Goal: Task Accomplishment & Management: Manage account settings

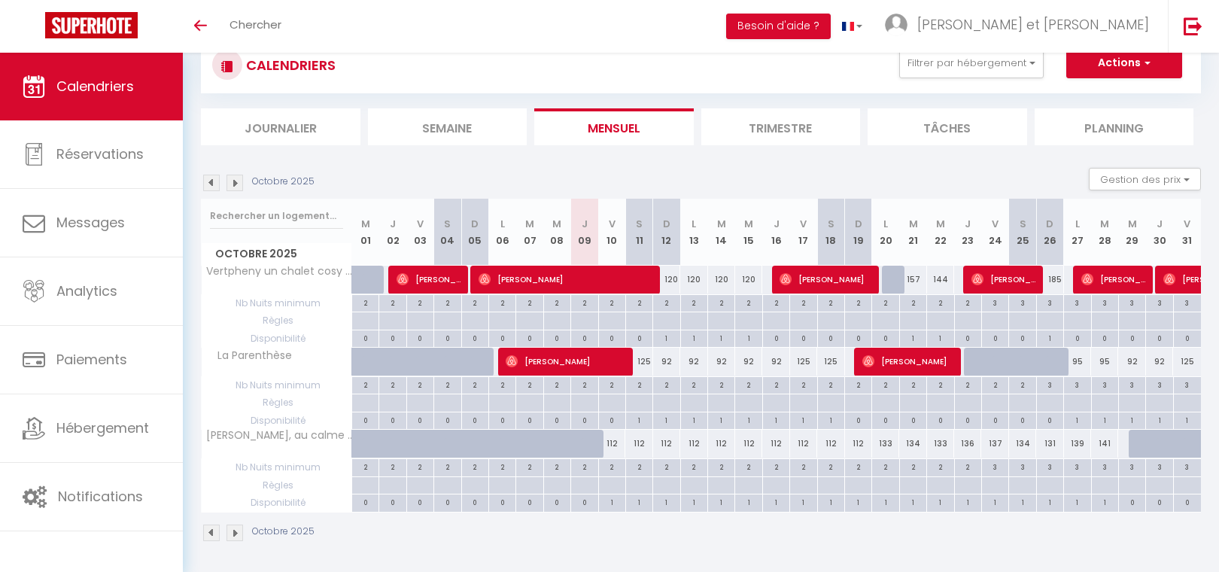
scroll to position [53, 0]
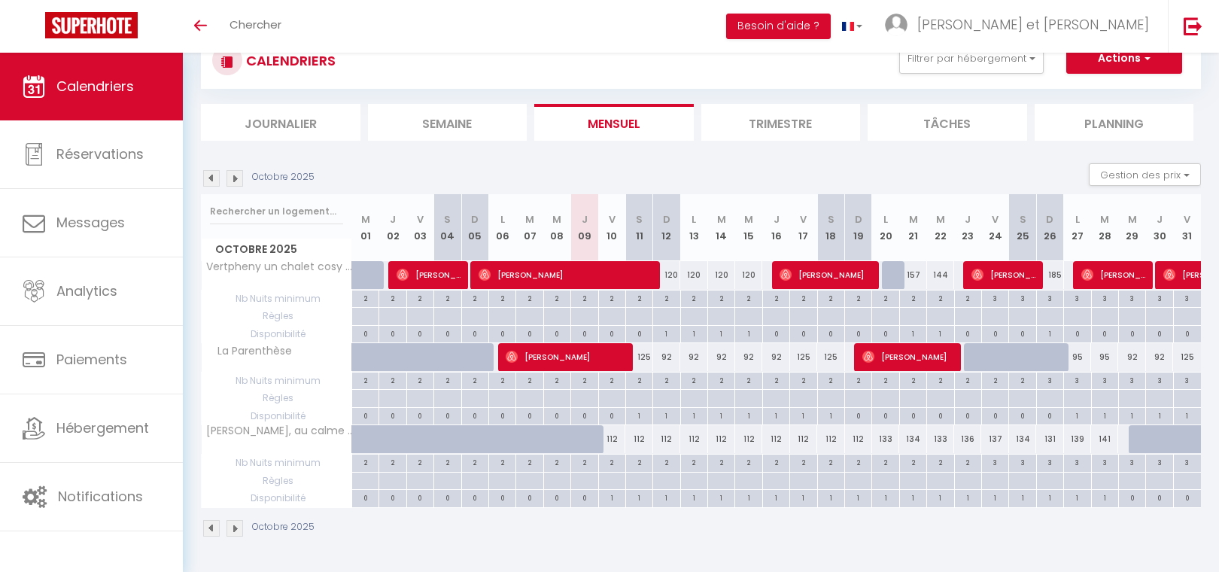
click at [232, 531] on img at bounding box center [235, 528] width 17 height 17
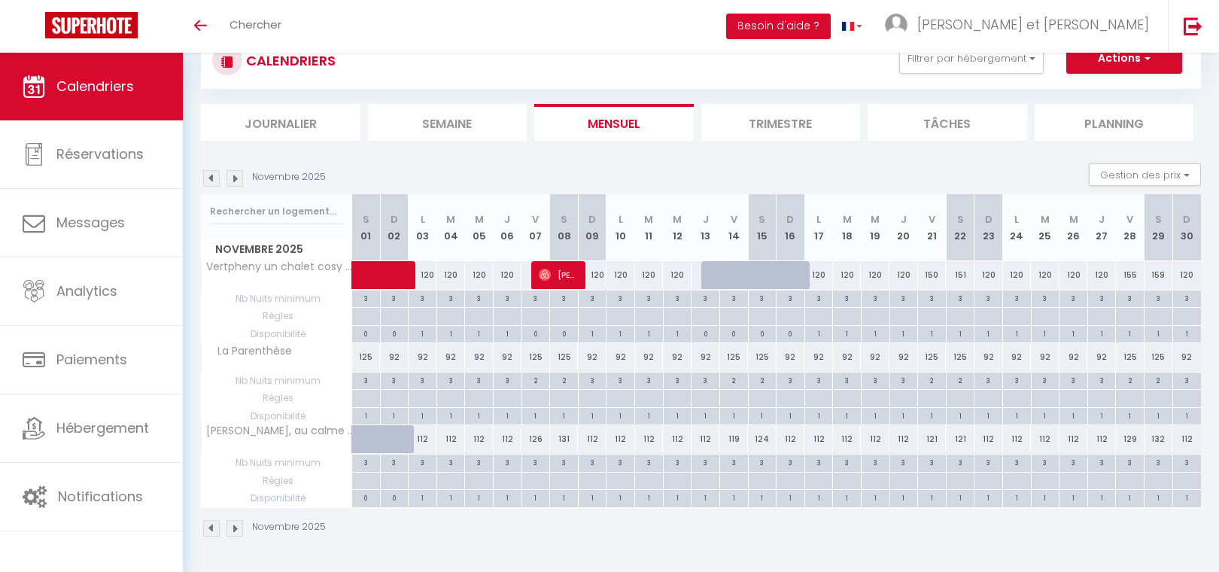
click at [238, 531] on img at bounding box center [235, 528] width 17 height 17
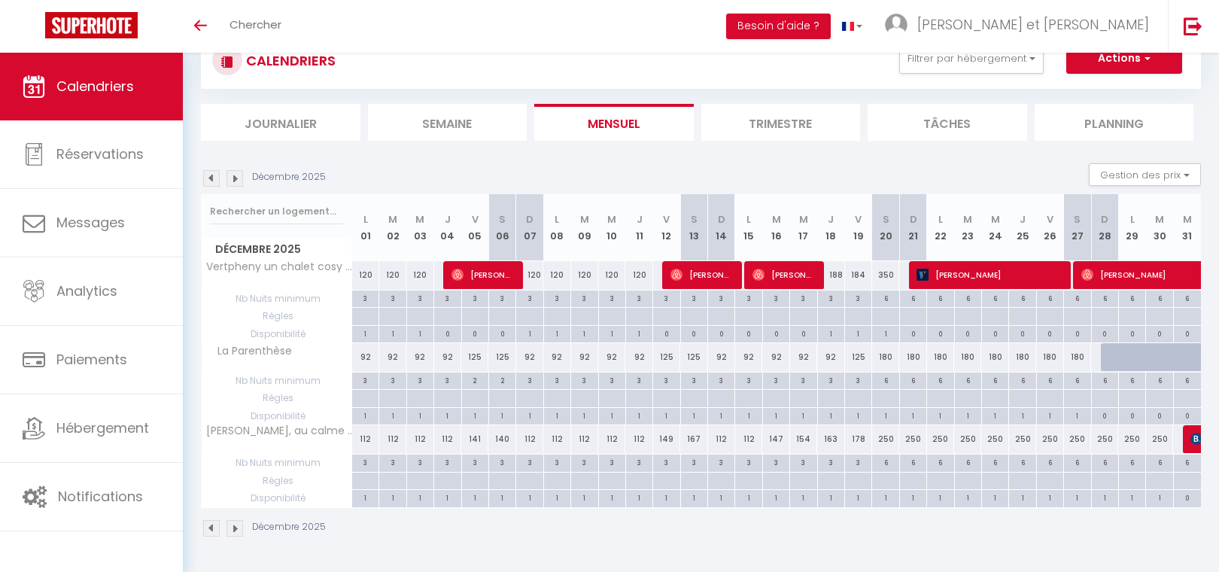
click at [238, 531] on img at bounding box center [235, 528] width 17 height 17
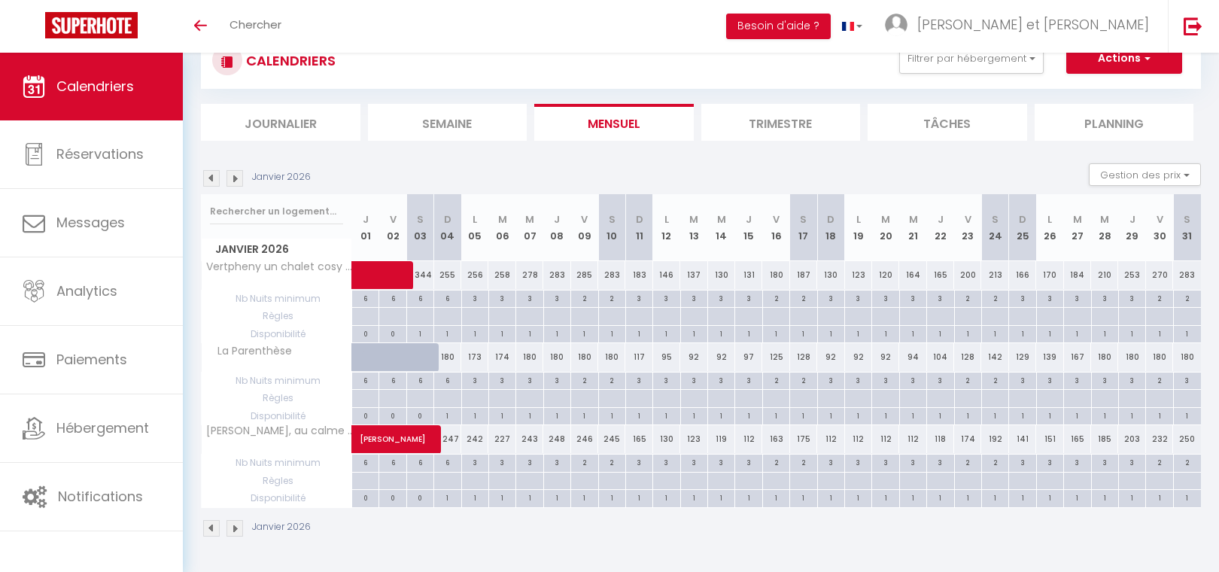
click at [214, 529] on img at bounding box center [211, 528] width 17 height 17
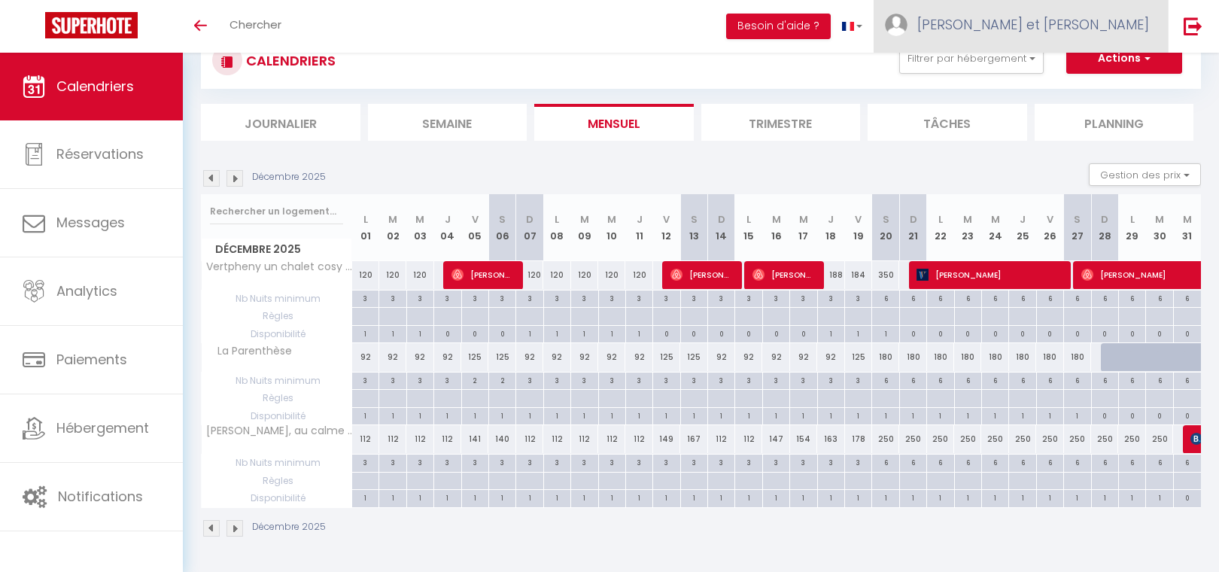
click at [1123, 26] on span "[PERSON_NAME] et [PERSON_NAME]" at bounding box center [1034, 24] width 232 height 19
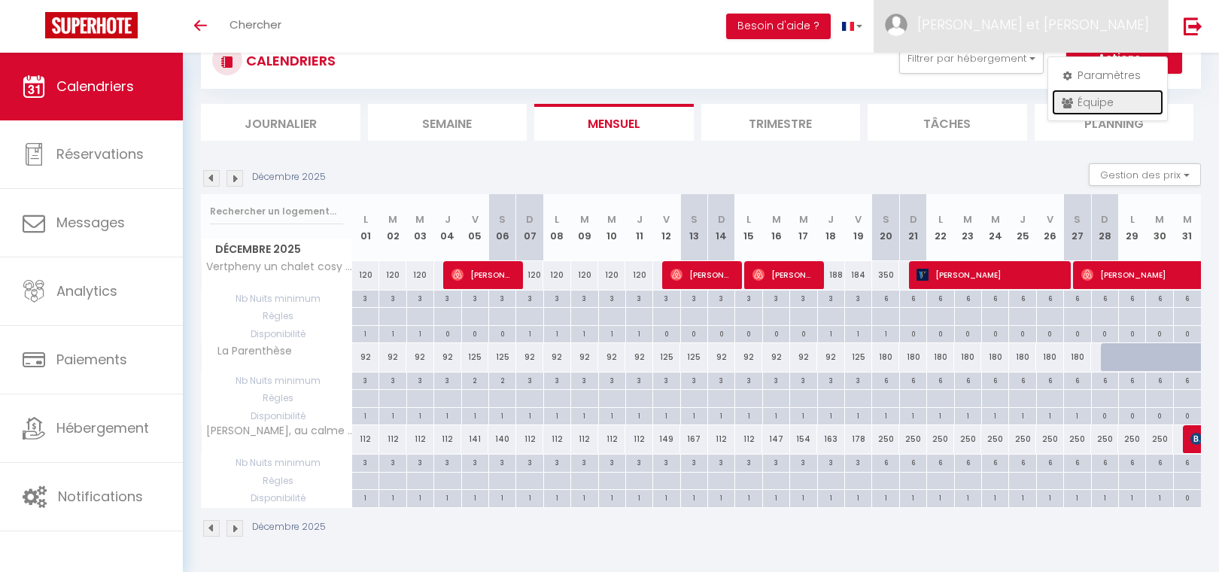
click at [1097, 96] on link "Équipe" at bounding box center [1107, 103] width 111 height 26
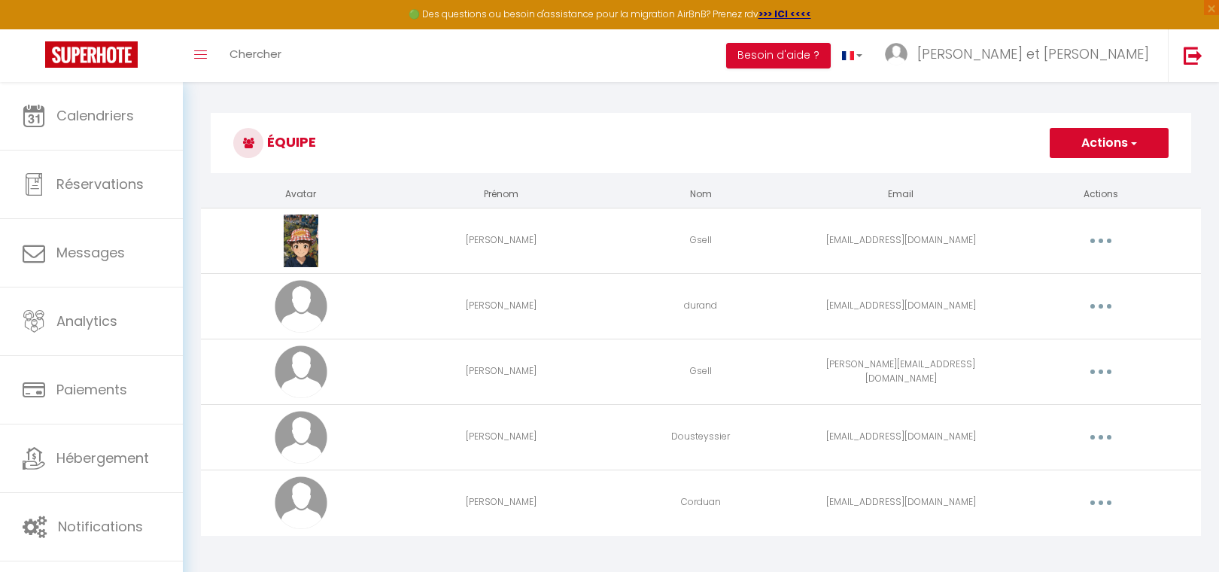
click at [1103, 507] on button "button" at bounding box center [1101, 503] width 42 height 24
click at [1066, 529] on link "Editer" at bounding box center [1061, 538] width 111 height 26
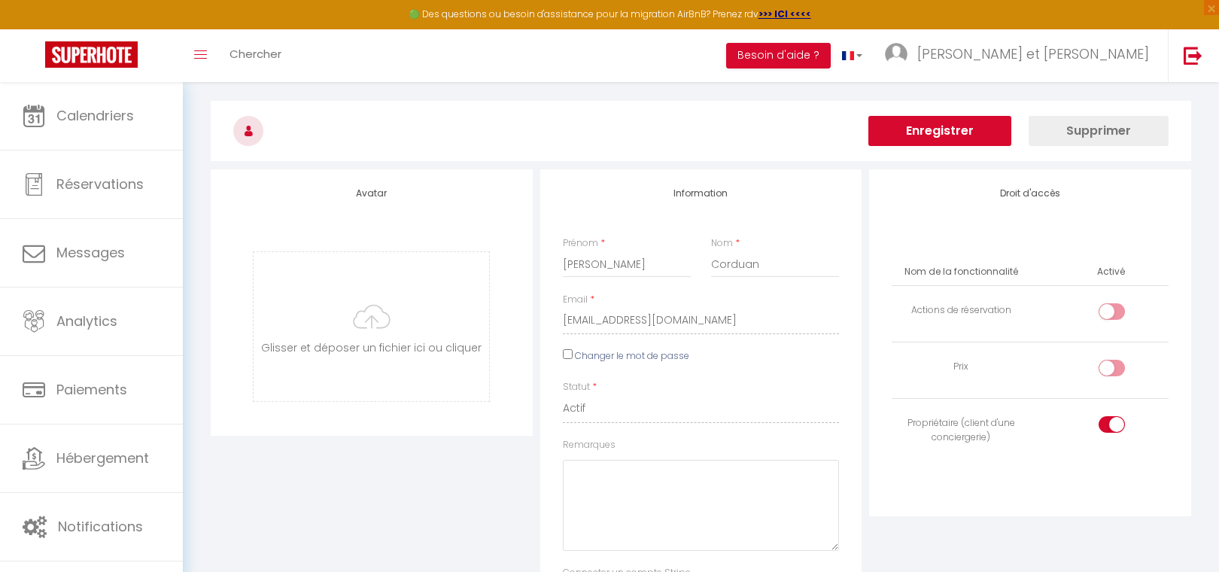
scroll to position [113, 0]
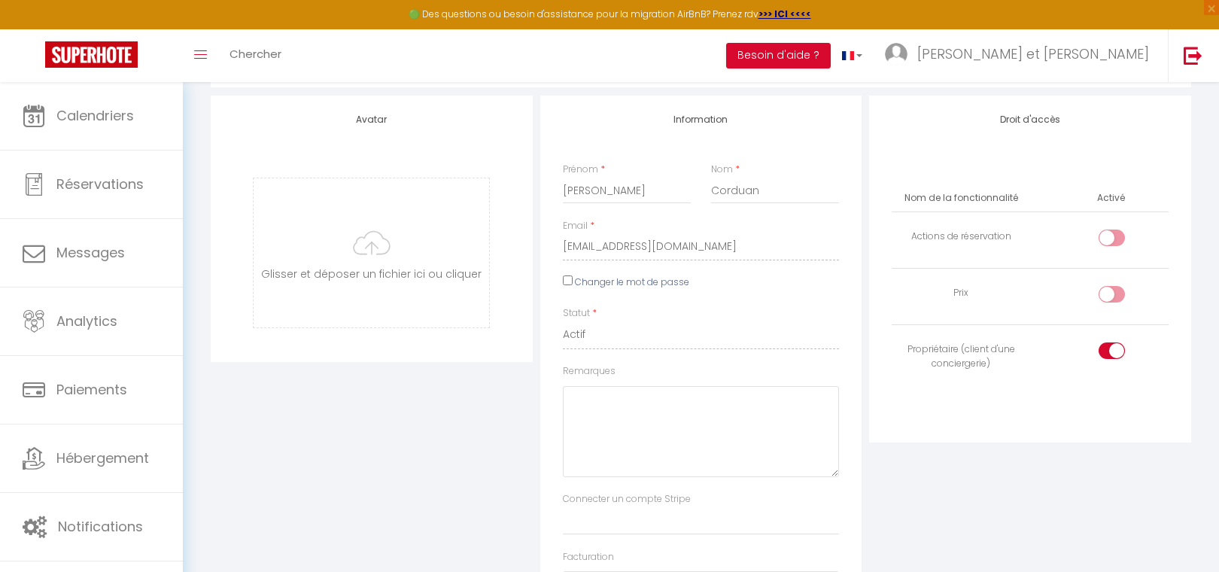
click at [1122, 235] on input "checkbox" at bounding box center [1125, 241] width 26 height 23
checkbox input "true"
click at [1119, 297] on input "checkbox" at bounding box center [1125, 297] width 26 height 23
checkbox input "true"
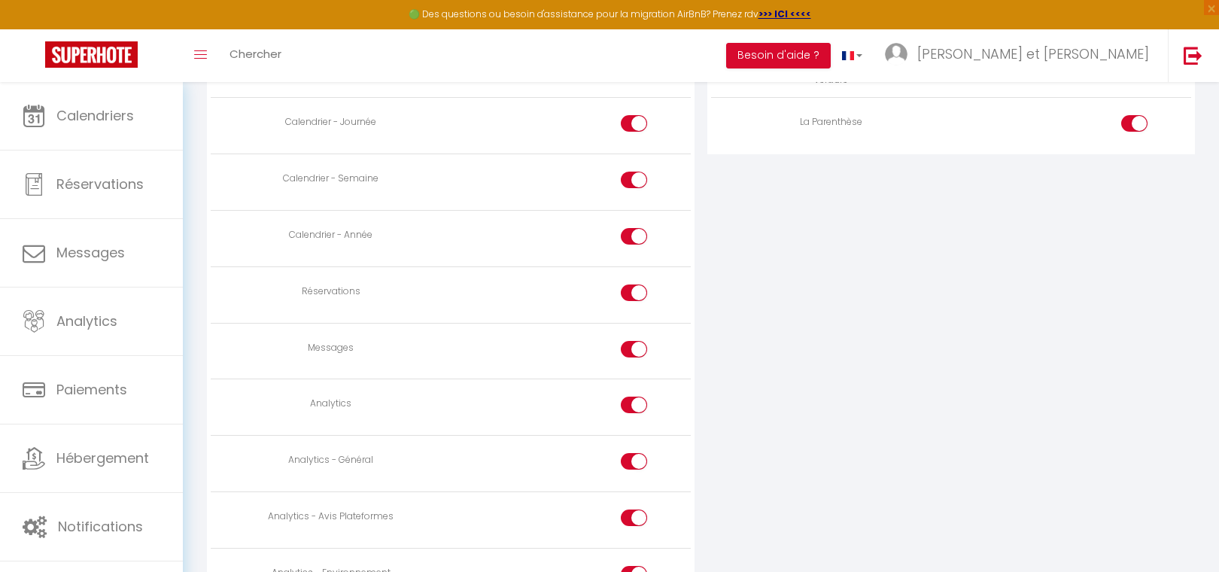
scroll to position [977, 0]
click at [632, 351] on div at bounding box center [634, 347] width 26 height 17
click at [635, 351] on input "checkbox" at bounding box center [648, 350] width 26 height 23
checkbox input "false"
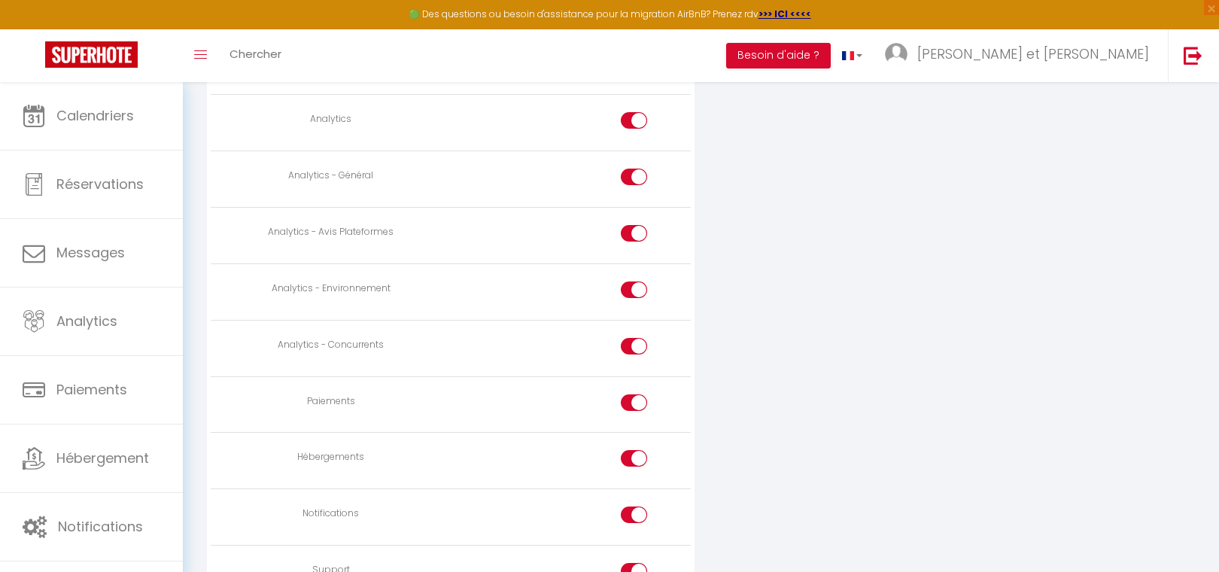
scroll to position [1350, 0]
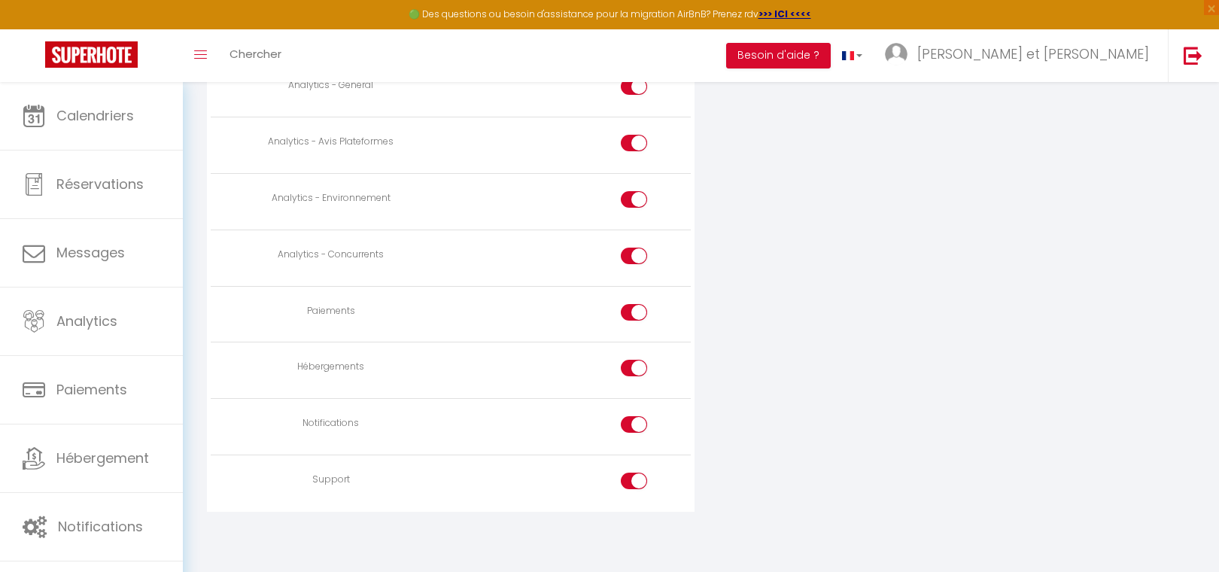
click at [626, 370] on div at bounding box center [634, 368] width 26 height 17
click at [635, 370] on input "checkbox" at bounding box center [648, 371] width 26 height 23
checkbox input "false"
click at [632, 488] on div at bounding box center [634, 481] width 26 height 17
click at [635, 488] on input "checkbox" at bounding box center [648, 484] width 26 height 23
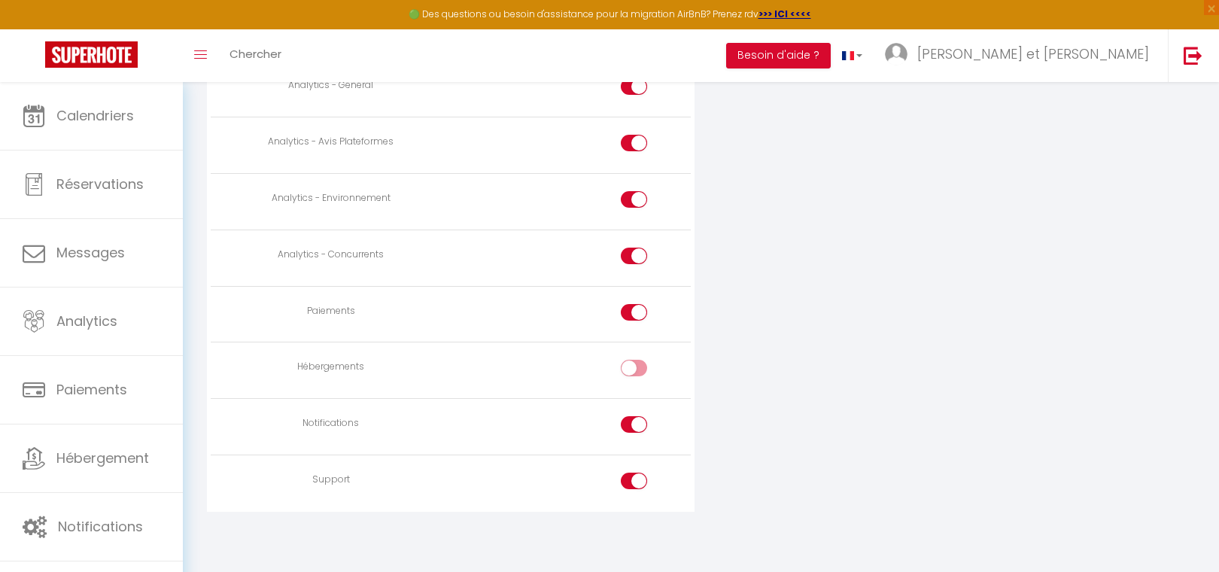
checkbox input "false"
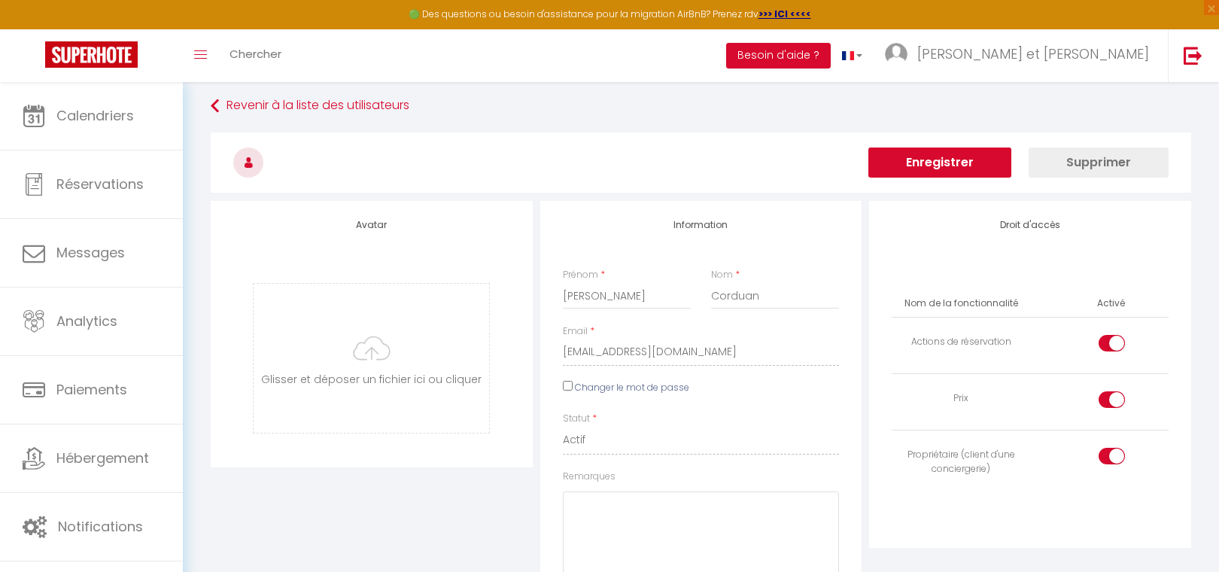
scroll to position [7, 0]
click at [964, 167] on button "Enregistrer" at bounding box center [940, 163] width 143 height 30
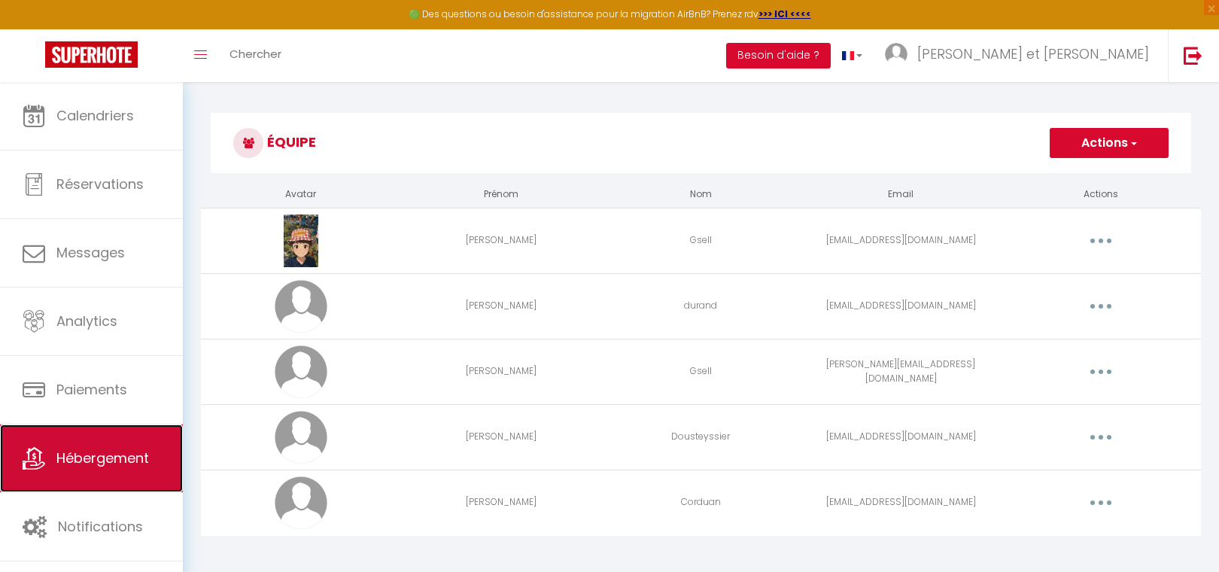
click at [128, 468] on link "Hébergement" at bounding box center [91, 459] width 183 height 68
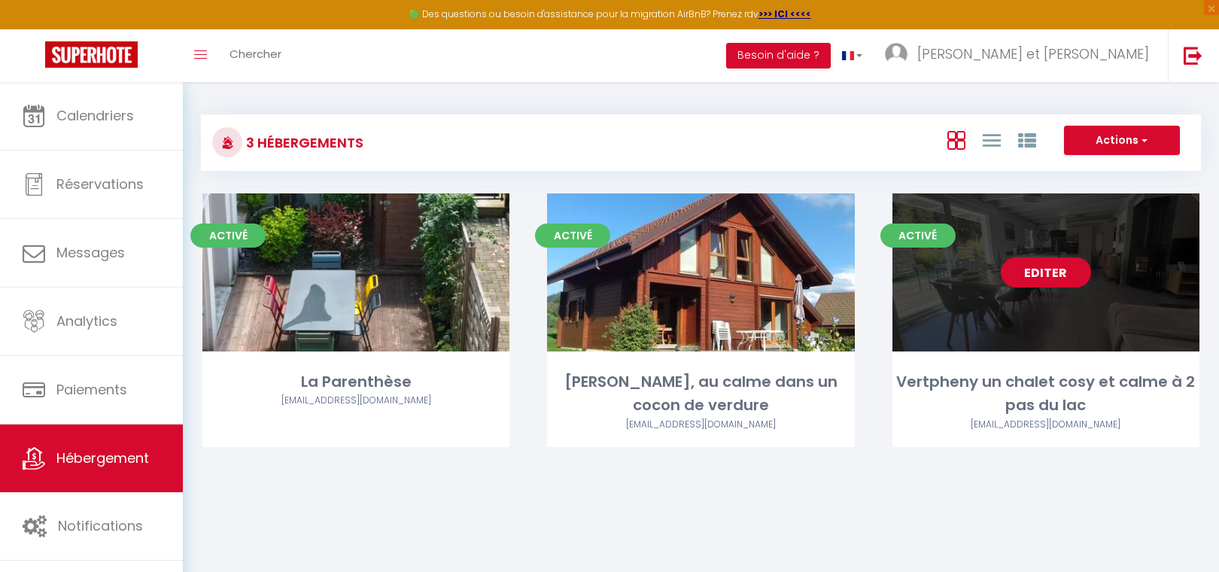
click at [1055, 279] on link "Editer" at bounding box center [1046, 272] width 90 height 30
click at [1060, 269] on link "Editer" at bounding box center [1046, 272] width 90 height 30
select select "3"
select select "2"
select select "1"
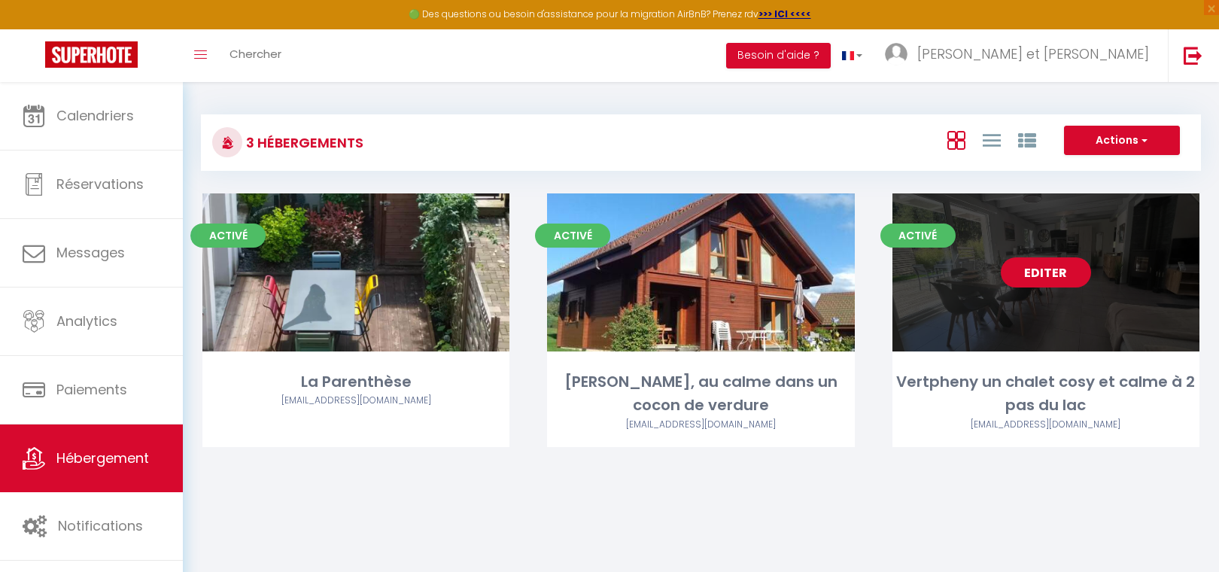
select select "1"
select select "28"
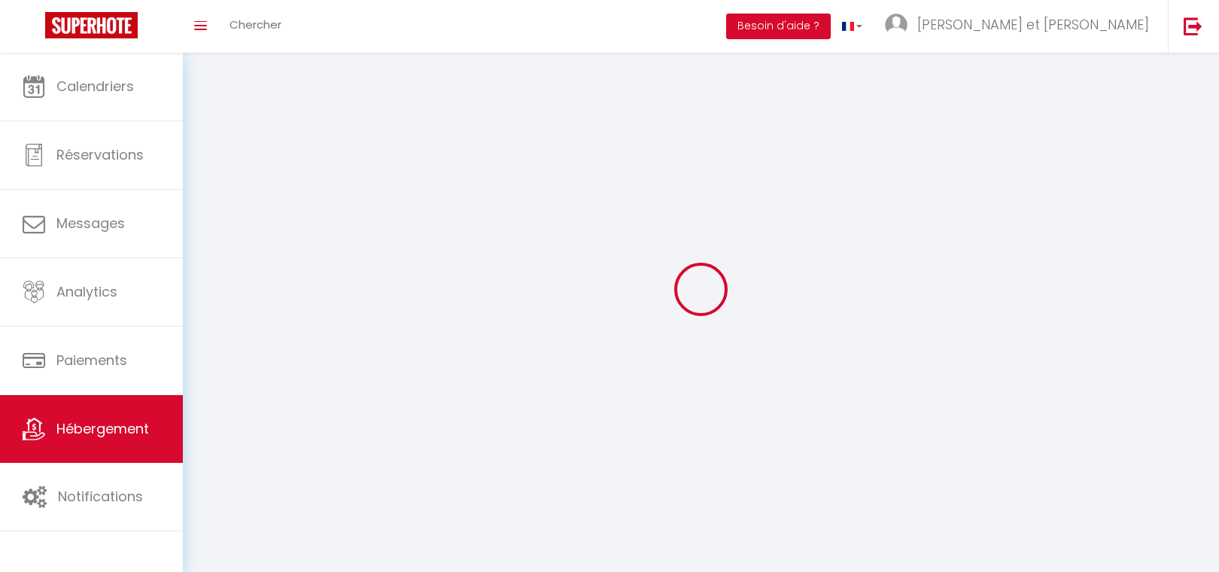
select select
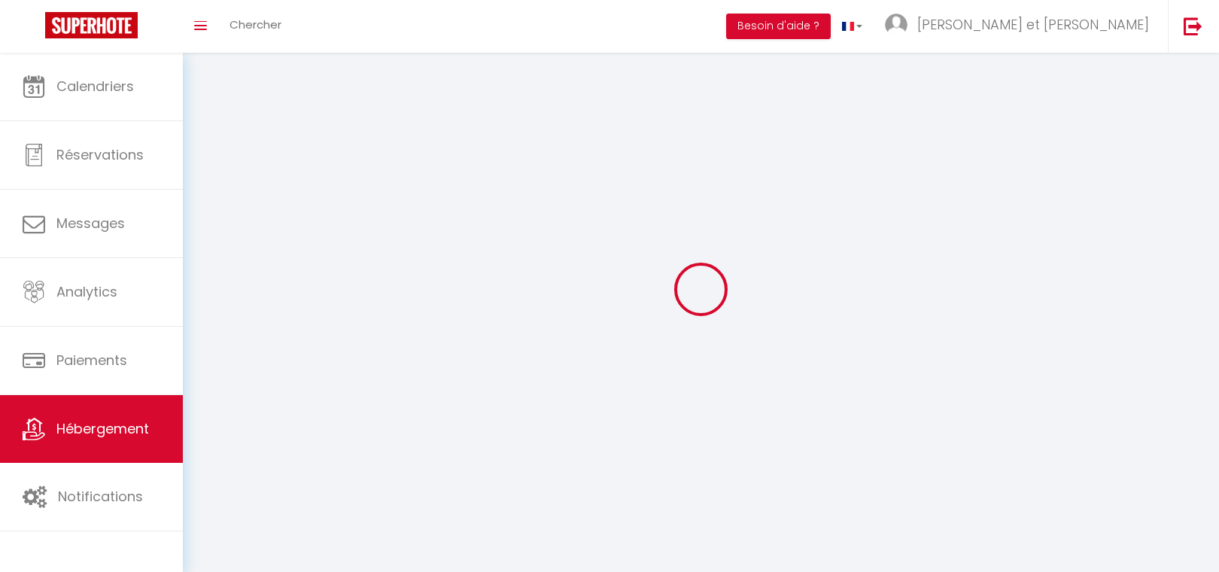
select select
checkbox input "false"
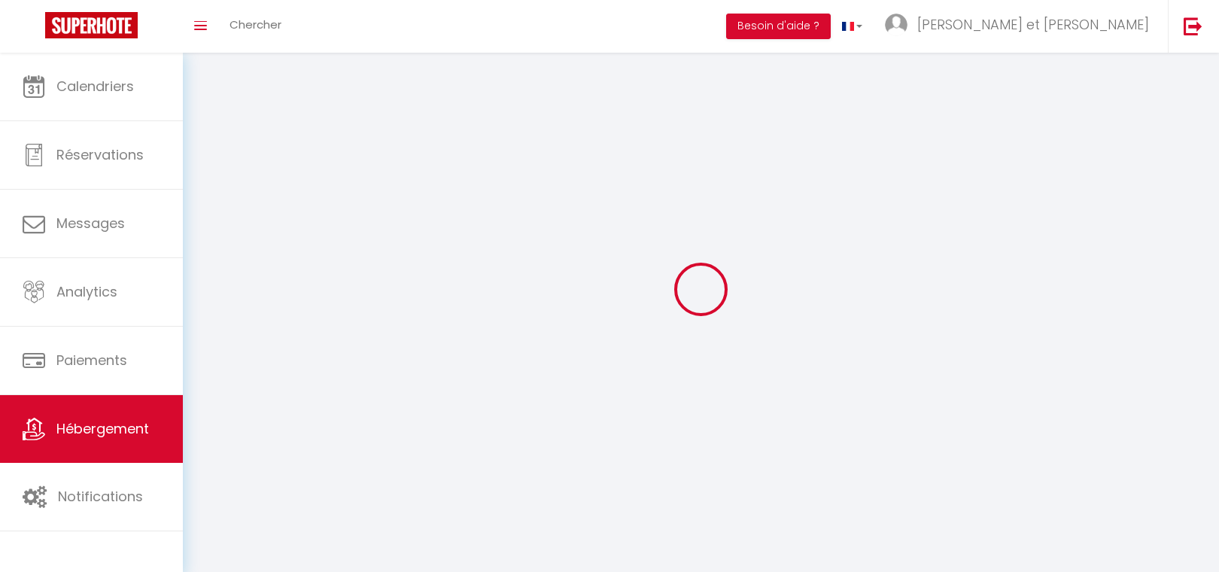
select select
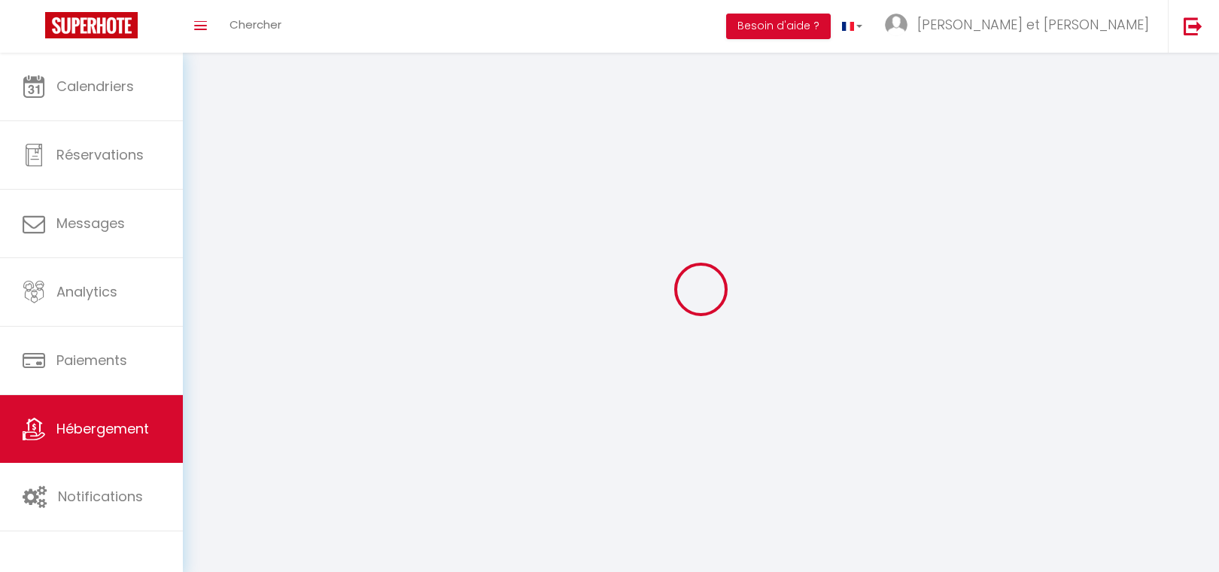
select select
checkbox input "false"
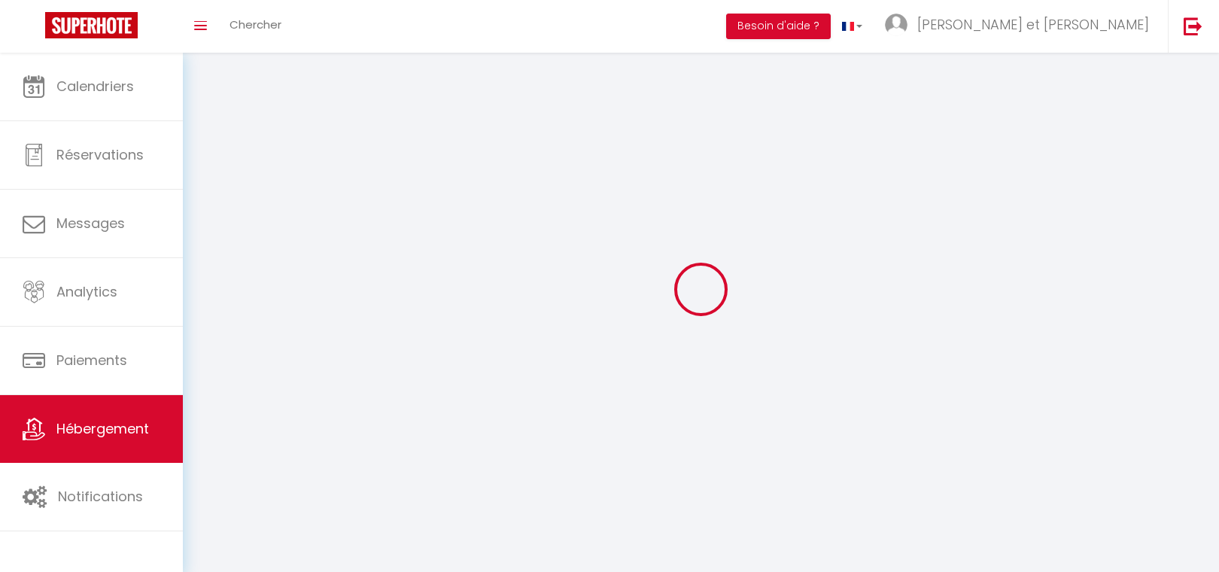
checkbox input "false"
select select
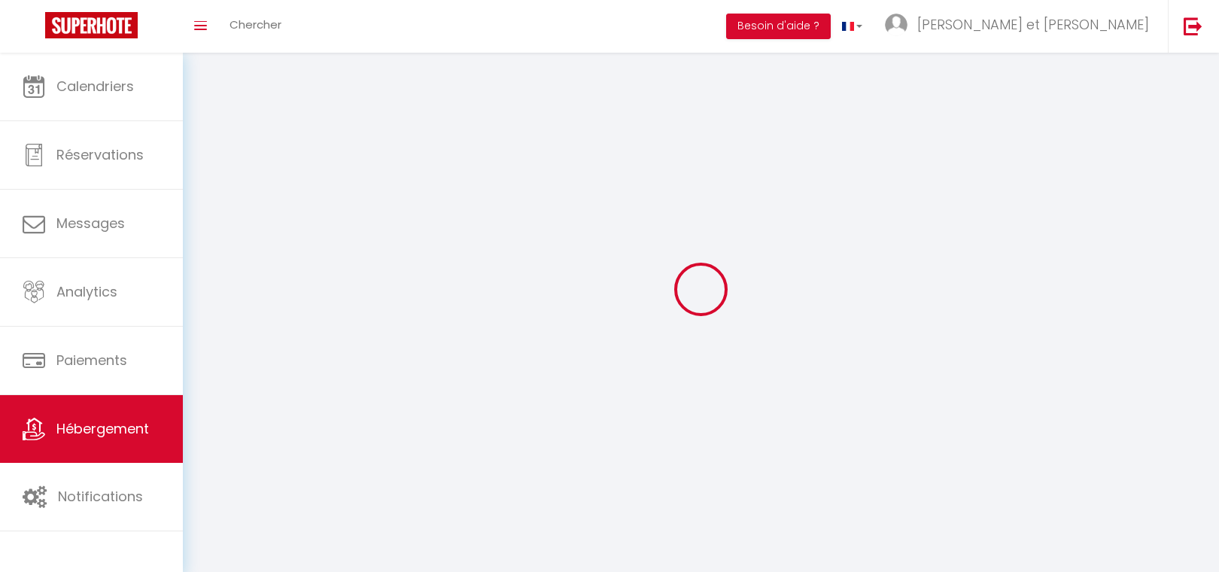
select select
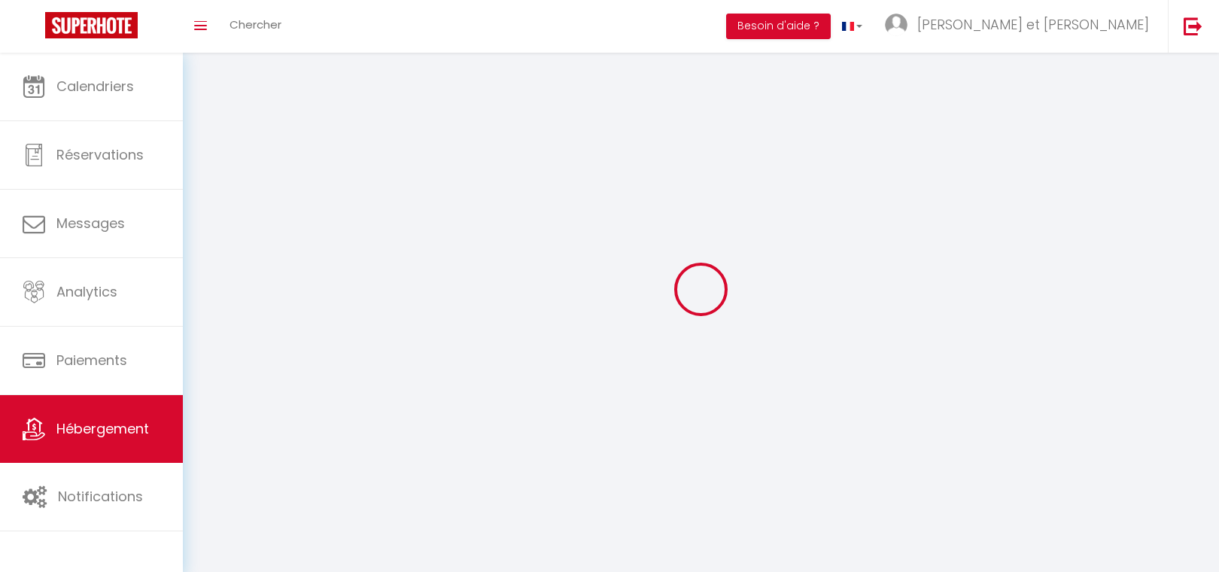
checkbox input "false"
select select
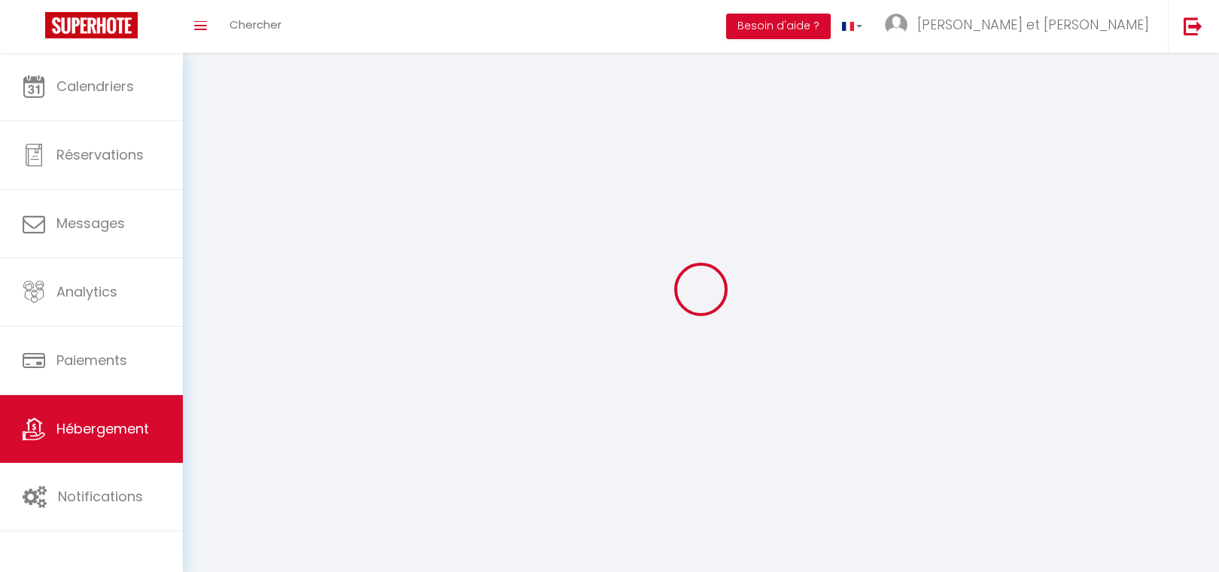
select select
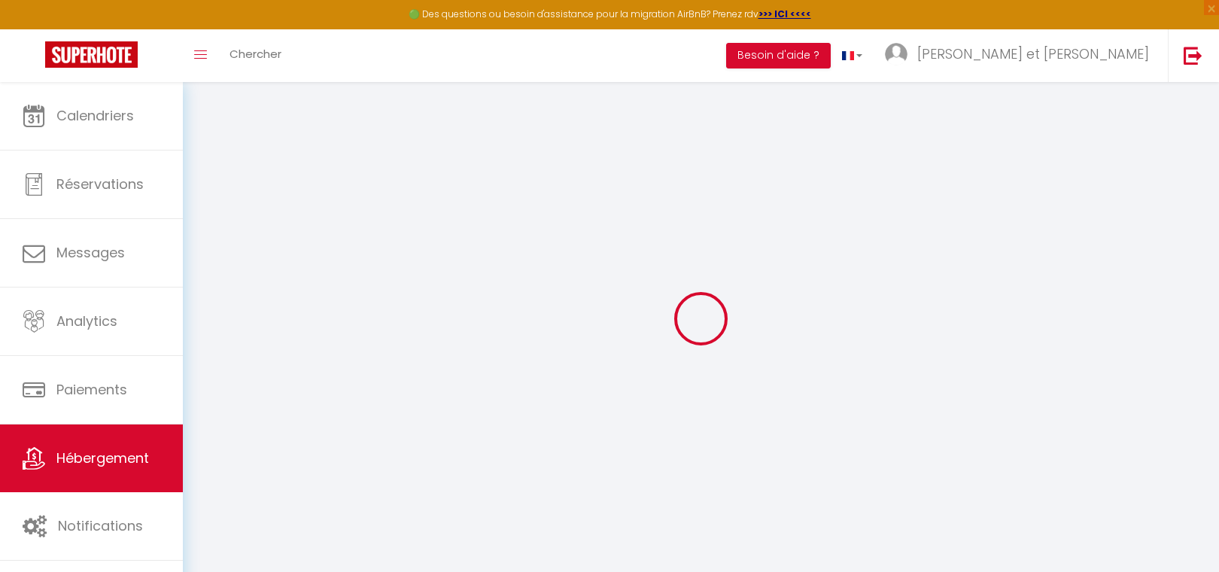
select select
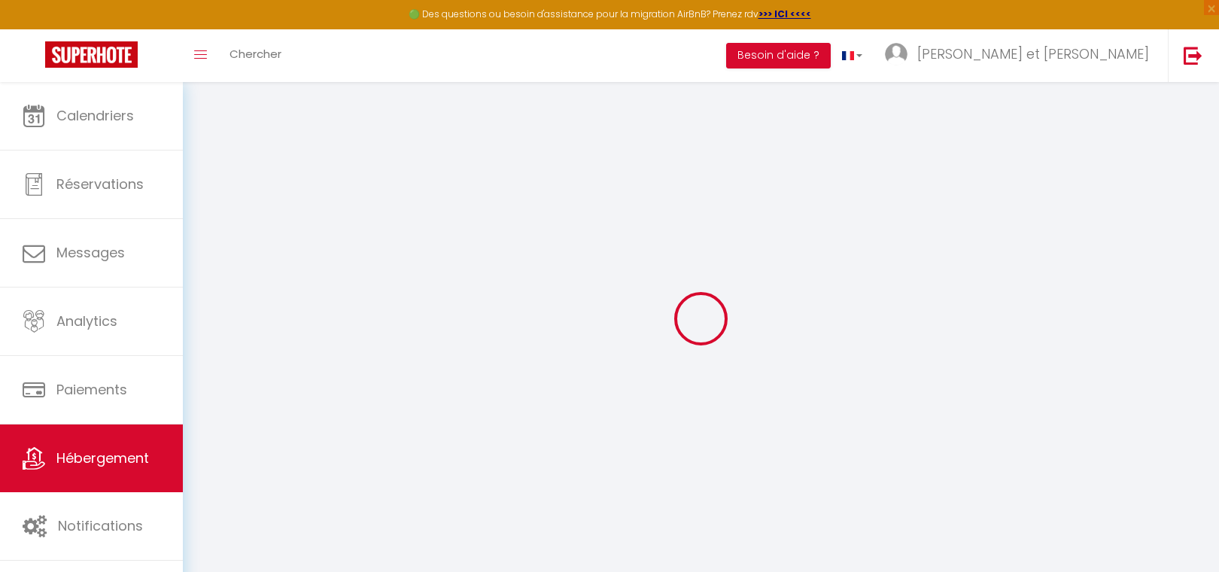
select select
checkbox input "false"
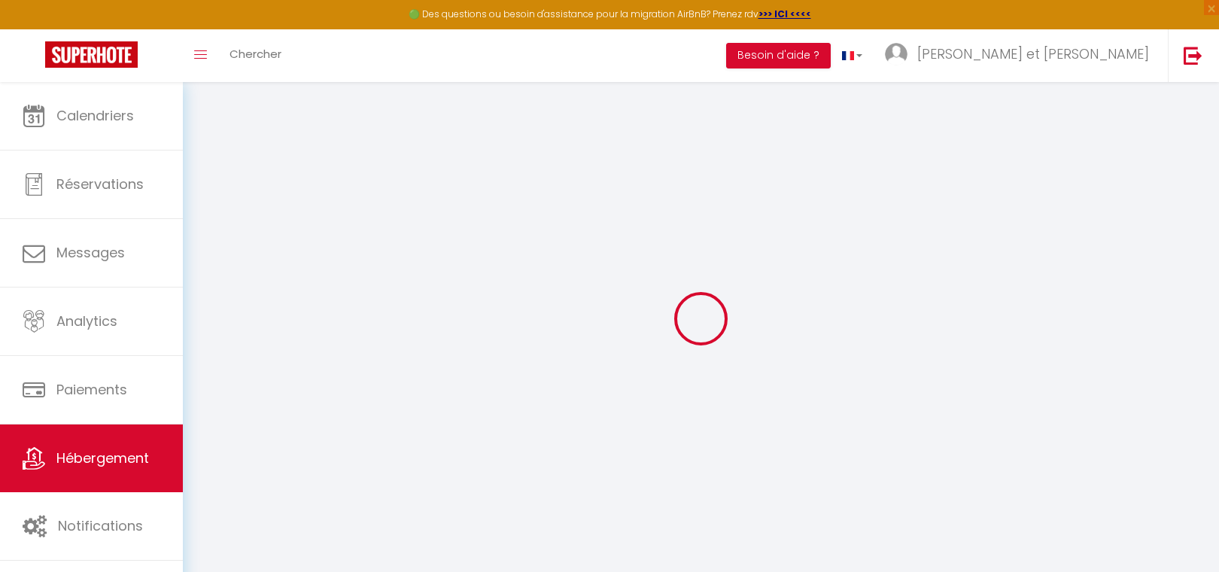
select select
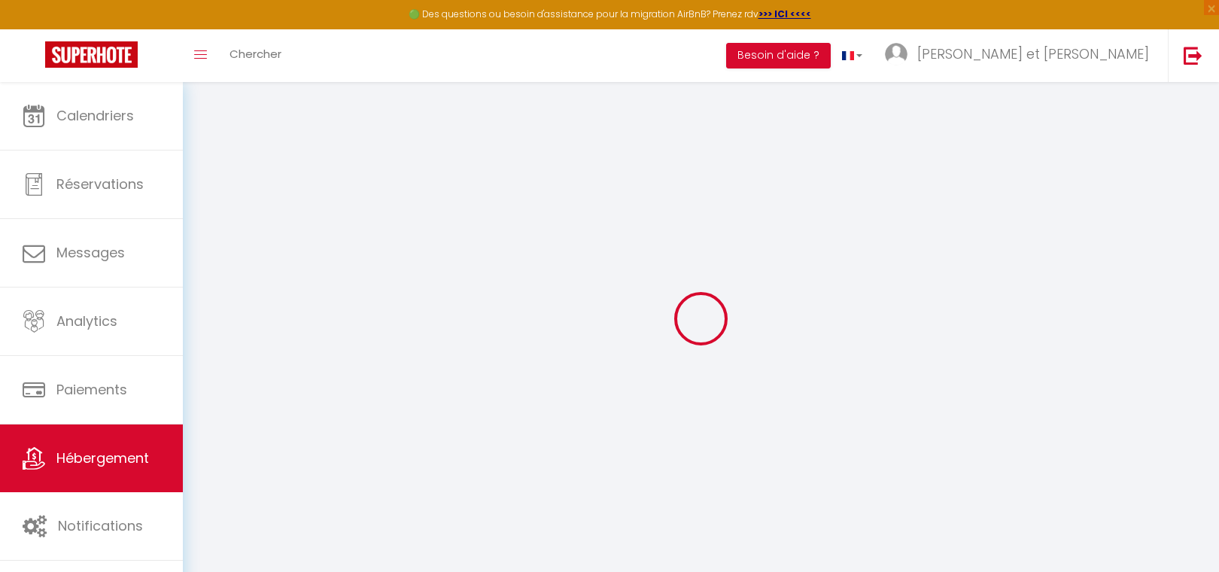
select select
checkbox input "false"
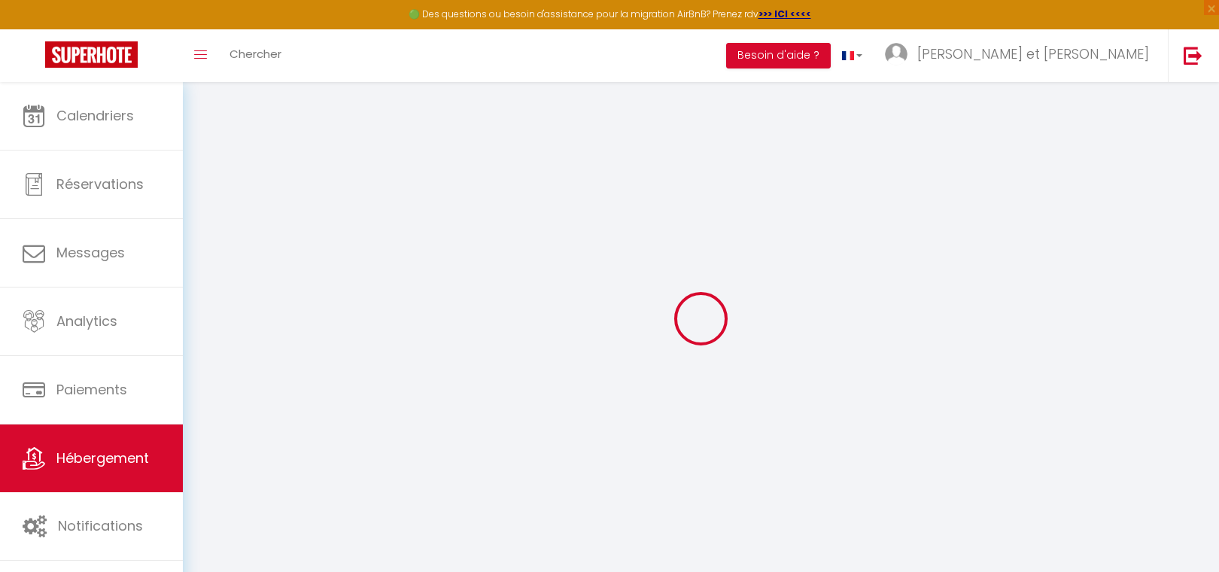
checkbox input "false"
select select
type input "Vertpheny un chalet cosy et calme à 2 pas du lac"
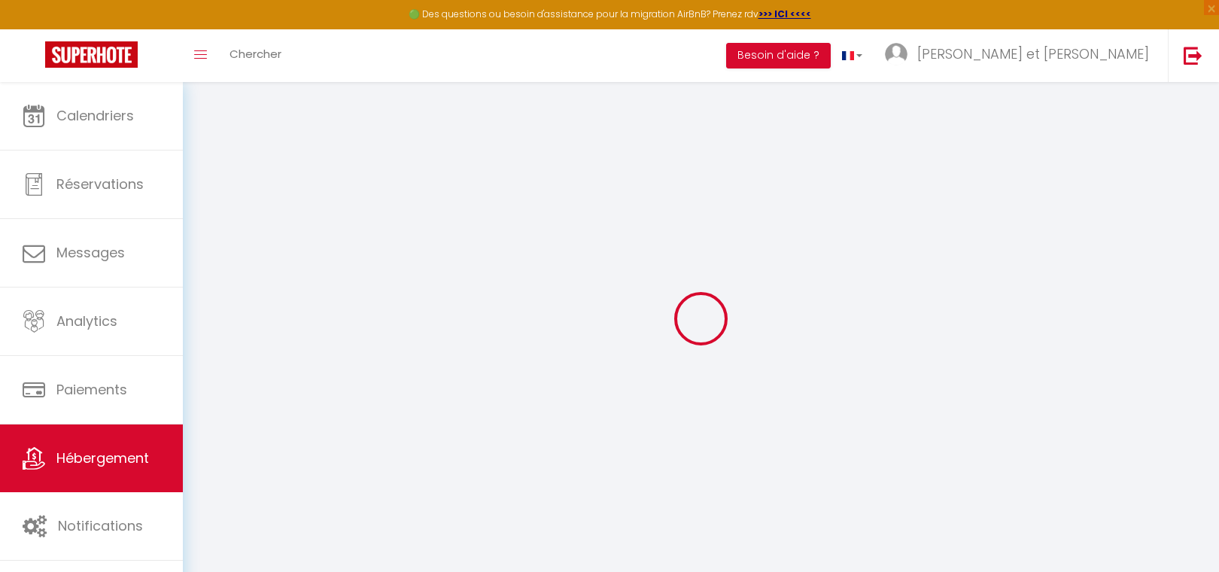
type input "SARL"
type input "Vertpheny"
type input "[STREET_ADDRESS]"
type input "88400"
type input "Gérardmer"
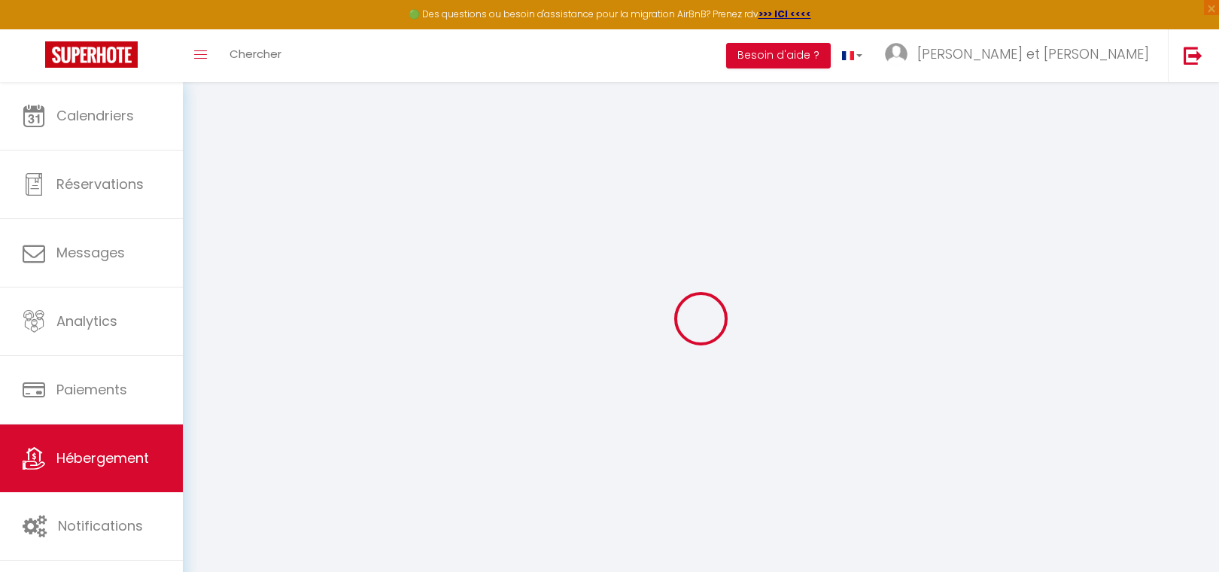
select select "houses"
select select "8"
select select "6"
select select "3"
type input "149"
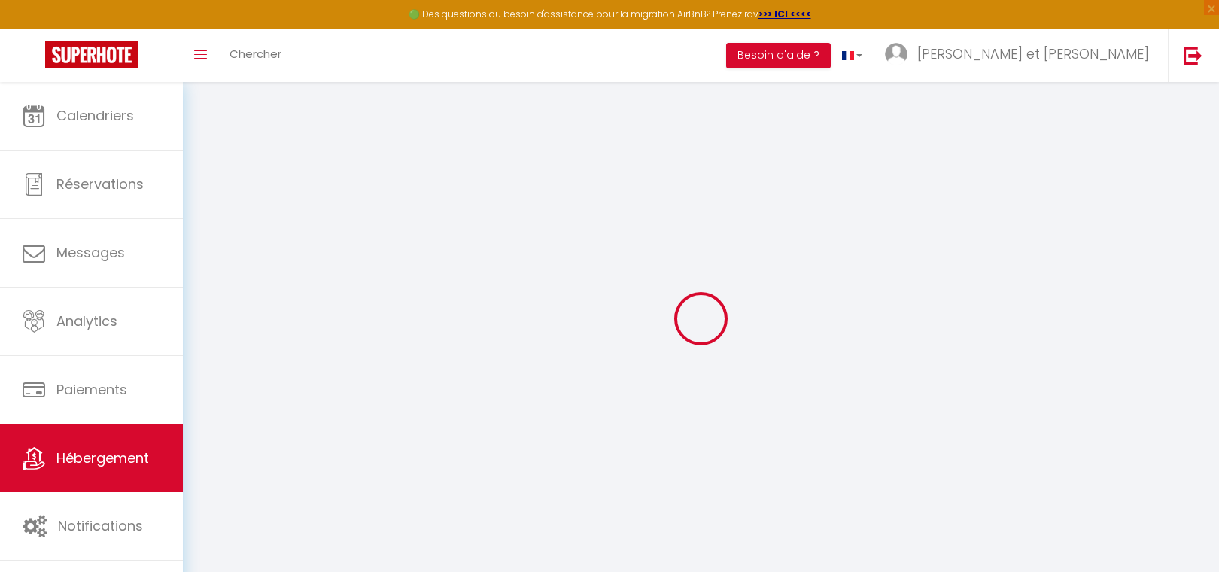
type input "150"
type input "0.85"
type input "600"
select select
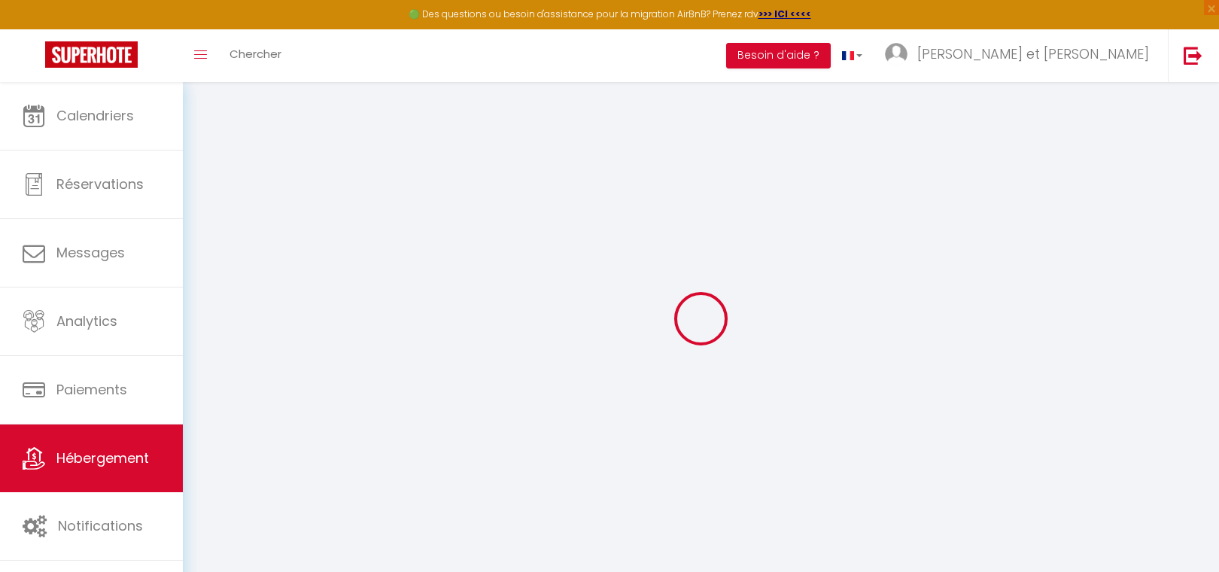
select select
type input "[STREET_ADDRESS]"
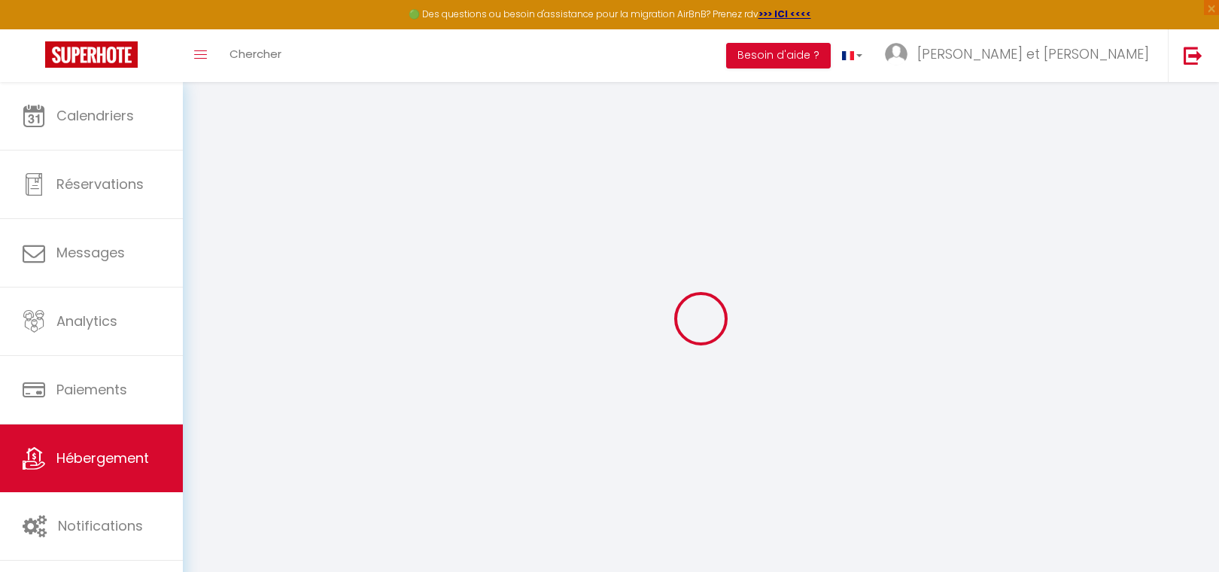
type input "88400"
type input "Gérardmer"
type input "[EMAIL_ADDRESS][DOMAIN_NAME]"
select select
checkbox input "true"
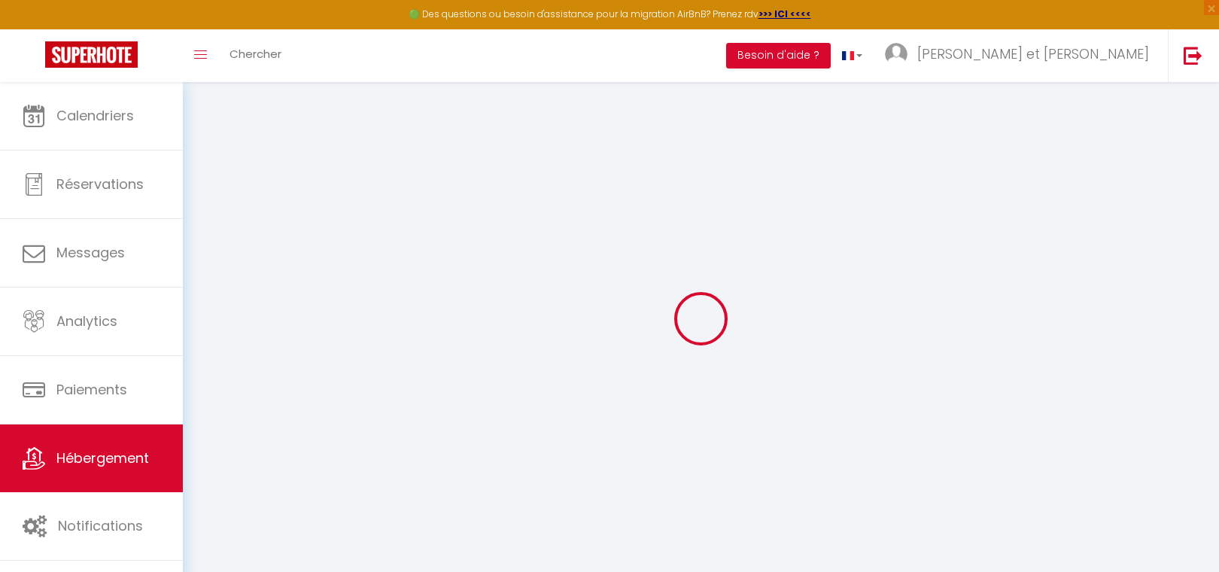
checkbox input "true"
checkbox input "false"
type input "150"
type input "0"
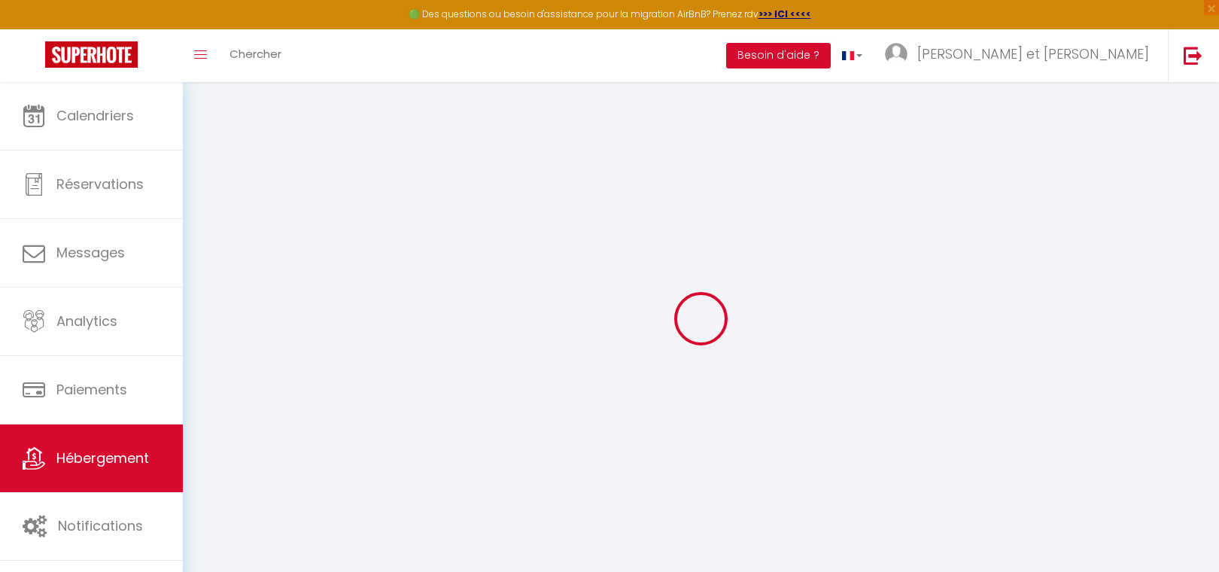
type input "0"
select select
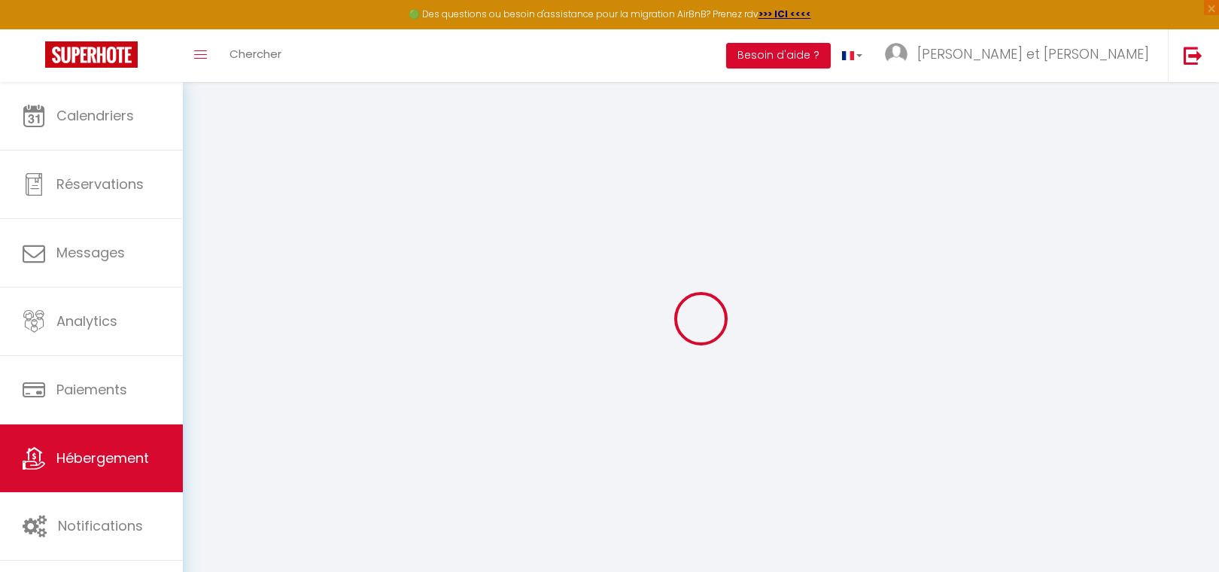
select select
checkbox input "true"
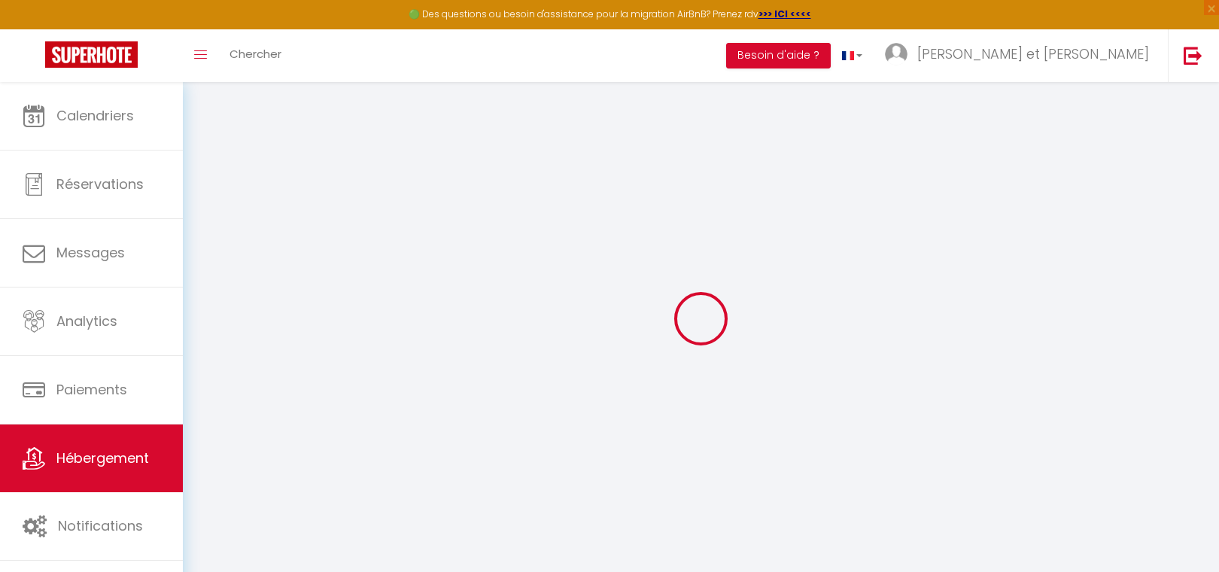
checkbox input "true"
checkbox input "false"
select select
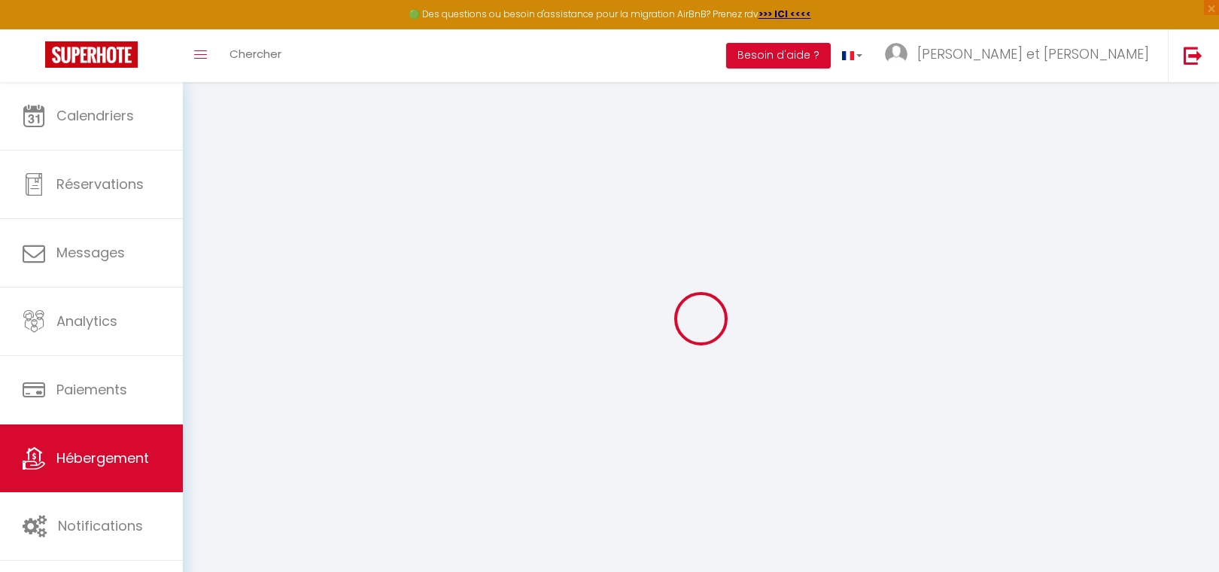
select select
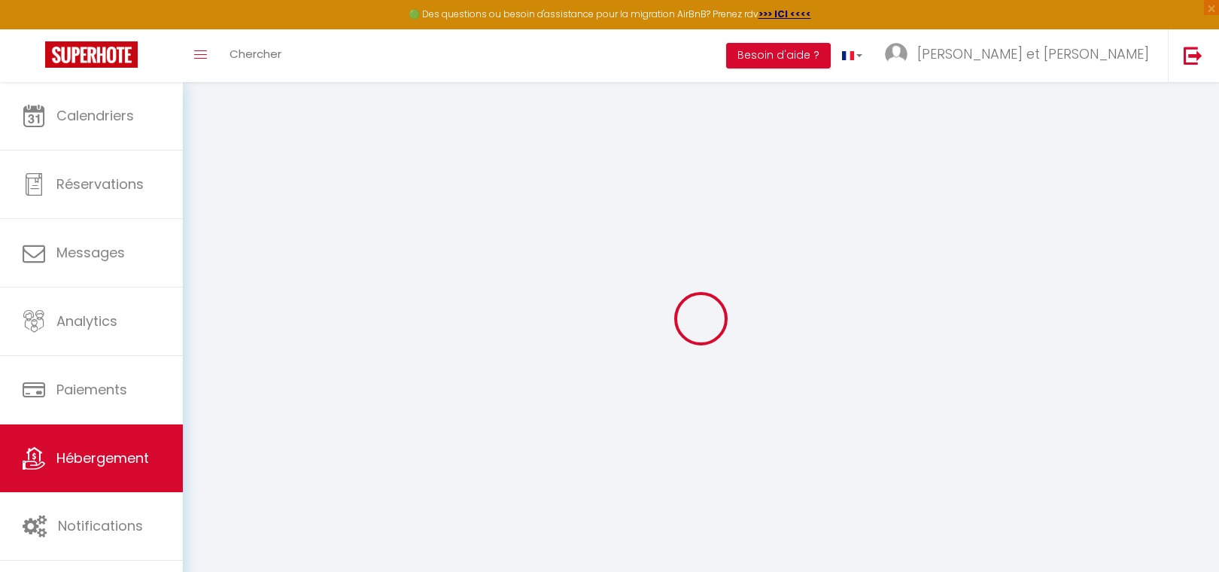
checkbox input "true"
checkbox input "false"
select select "chalet"
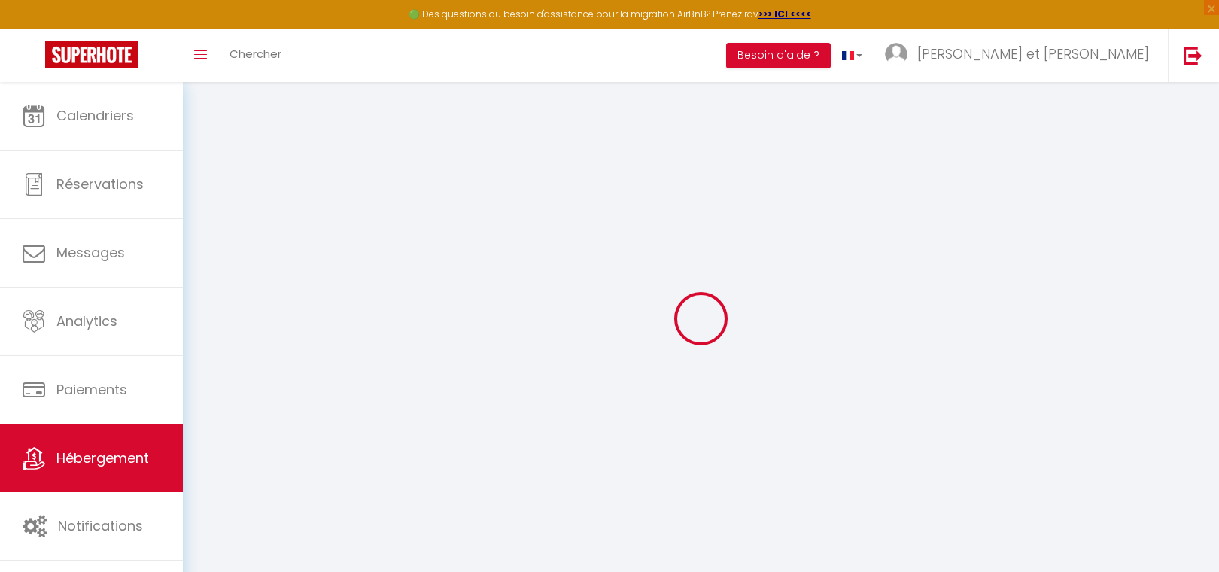
select select "45221"
select select
checkbox input "true"
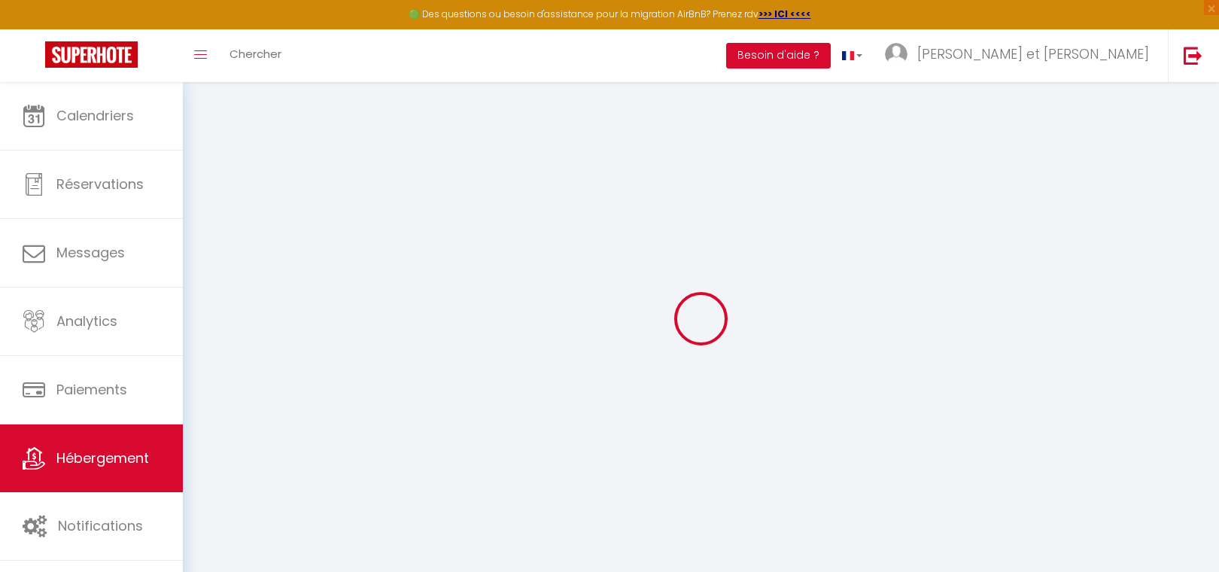
checkbox input "false"
select select
checkbox input "true"
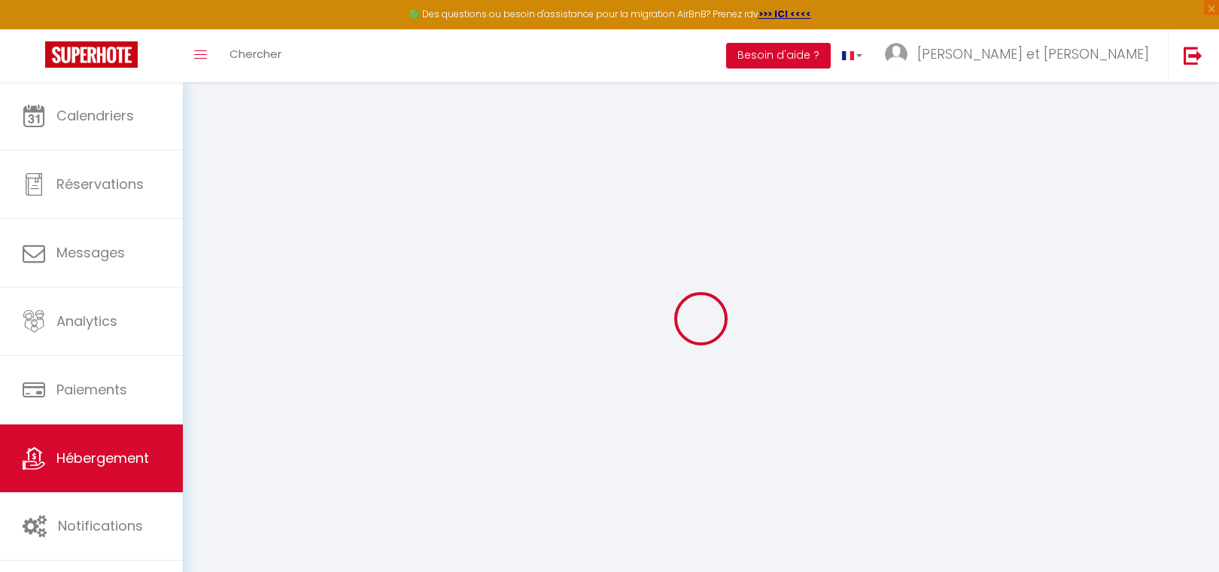
checkbox input "false"
select select
checkbox input "true"
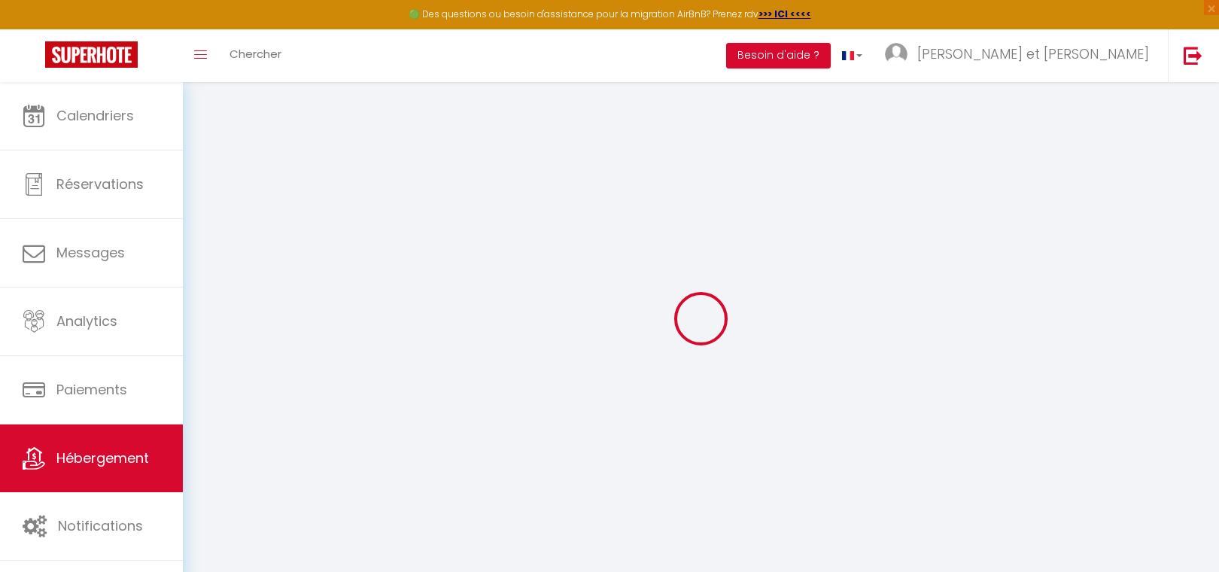
checkbox input "false"
select select "15:00"
select select
select select "10:00"
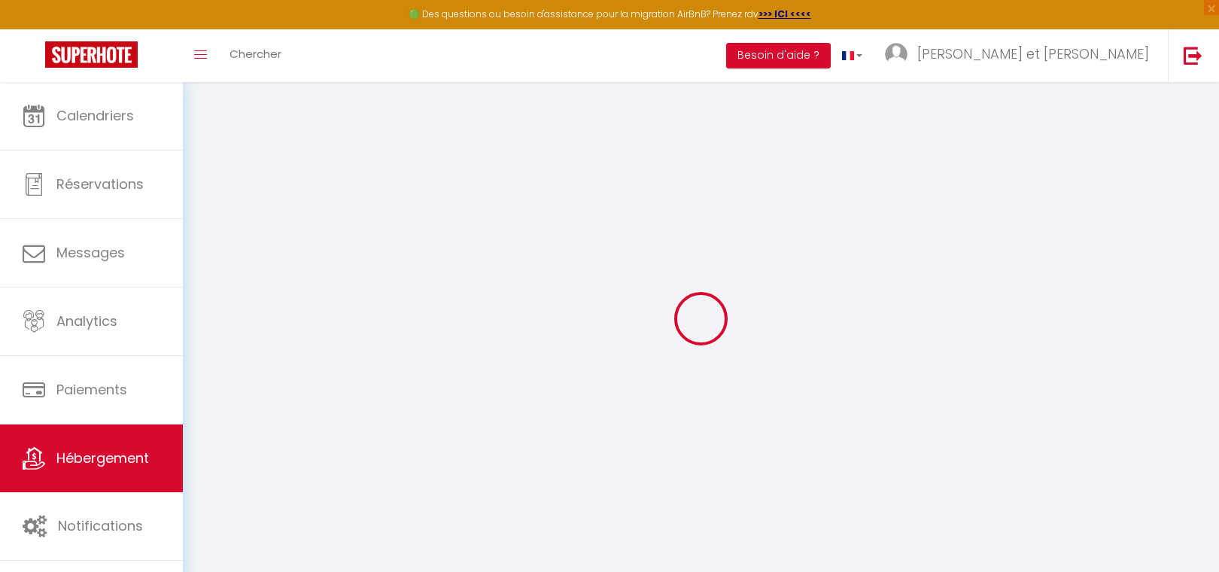
select select "30"
select select "120"
select select "01:00"
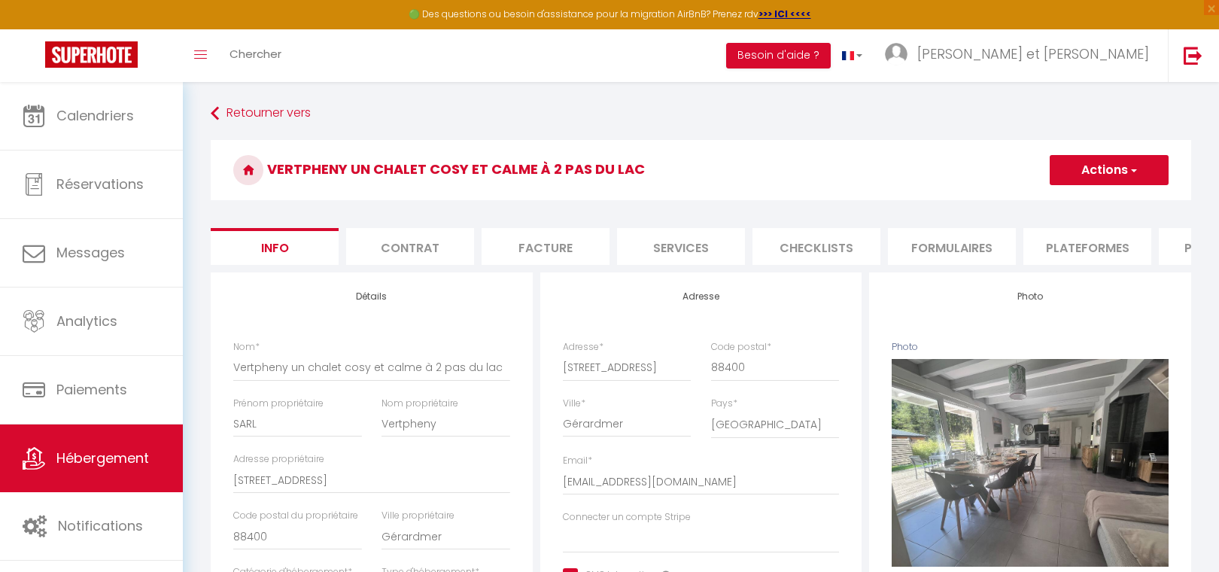
click at [826, 251] on li "Checklists" at bounding box center [817, 246] width 128 height 37
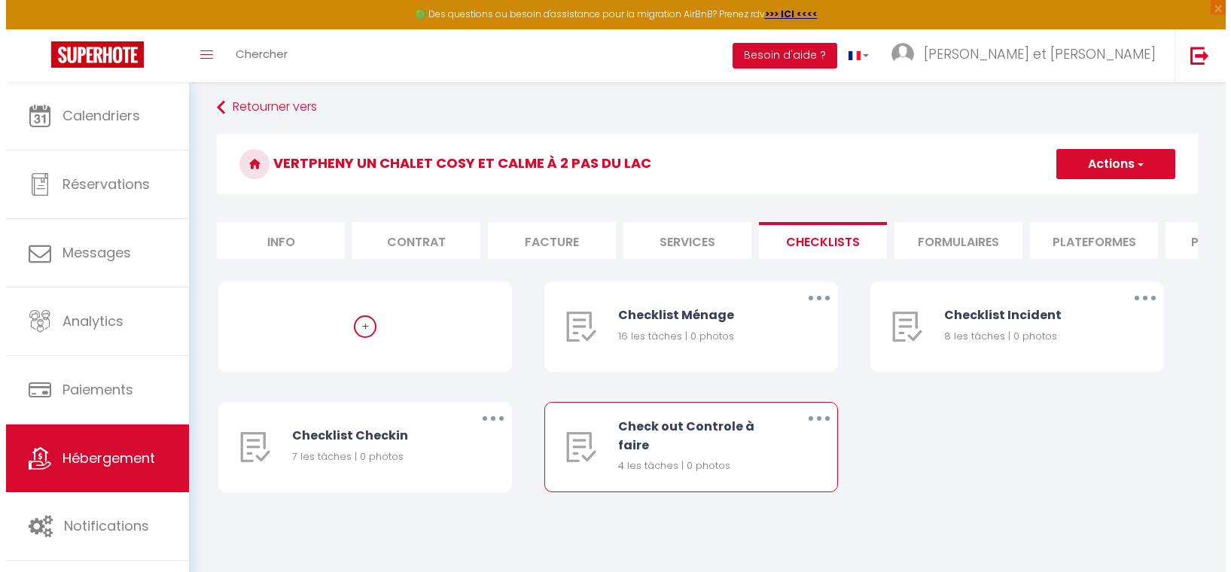
scroll to position [82, 0]
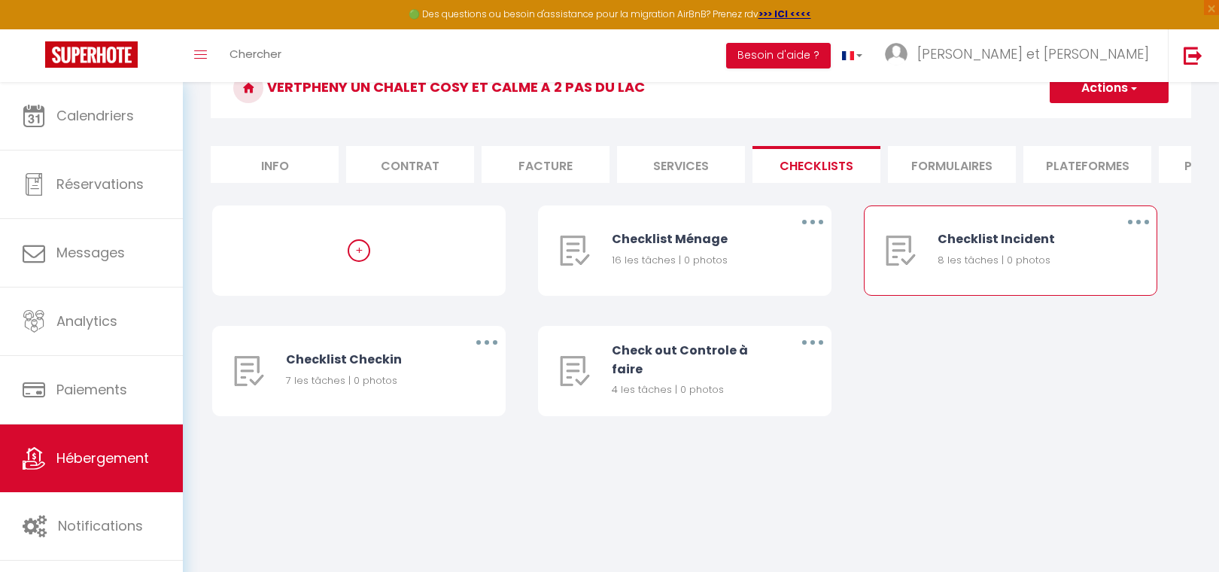
click at [970, 248] on div "Checklist Incident" at bounding box center [1018, 239] width 160 height 19
click at [1146, 234] on button "button" at bounding box center [1139, 222] width 42 height 24
click at [1121, 258] on link "Editer" at bounding box center [1099, 257] width 111 height 26
type input "Checklist Incident"
type input "Procédure à suivre en cas d'incident"
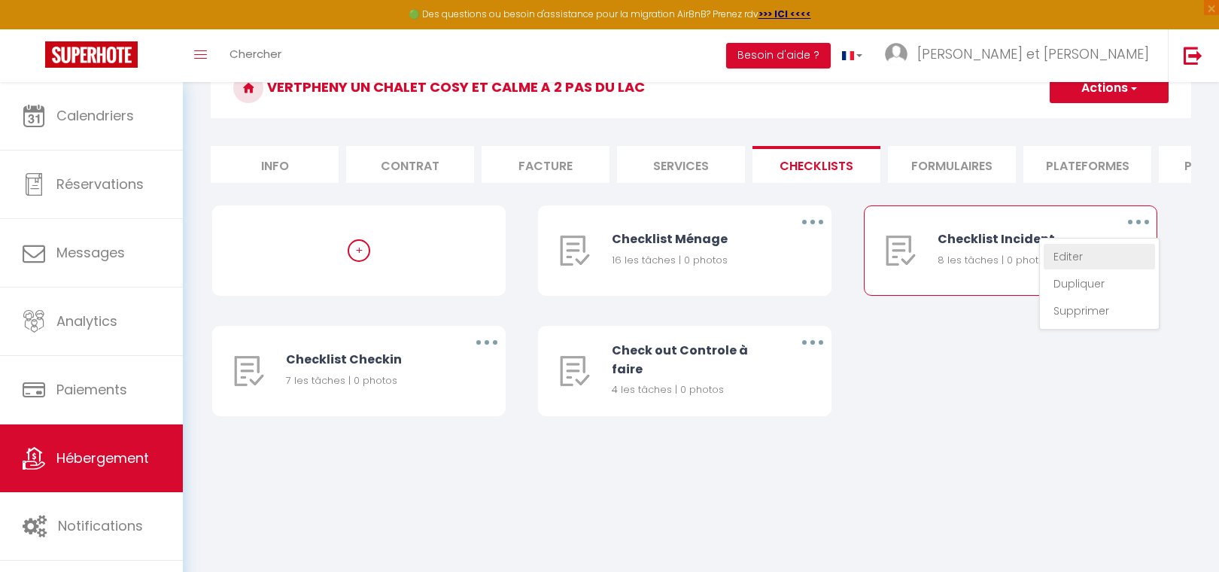
select select "2"
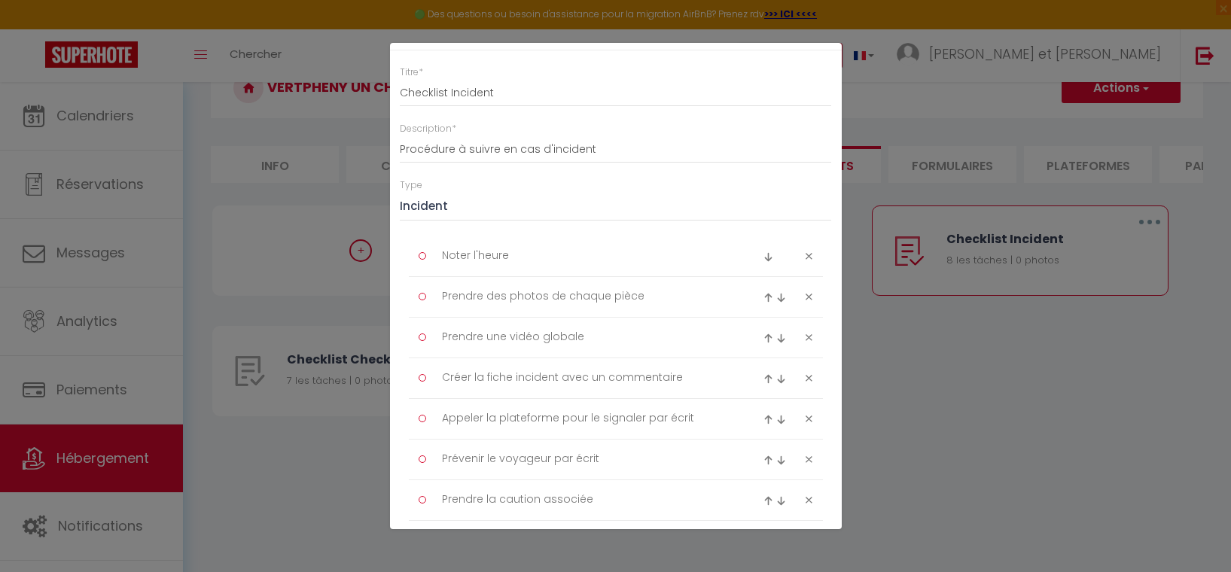
scroll to position [0, 0]
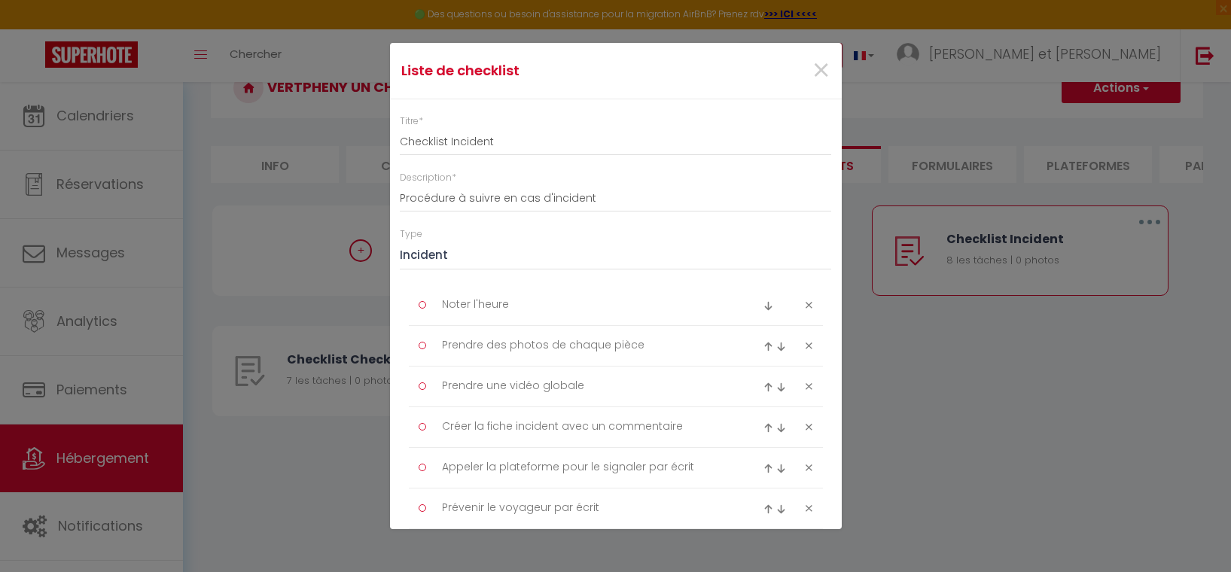
click at [933, 364] on div "Liste de checklist × Titre * Checklist Incident Description * Procédure à suivr…" at bounding box center [615, 286] width 1231 height 572
click at [811, 71] on span "×" at bounding box center [820, 70] width 19 height 45
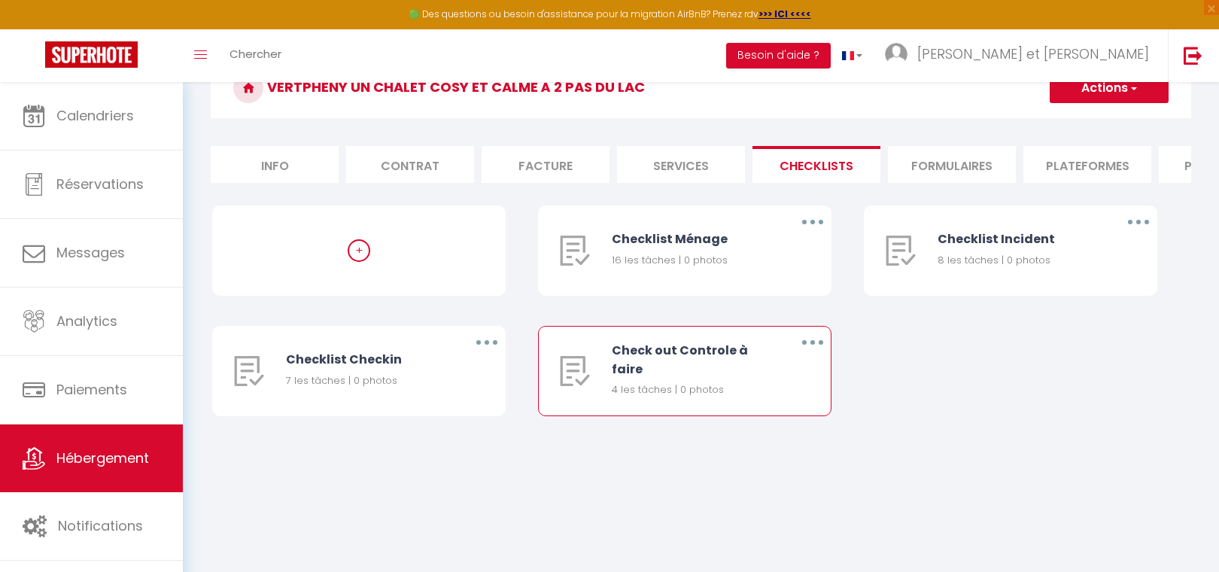
click at [684, 363] on div "Check out Controle à faire" at bounding box center [692, 360] width 160 height 38
click at [813, 345] on icon "button" at bounding box center [813, 342] width 5 height 5
click at [802, 373] on div "Editer Dupliquer Supprimer" at bounding box center [774, 404] width 120 height 92
click at [811, 345] on icon "button" at bounding box center [813, 342] width 5 height 5
click at [801, 384] on link "Editer" at bounding box center [773, 377] width 111 height 26
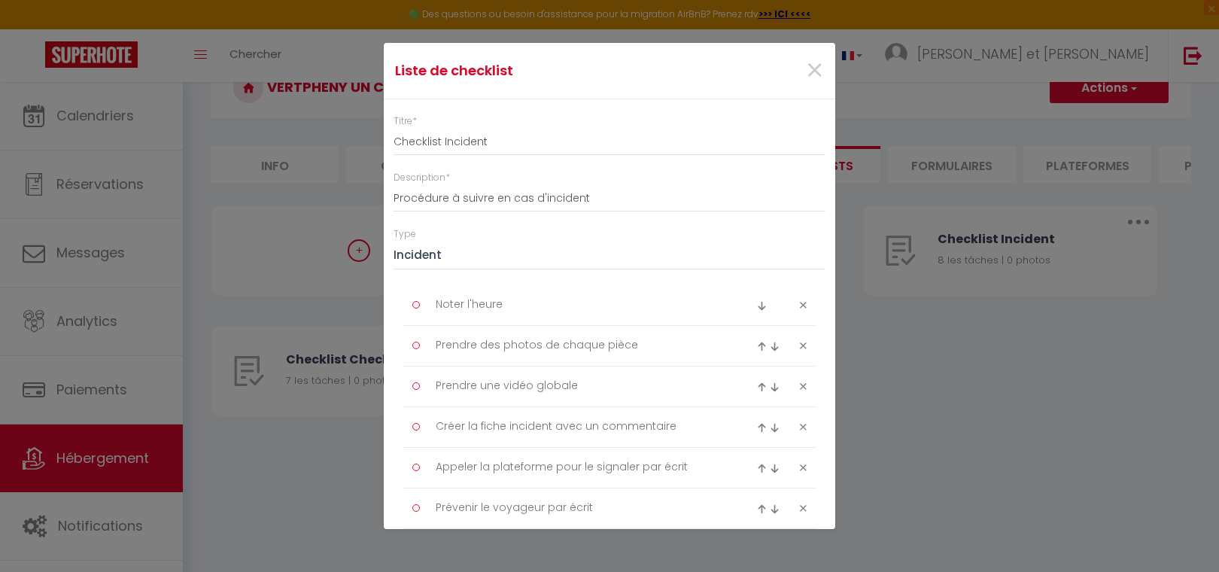
type input "Check out Controle à faire"
type input "Liste des controles rapide a faire à la sortie"
select select "4"
type textarea "Surveiler GGHome"
type textarea "Canapé tache trou"
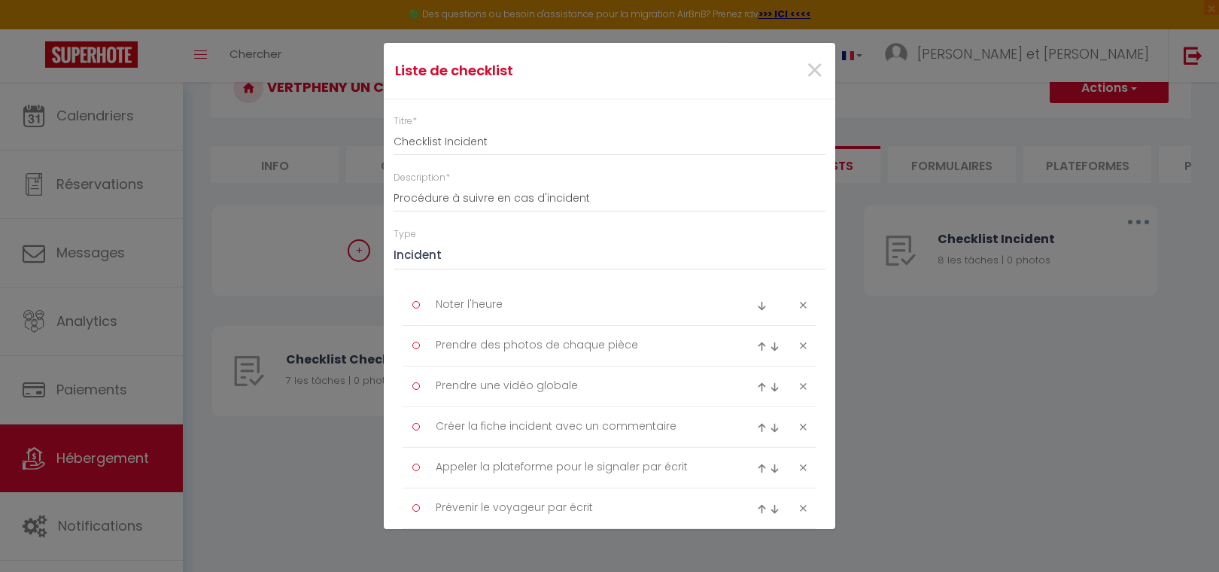
type textarea "Question pas de casse ? assietes verres"
type textarea "2 Clé + Télcommande"
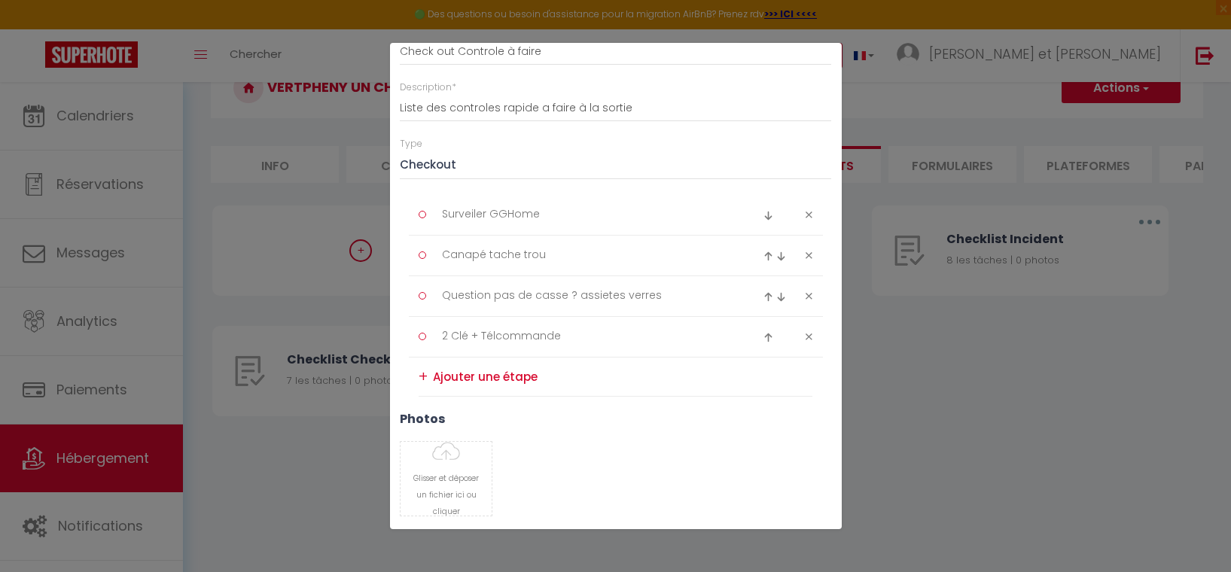
scroll to position [94, 0]
click at [805, 213] on icon at bounding box center [808, 210] width 7 height 11
type textarea "Canapé tache trou"
type textarea "Question pas de casse ? assietes verres"
type textarea "2 Clé + Télcommande"
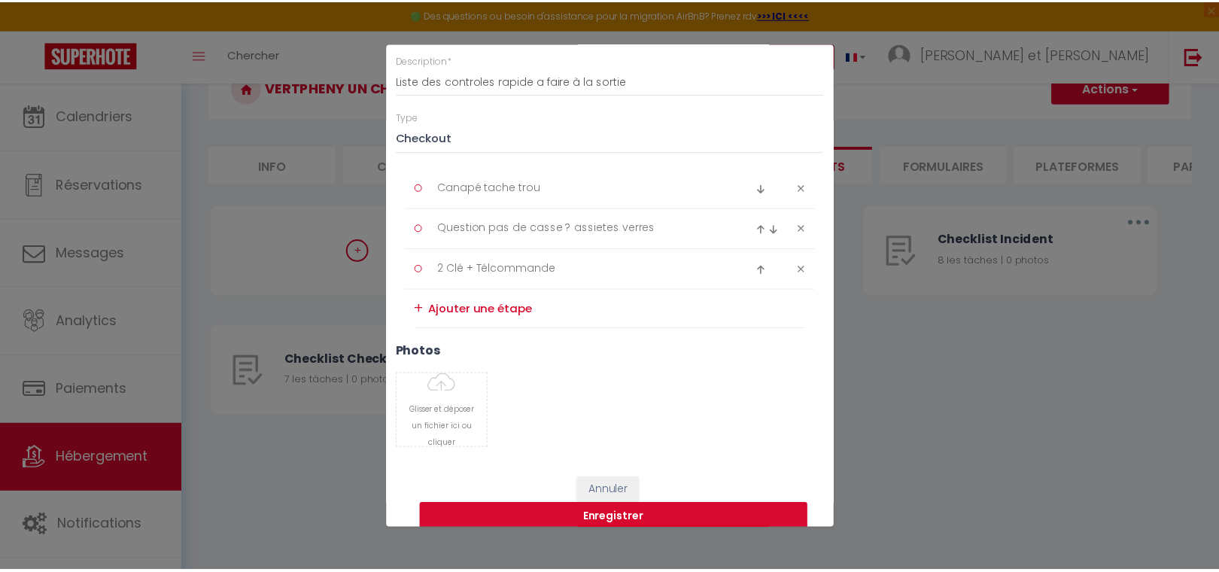
scroll to position [135, 0]
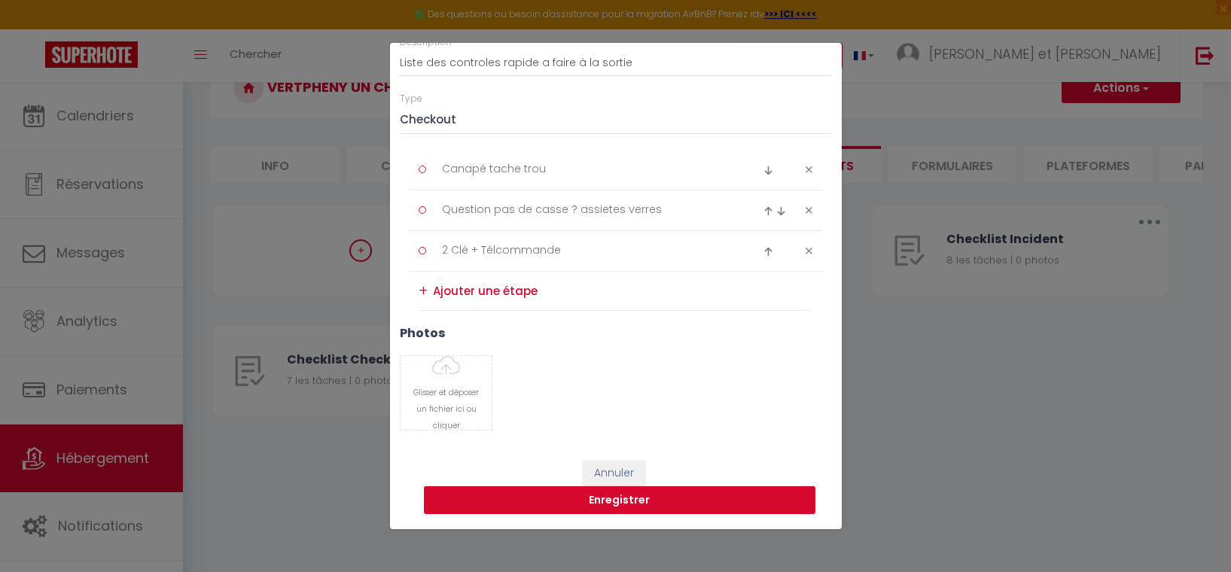
click at [656, 497] on button "Enregistrer" at bounding box center [619, 500] width 391 height 29
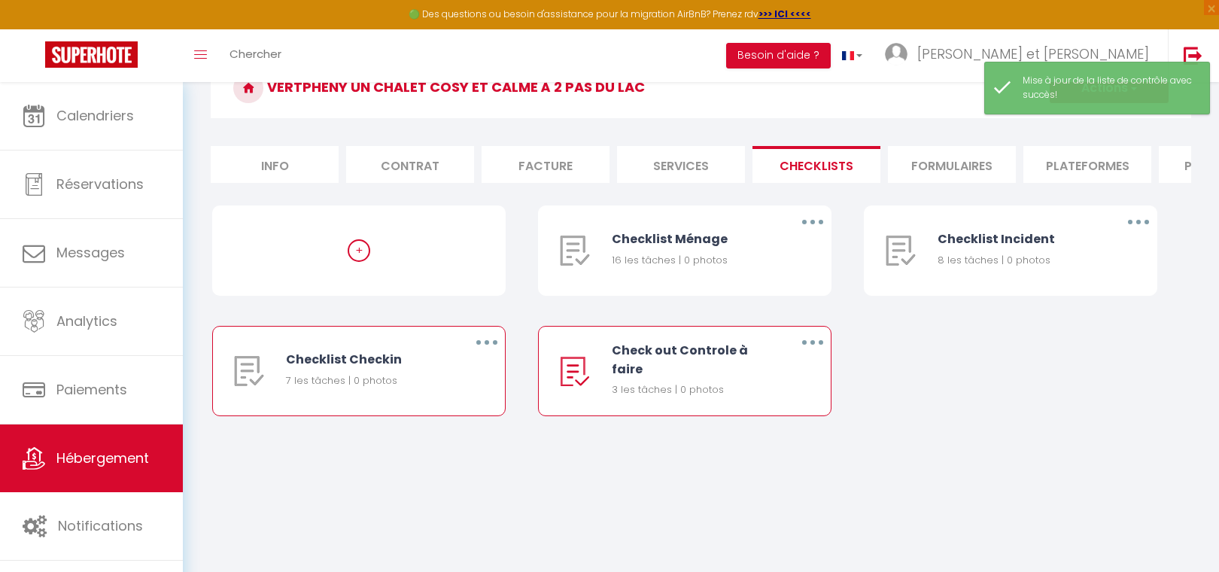
click at [451, 381] on div "Checklist Checkin 7 les tâches | 0 photos" at bounding box center [371, 371] width 170 height 89
click at [489, 355] on button "button" at bounding box center [487, 342] width 42 height 24
click at [458, 385] on link "Editer" at bounding box center [447, 377] width 111 height 26
type input "Checklist Checkin"
type input "Procédure à suivre lors du checkin"
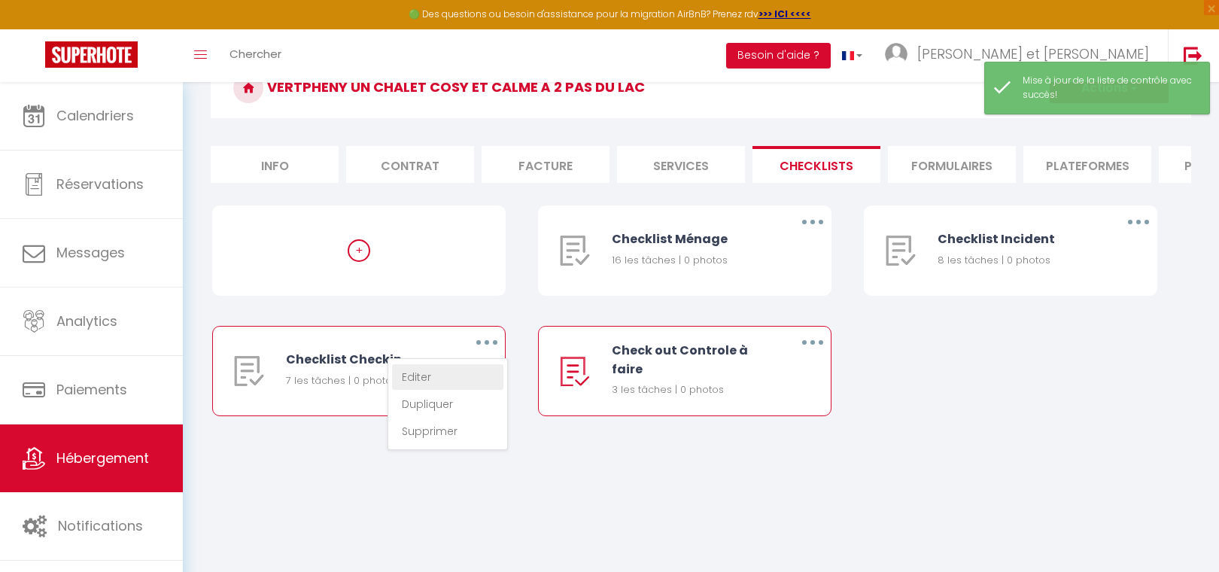
select select "3"
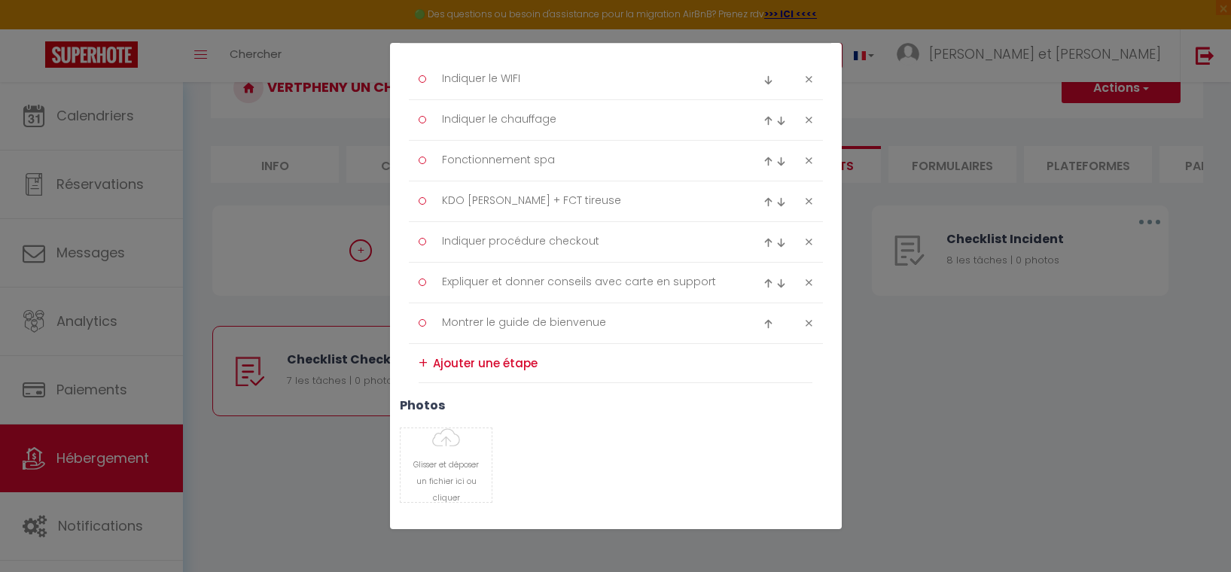
scroll to position [0, 0]
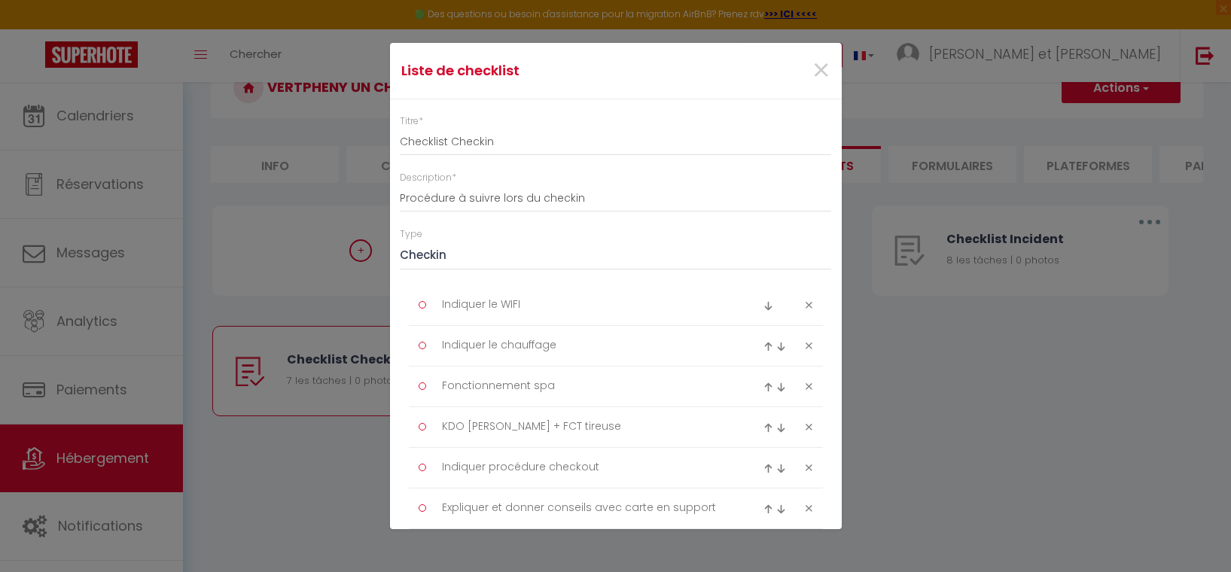
click at [823, 75] on div "×" at bounding box center [765, 70] width 150 height 33
click at [819, 75] on div "×" at bounding box center [765, 70] width 150 height 33
click at [811, 77] on span "×" at bounding box center [820, 70] width 19 height 45
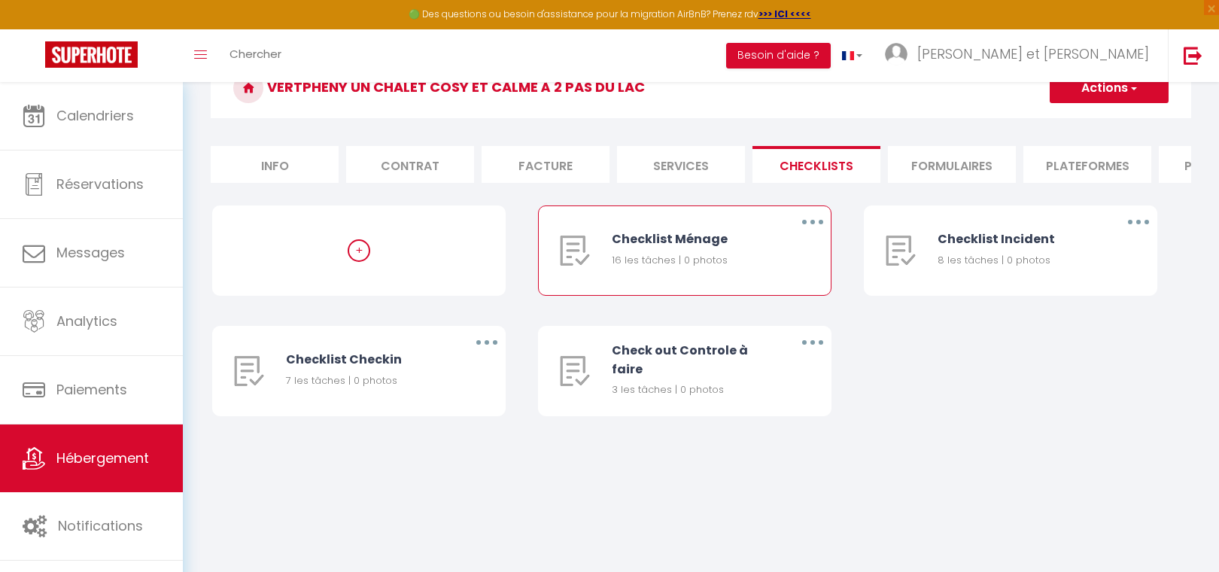
click at [808, 233] on button "button" at bounding box center [813, 222] width 42 height 24
click at [797, 261] on link "Editer" at bounding box center [773, 257] width 111 height 26
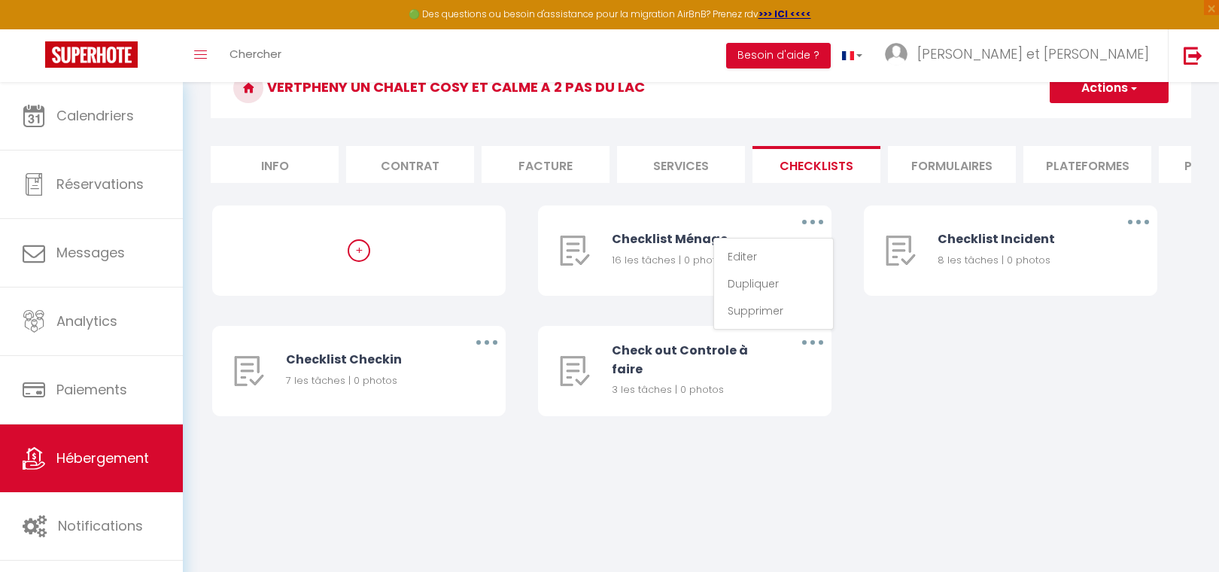
type input "Checklist Ménage"
type input "Procédure à suivre à la fin du ménage"
select select "1"
type textarea "Enlever les poubelles"
type textarea "Vider machine à café et thé + Grille pain + Theire"
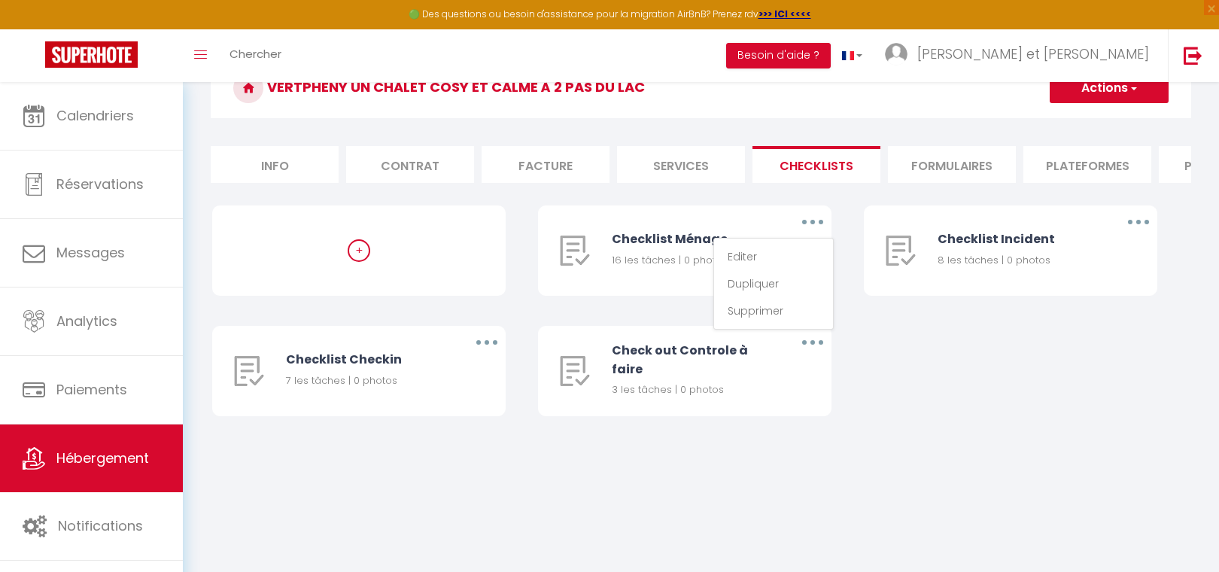
type textarea "liquide + sel check pastille lave vaisselle"
type textarea "état éponge Savon main et Paic"
type textarea "Vérifier si fuite sous evier"
type textarea "BBQ Vérifier Gaz et état"
type textarea "Contrôle vaisselle"
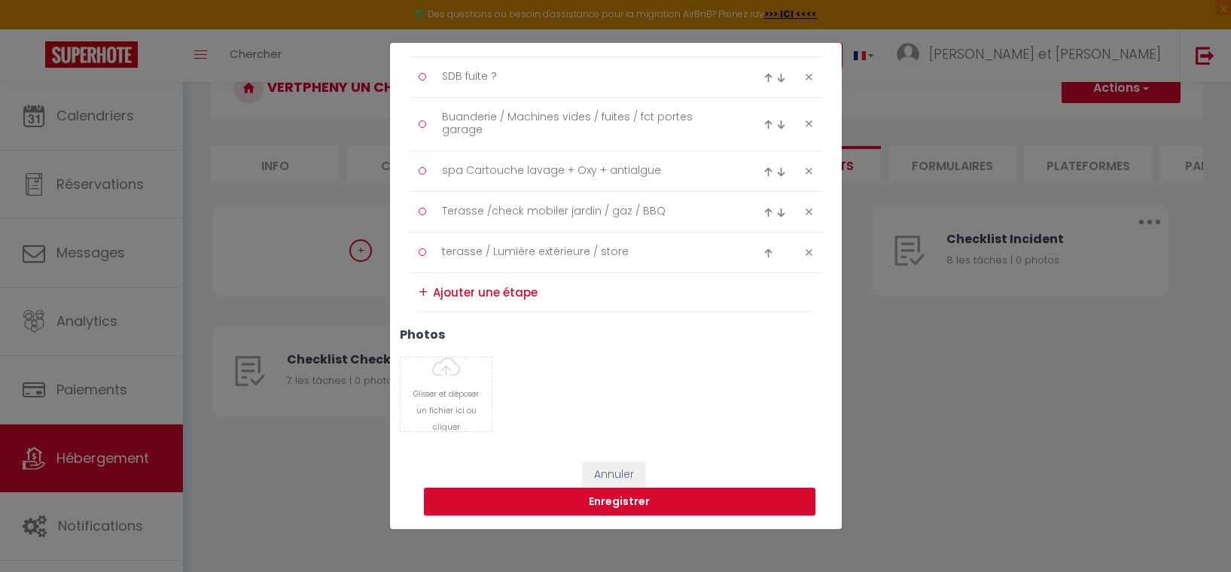
scroll to position [689, 0]
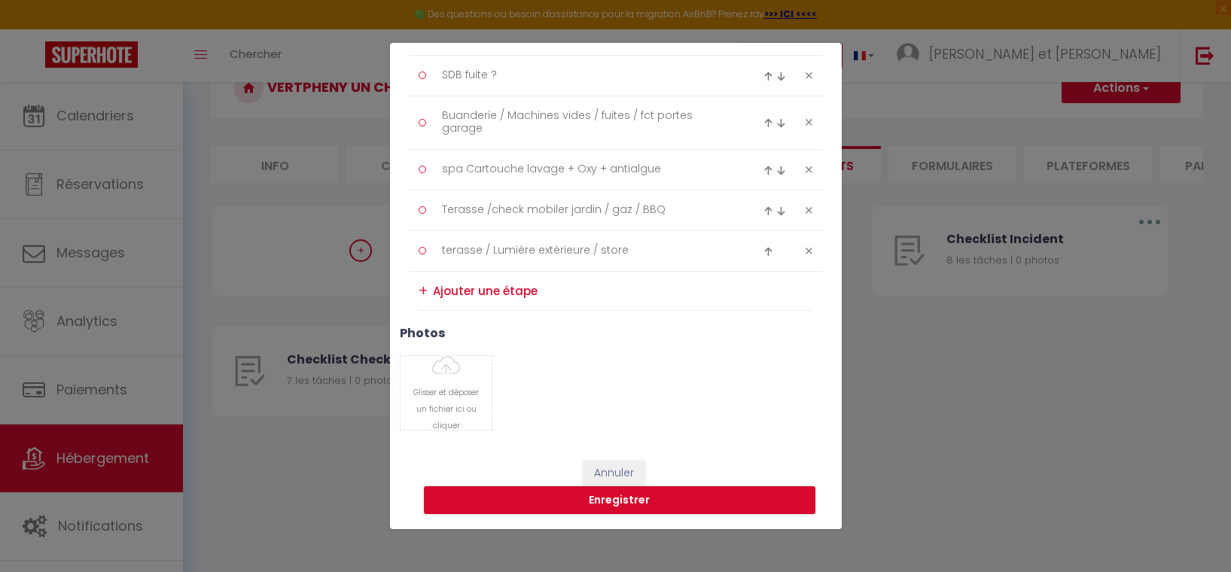
click at [946, 389] on div "Liste de checklist × Titre * Checklist Ménage Description * Procédure à suivre …" at bounding box center [615, 286] width 1231 height 572
click at [805, 78] on icon at bounding box center [808, 75] width 7 height 11
type textarea "Buanderie / Machines vides / fuites / fct portes garage"
type textarea "spa Cartouche lavage + Oxy + antialgue"
type textarea "Terasse /check mobiler jardin / gaz / BBQ"
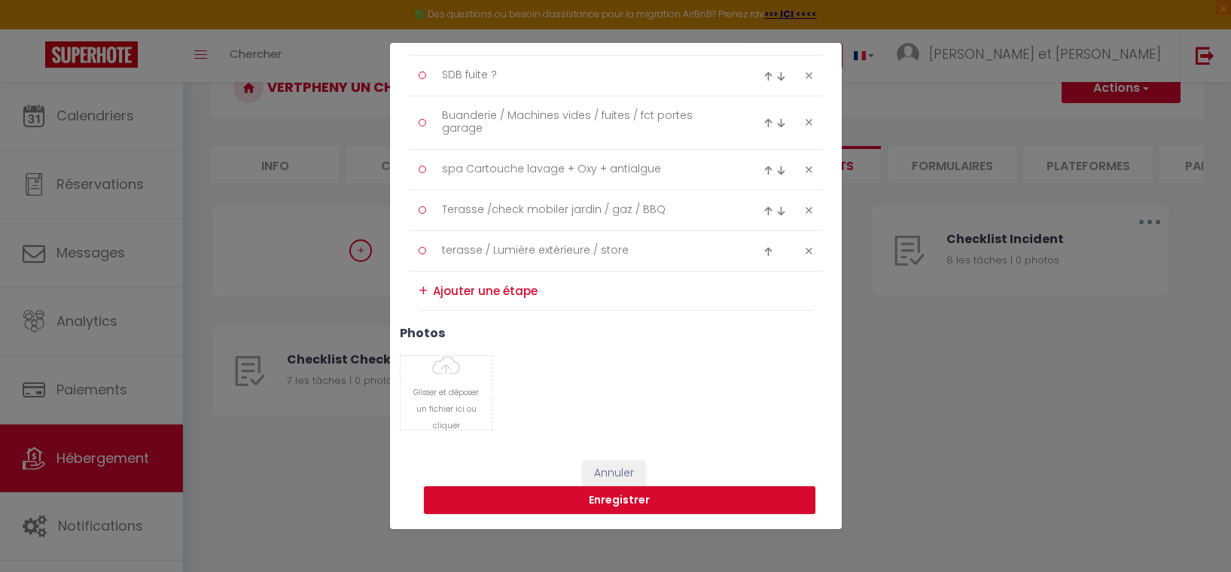
type textarea "terasse / Lumière extérieure / store"
click at [805, 68] on icon at bounding box center [808, 68] width 7 height 11
type textarea "Buanderie / Machines vides / fuites / fct portes garage"
type textarea "spa Cartouche lavage + Oxy + antialgue"
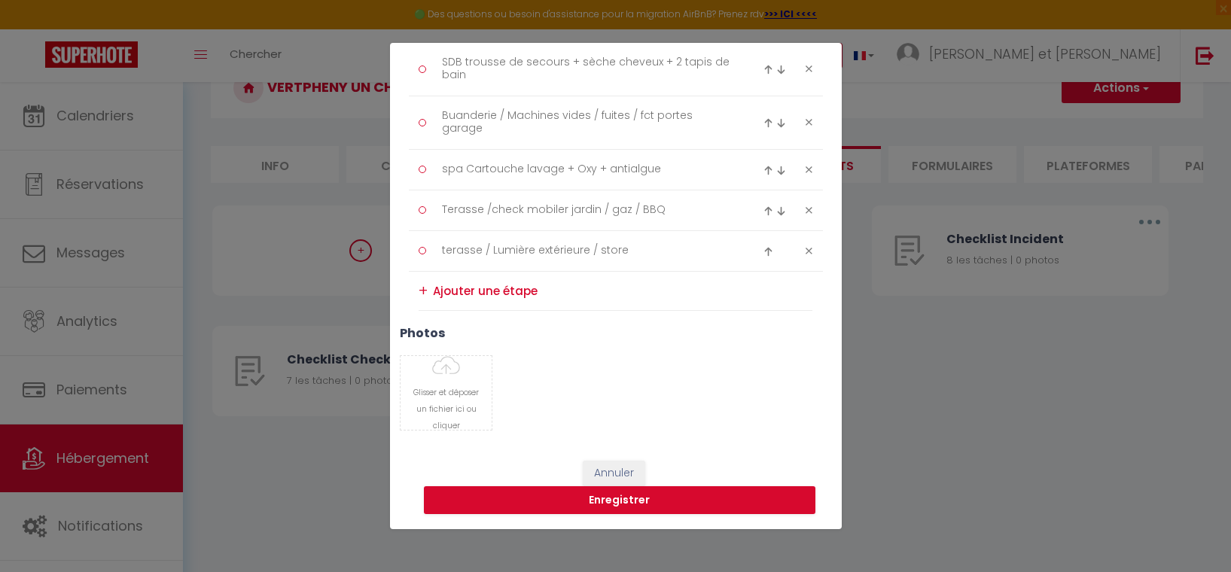
type textarea "Terasse /check mobiler jardin / gaz / BBQ"
type textarea "terasse / Lumière extérieure / store"
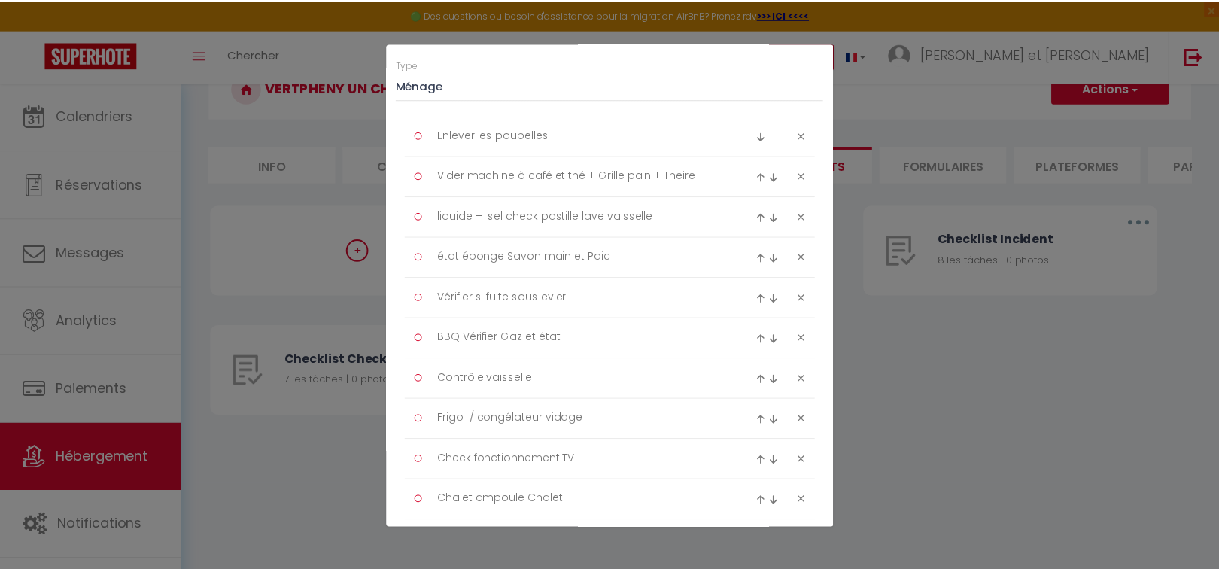
scroll to position [0, 0]
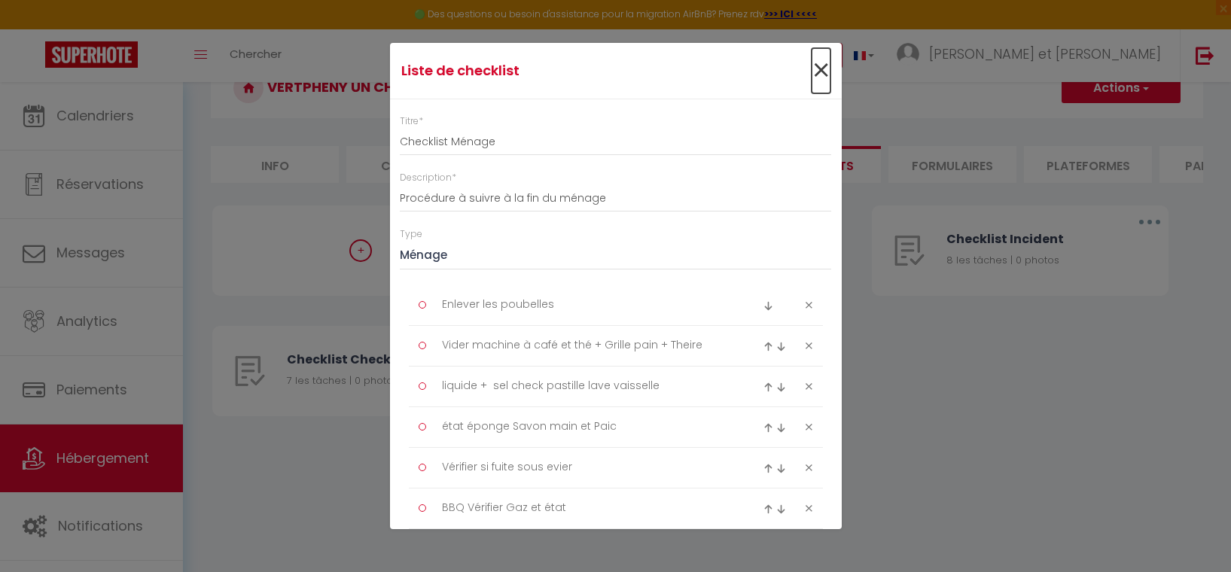
click at [811, 73] on span "×" at bounding box center [820, 70] width 19 height 45
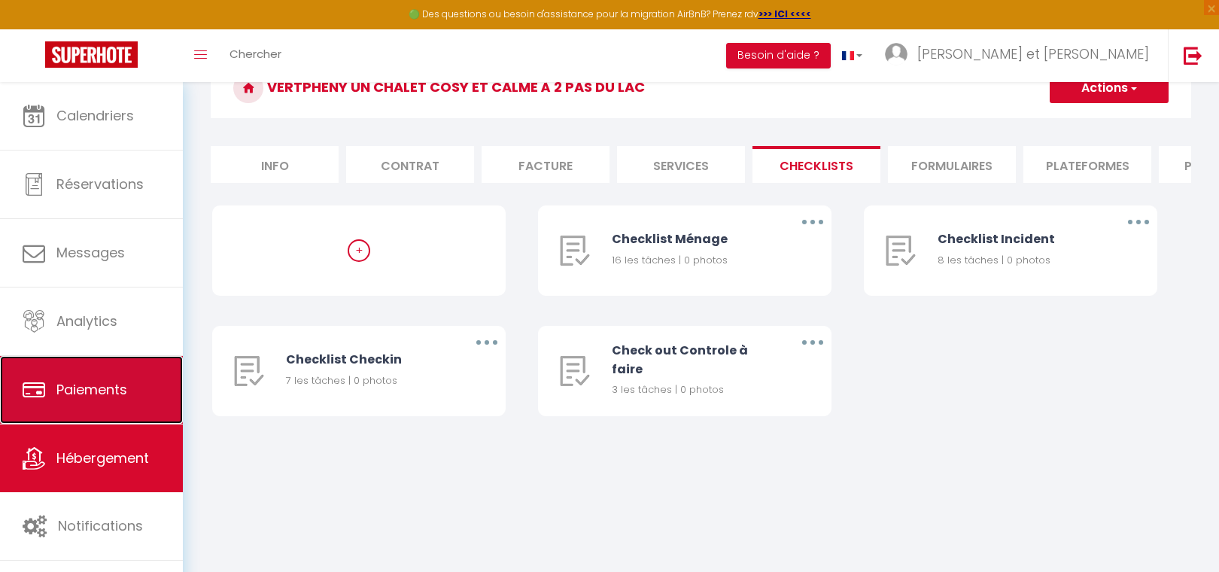
click at [132, 383] on link "Paiements" at bounding box center [91, 390] width 183 height 68
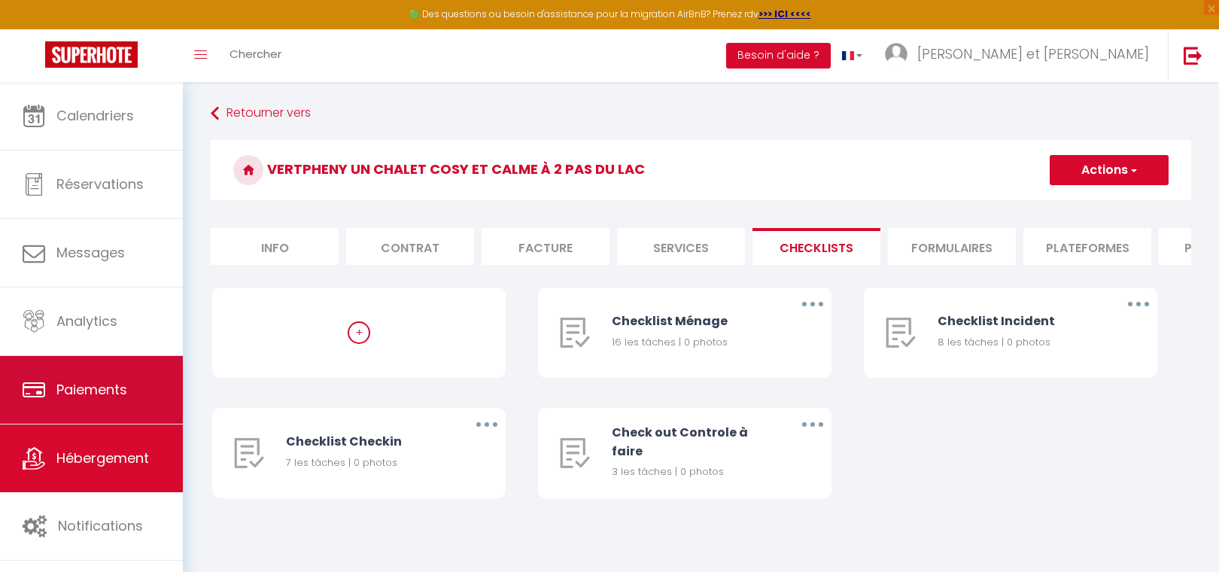
select select "2"
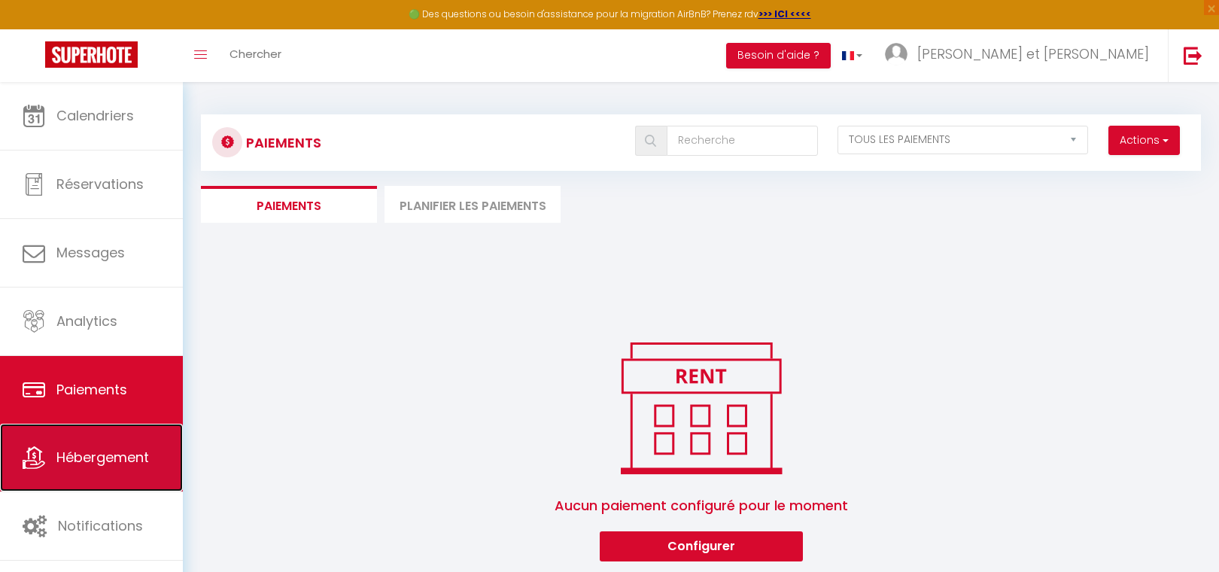
click at [112, 459] on span "Hébergement" at bounding box center [102, 457] width 93 height 19
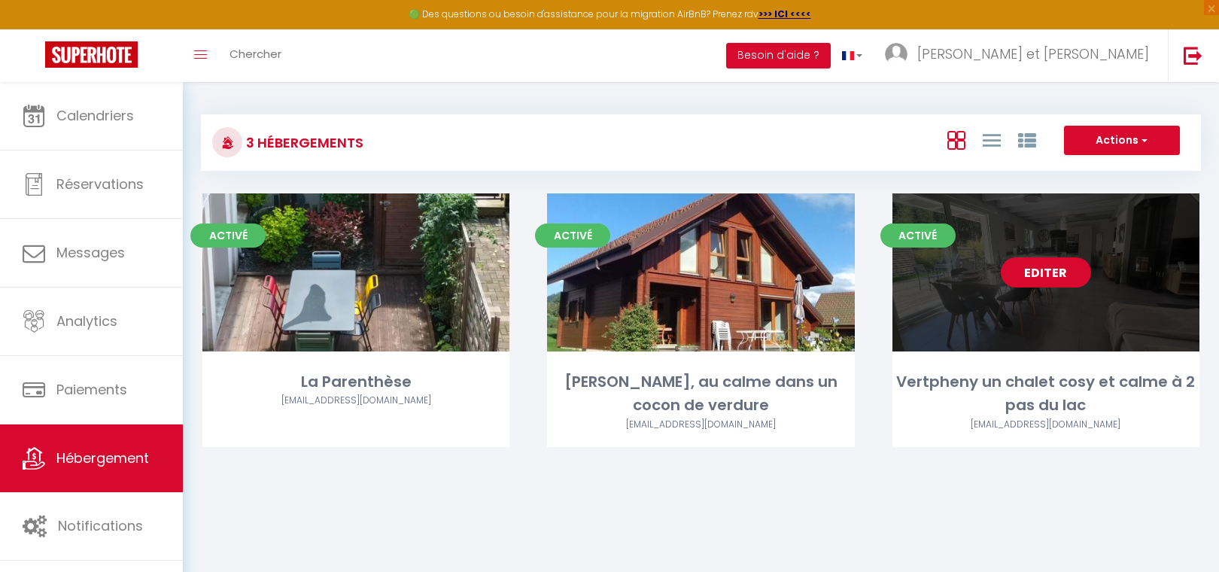
click at [1050, 275] on link "Editer" at bounding box center [1046, 272] width 90 height 30
click at [1043, 275] on link "Editer" at bounding box center [1046, 272] width 90 height 30
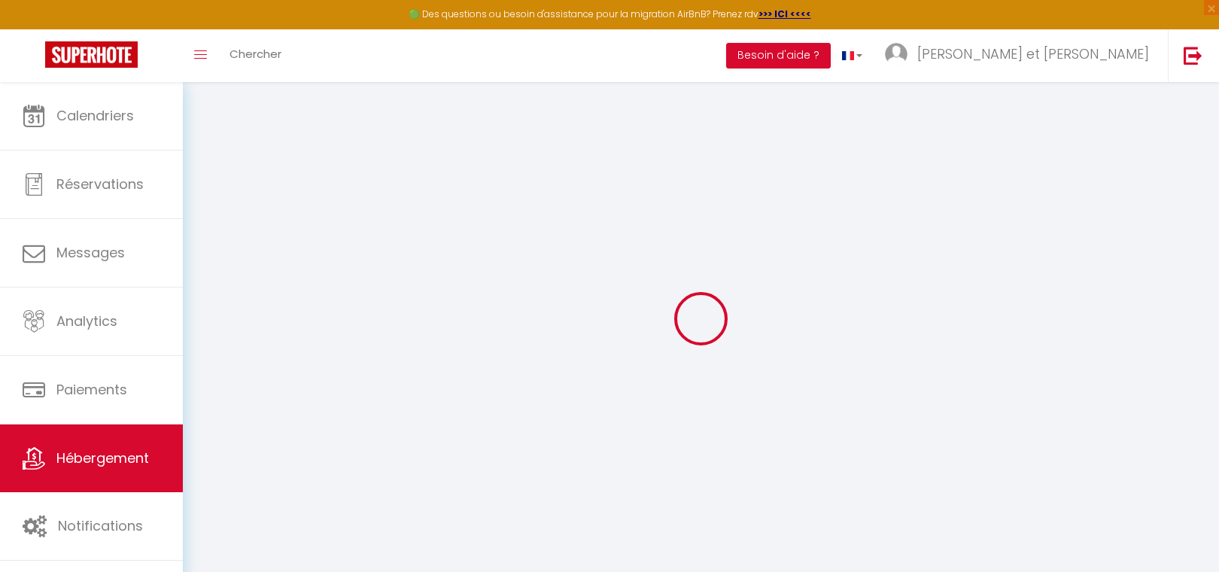
select select
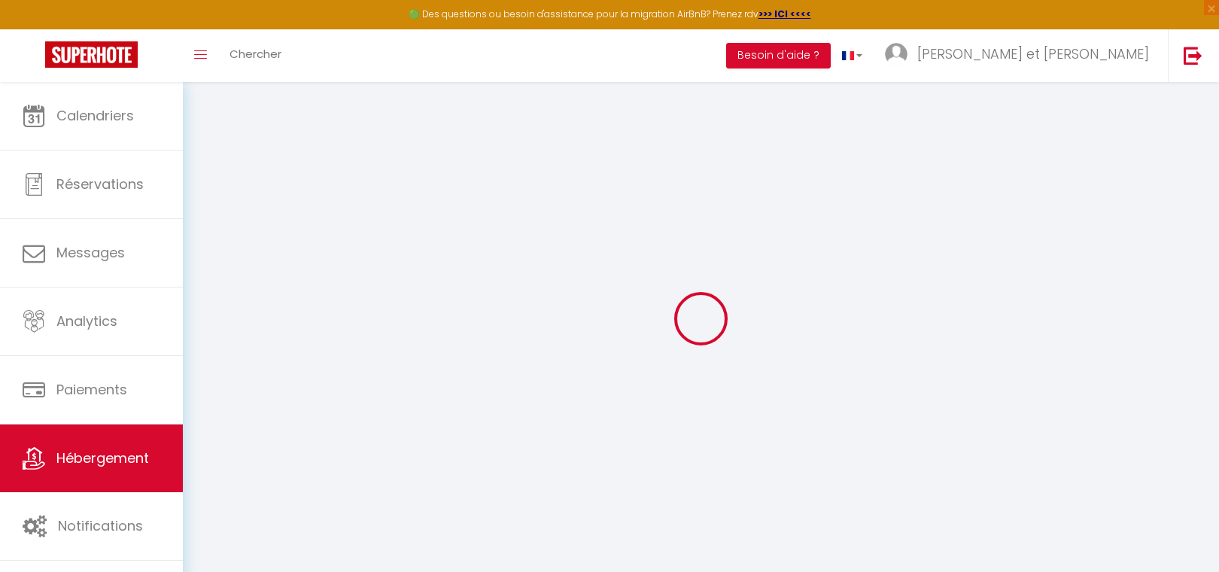
select select
checkbox input "false"
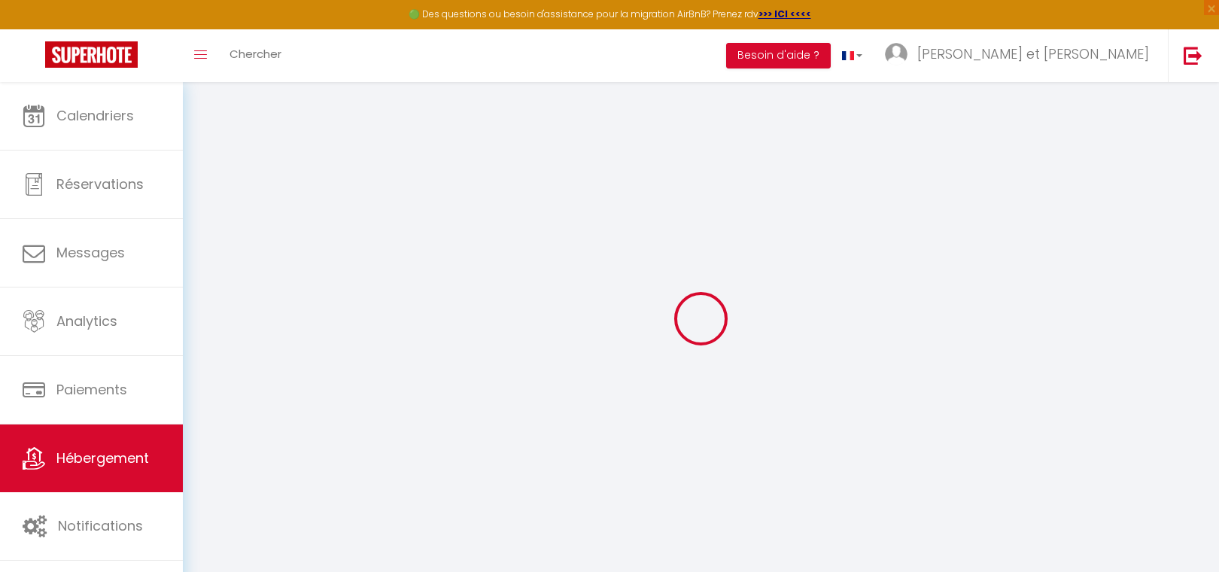
select select
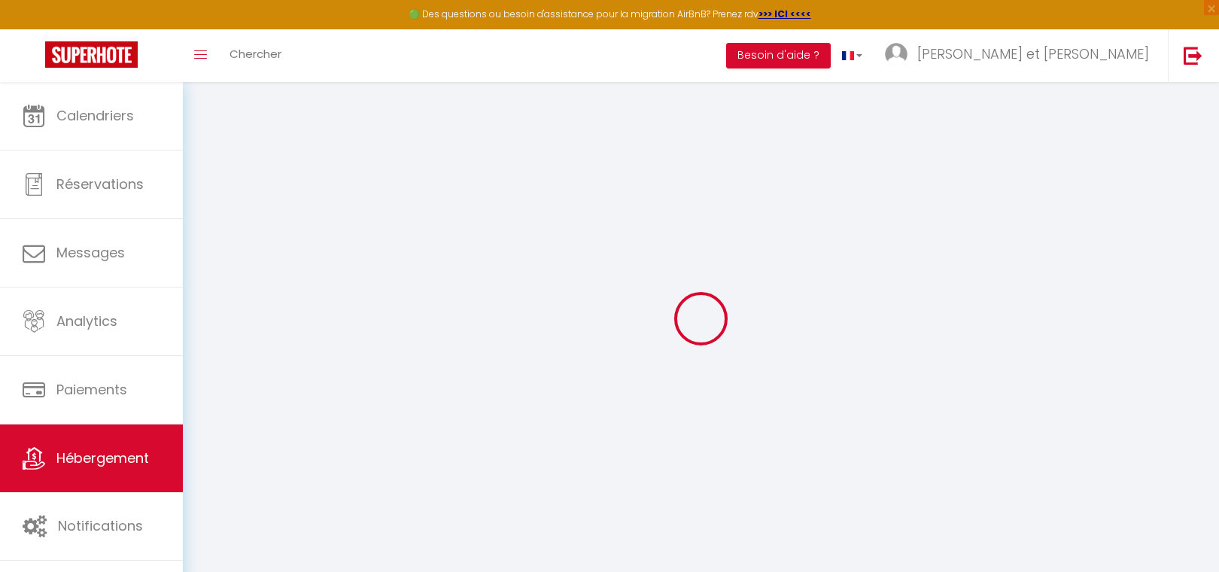
select select
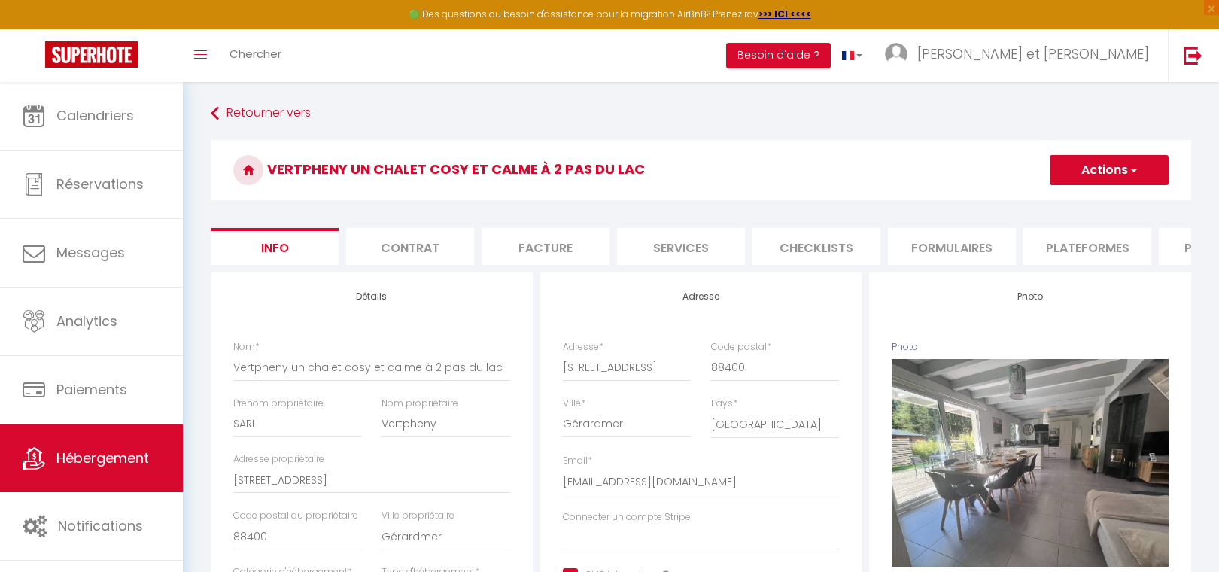
click at [826, 253] on li "Checklists" at bounding box center [817, 246] width 128 height 37
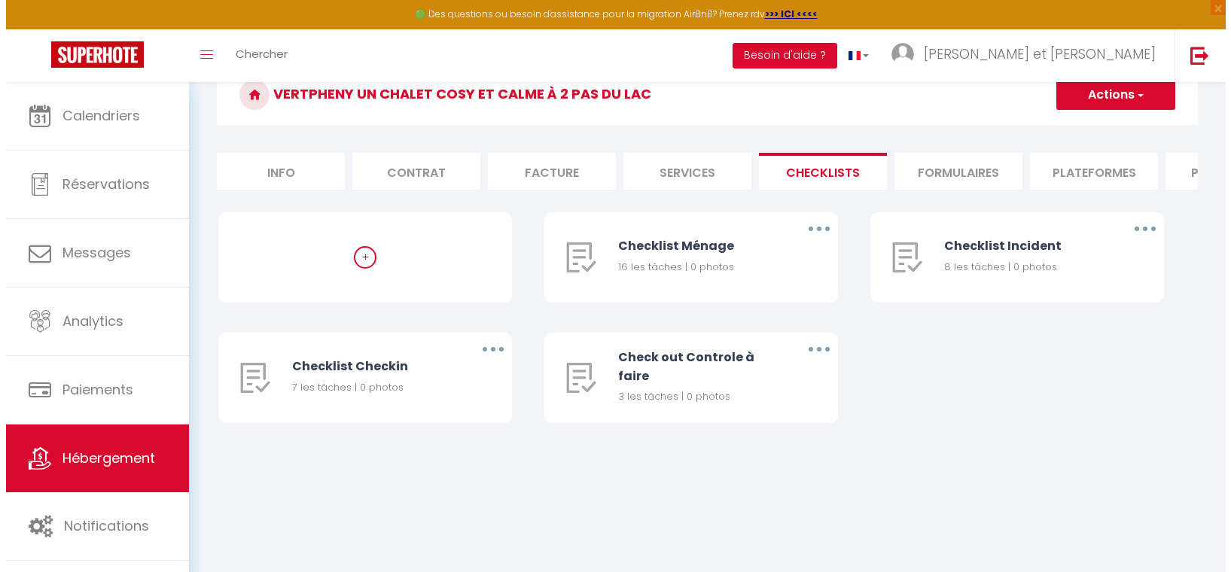
scroll to position [82, 0]
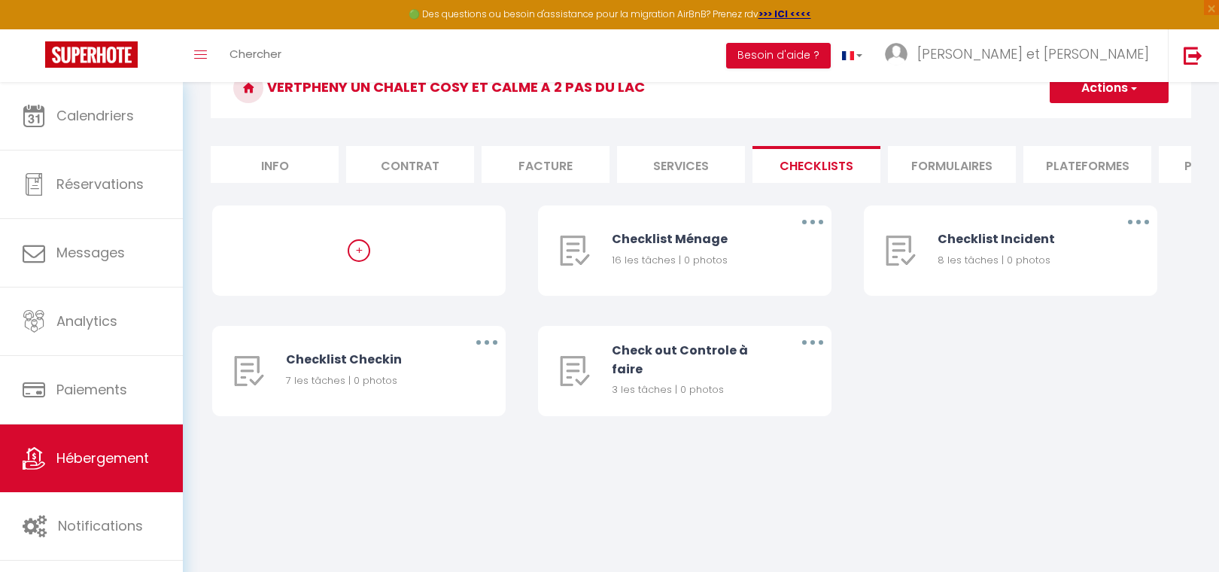
click at [364, 262] on div "+" at bounding box center [359, 250] width 23 height 23
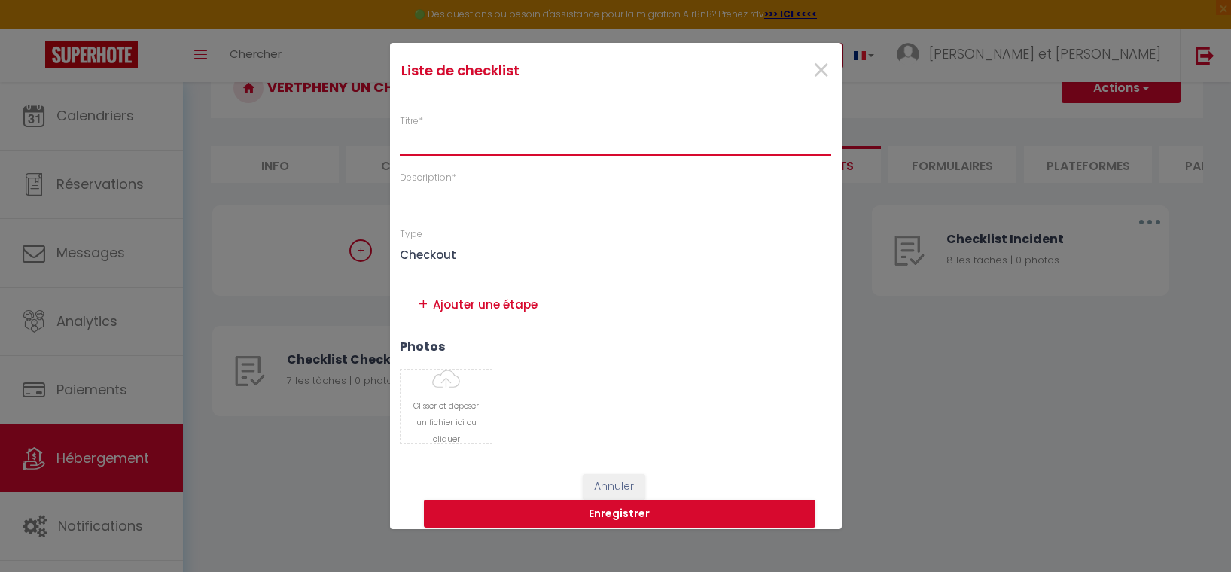
click at [474, 143] on input "Titre *" at bounding box center [616, 142] width 432 height 27
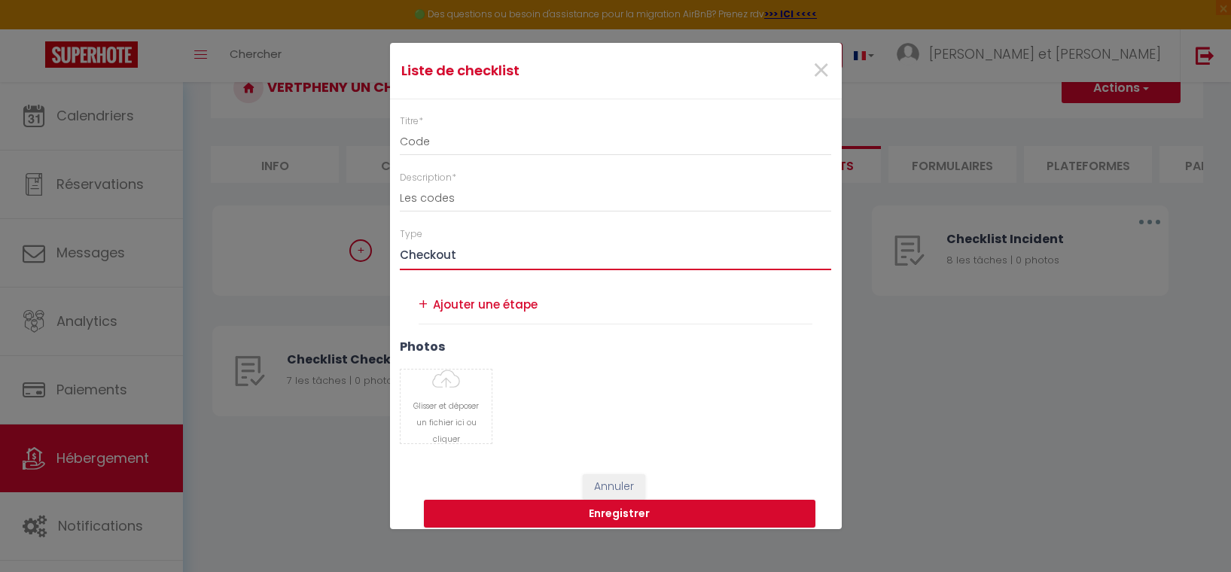
click at [479, 259] on select "Ménage Incident Checkin Checkout" at bounding box center [616, 256] width 432 height 29
click at [400, 242] on select "Ménage Incident Checkin Checkout" at bounding box center [616, 256] width 432 height 29
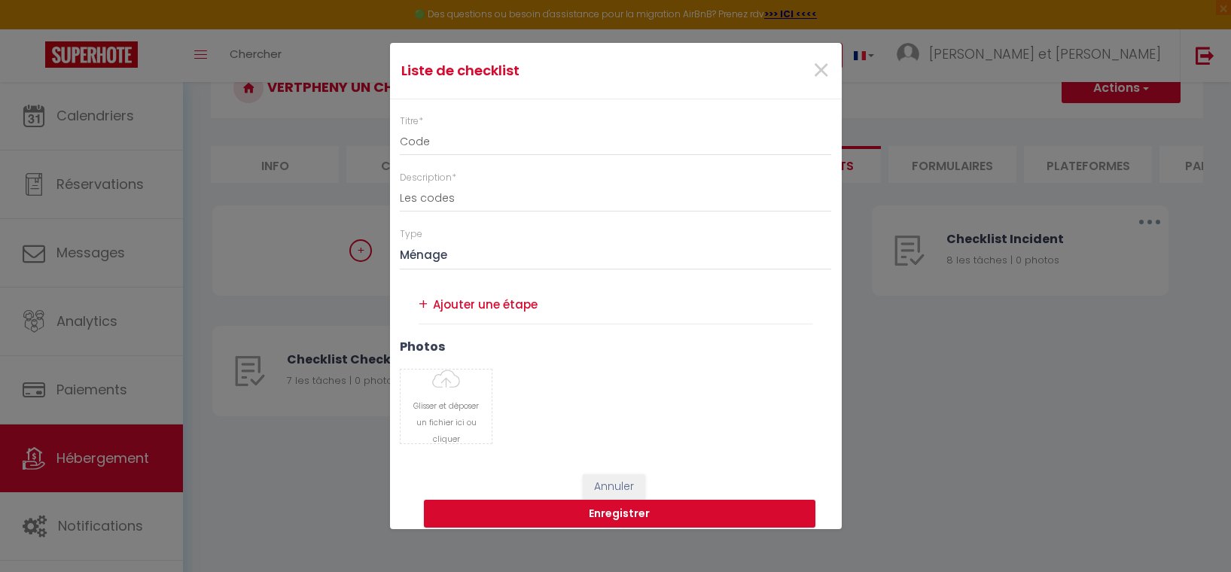
click at [532, 309] on textarea at bounding box center [623, 304] width 380 height 23
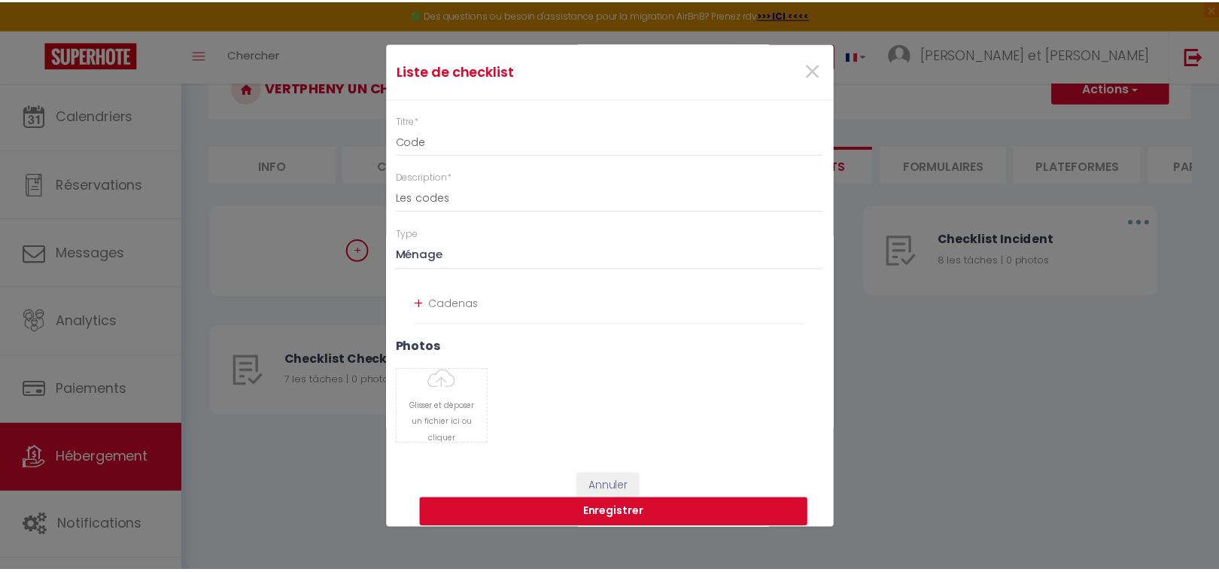
scroll to position [0, 0]
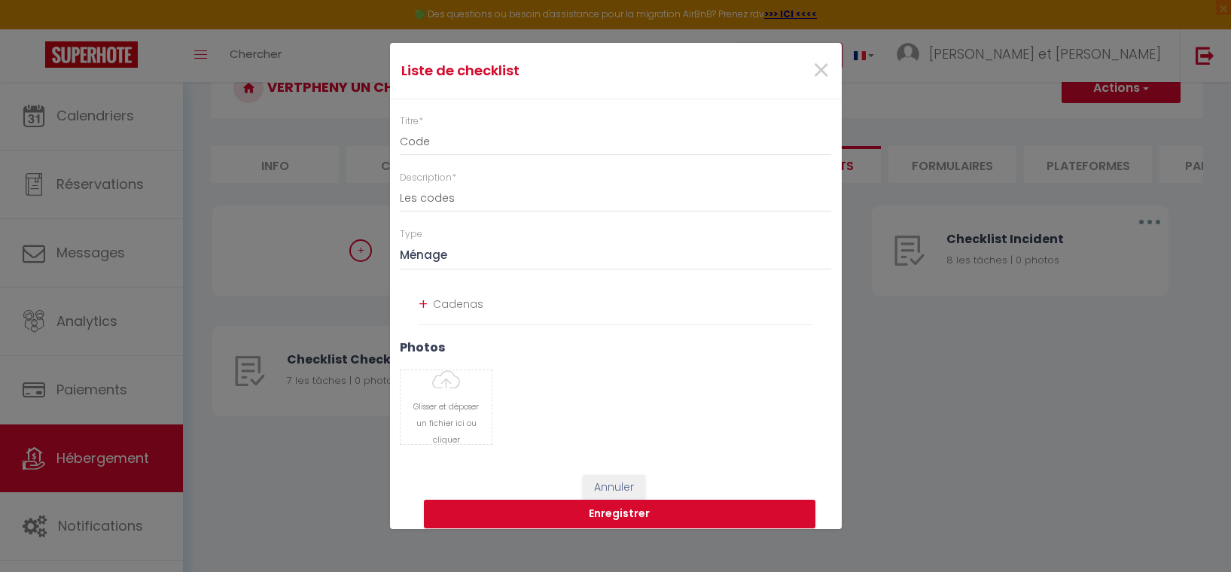
click at [419, 302] on div "+" at bounding box center [423, 304] width 9 height 23
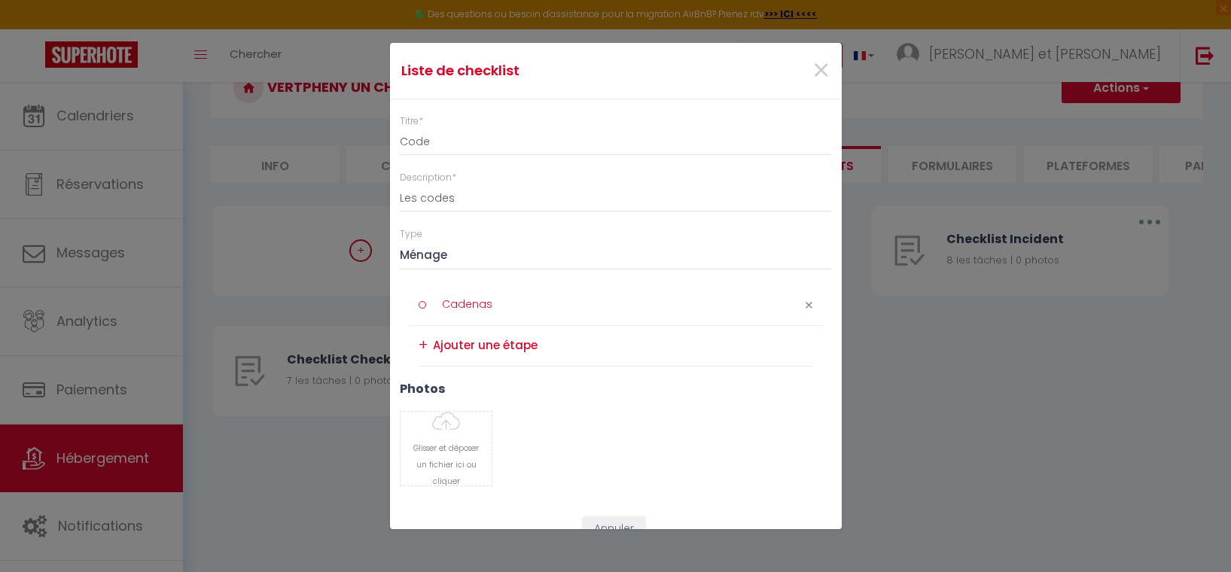
click at [552, 304] on textarea "Cadenas" at bounding box center [585, 305] width 309 height 25
click at [425, 348] on div "+" at bounding box center [423, 344] width 9 height 23
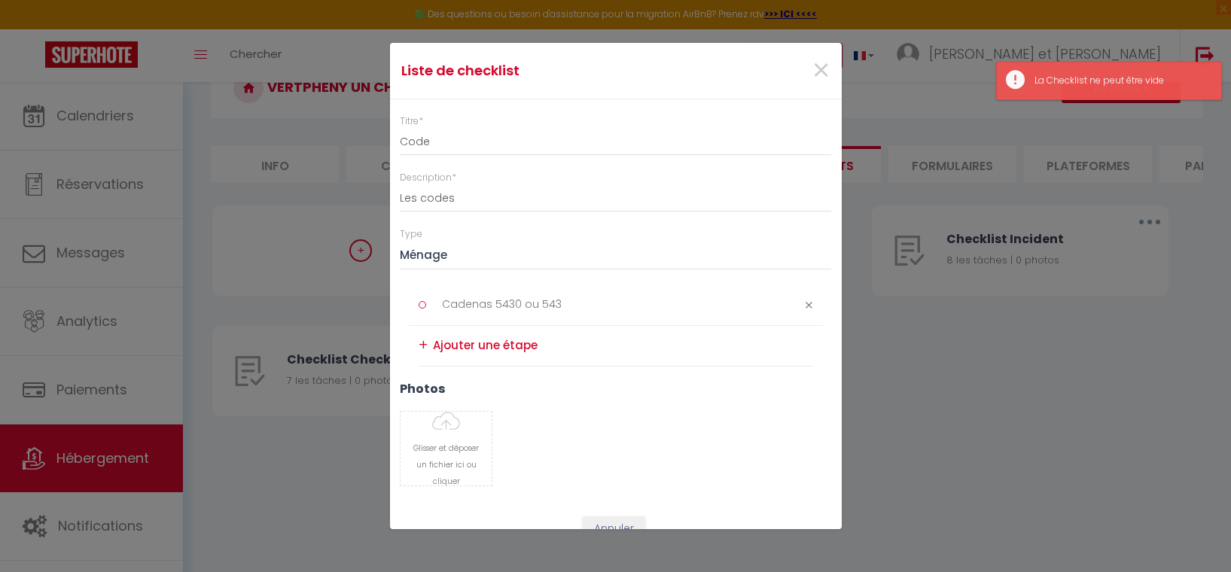
click at [421, 345] on div "+" at bounding box center [423, 344] width 9 height 23
click at [522, 347] on textarea at bounding box center [623, 345] width 380 height 25
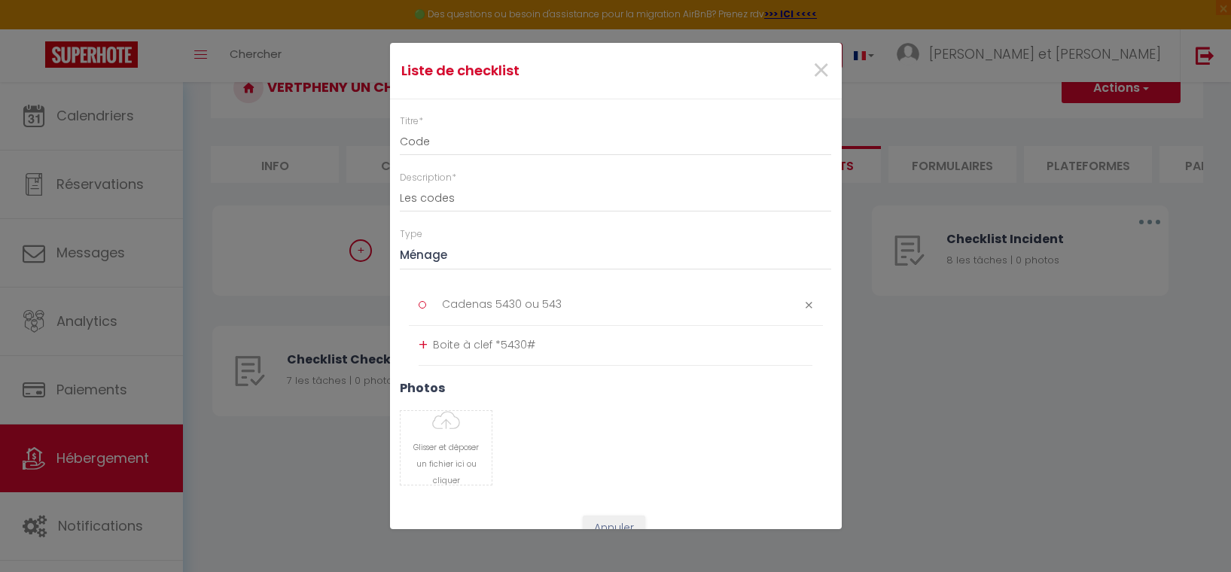
click at [420, 349] on div "+" at bounding box center [423, 344] width 9 height 23
click at [815, 72] on span "×" at bounding box center [820, 70] width 19 height 45
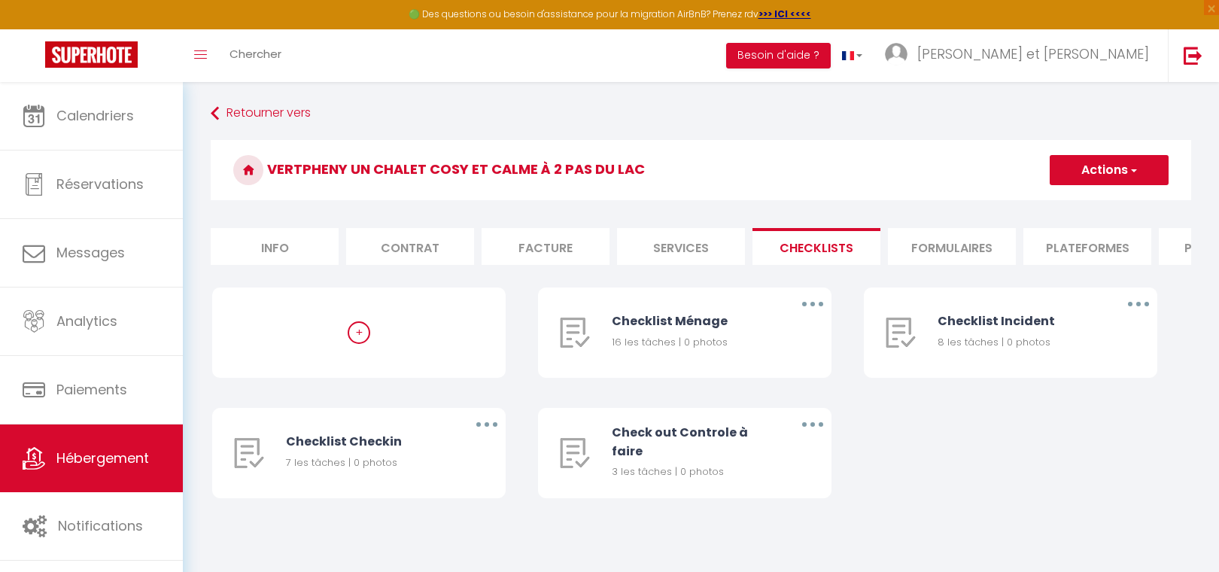
click at [1165, 166] on button "Actions" at bounding box center [1109, 170] width 119 height 30
click at [915, 153] on h3 "Vertpheny un chalet cosy et calme à 2 pas du lac" at bounding box center [701, 170] width 981 height 60
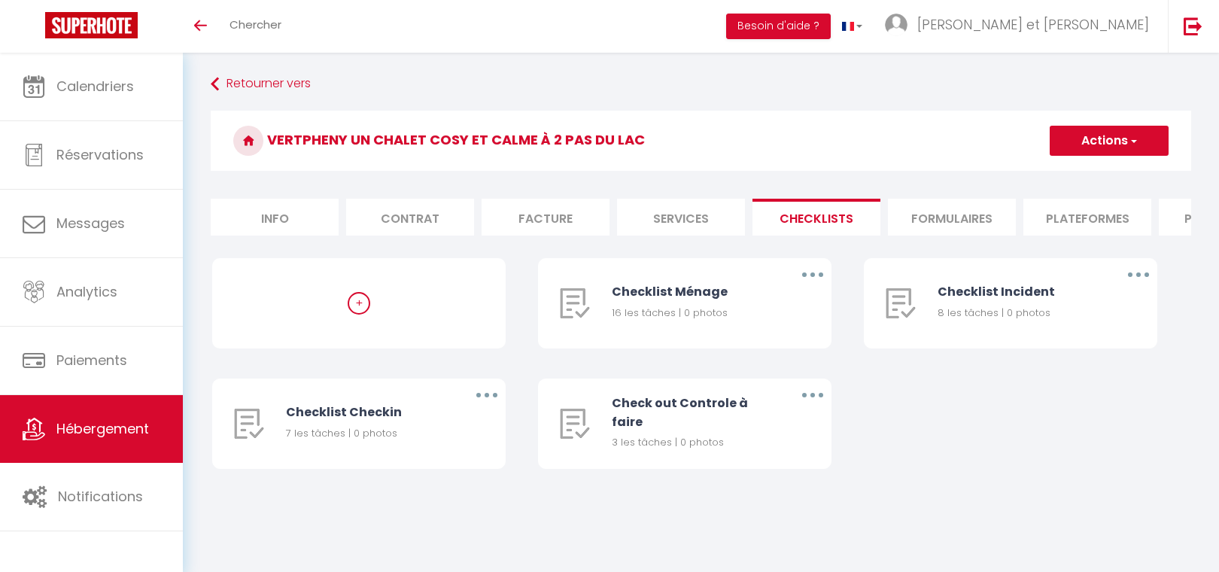
click at [357, 315] on div "+" at bounding box center [359, 303] width 23 height 23
select select "4"
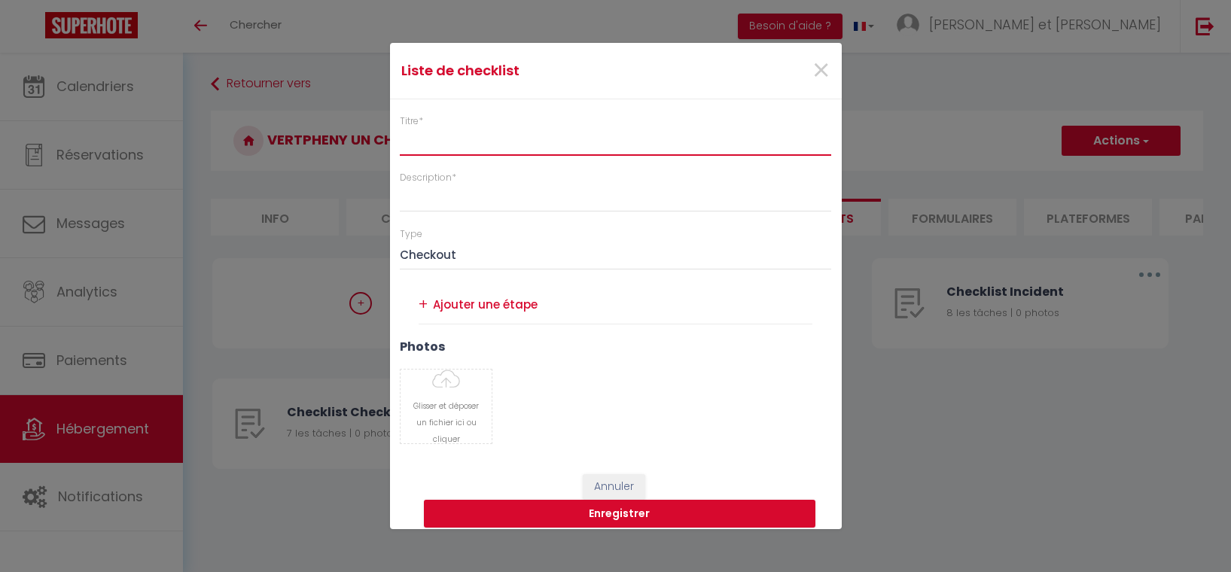
click at [440, 139] on input "Titre *" at bounding box center [616, 142] width 432 height 27
type input "CODE"
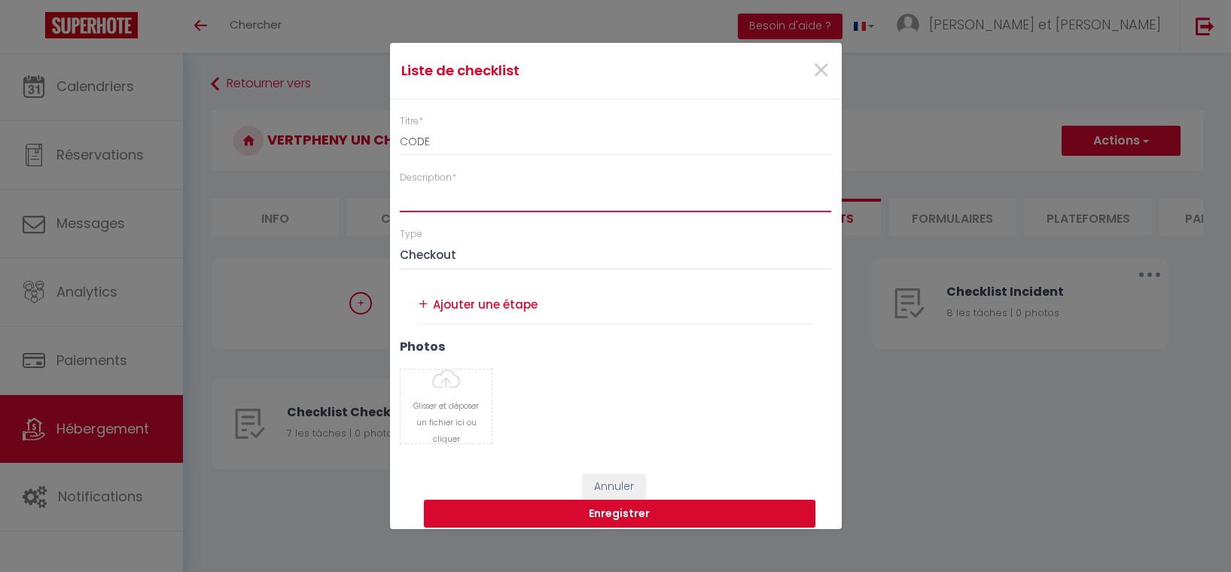
click at [452, 197] on input "Description *" at bounding box center [616, 198] width 432 height 27
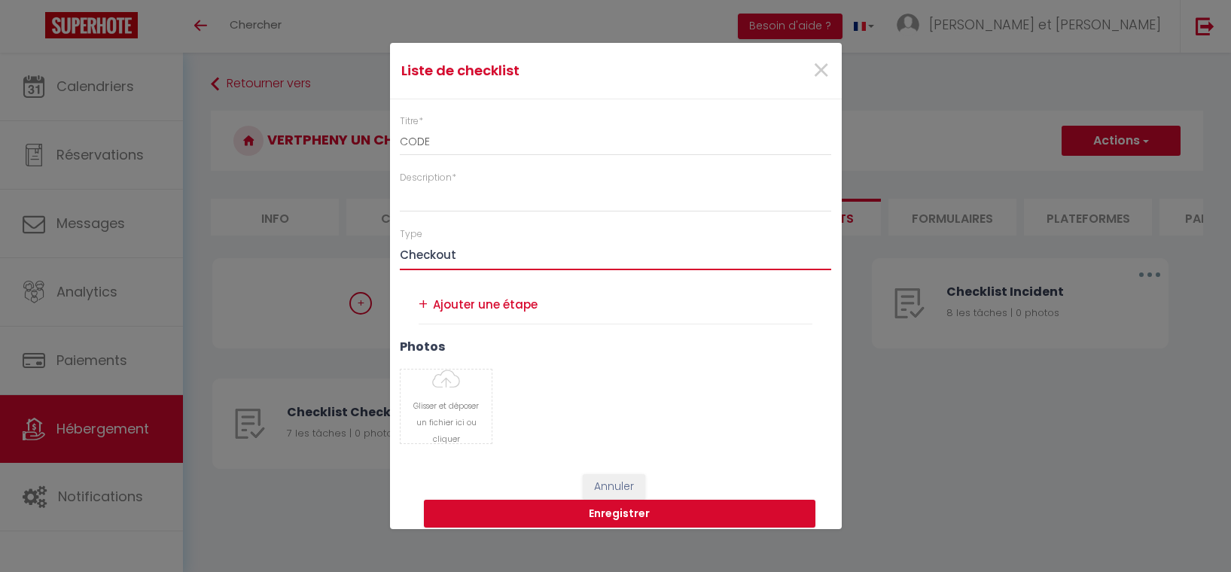
click at [473, 251] on select "Ménage Incident Checkin Checkout" at bounding box center [616, 256] width 432 height 29
select select "1"
click at [400, 242] on select "Ménage Incident Checkin Checkout" at bounding box center [616, 256] width 432 height 29
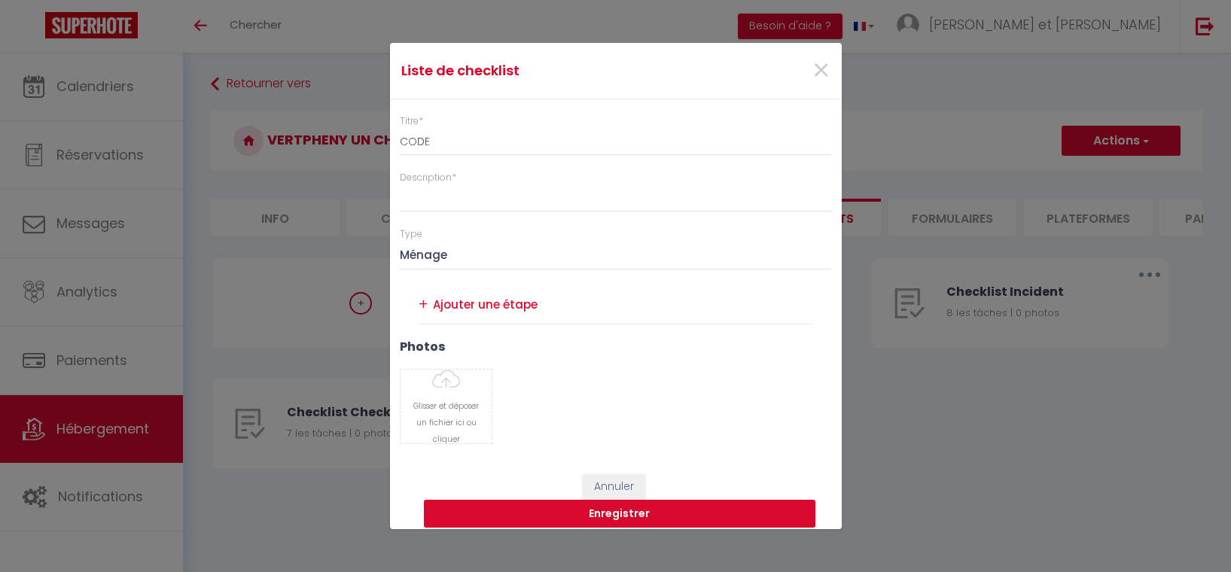
click at [507, 306] on textarea at bounding box center [623, 304] width 380 height 23
type textarea "Cadenas 5430 ou 543"
click at [422, 304] on div "+" at bounding box center [423, 304] width 9 height 23
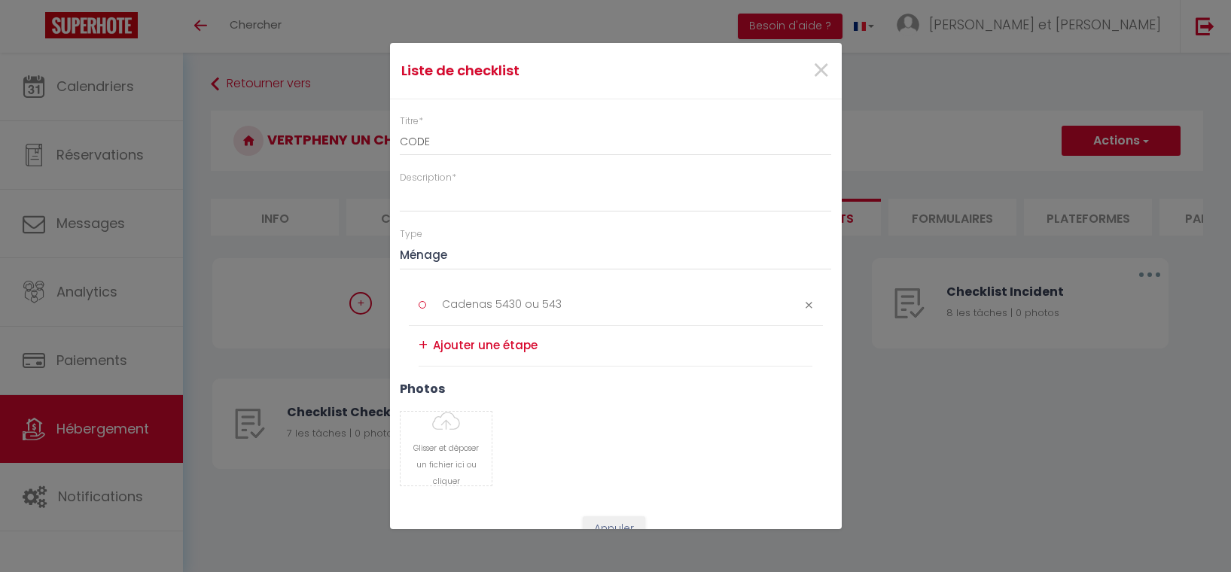
click at [459, 342] on textarea at bounding box center [623, 345] width 380 height 25
type textarea "Boite à Clef *5430#"
click at [425, 345] on div "+" at bounding box center [423, 344] width 9 height 23
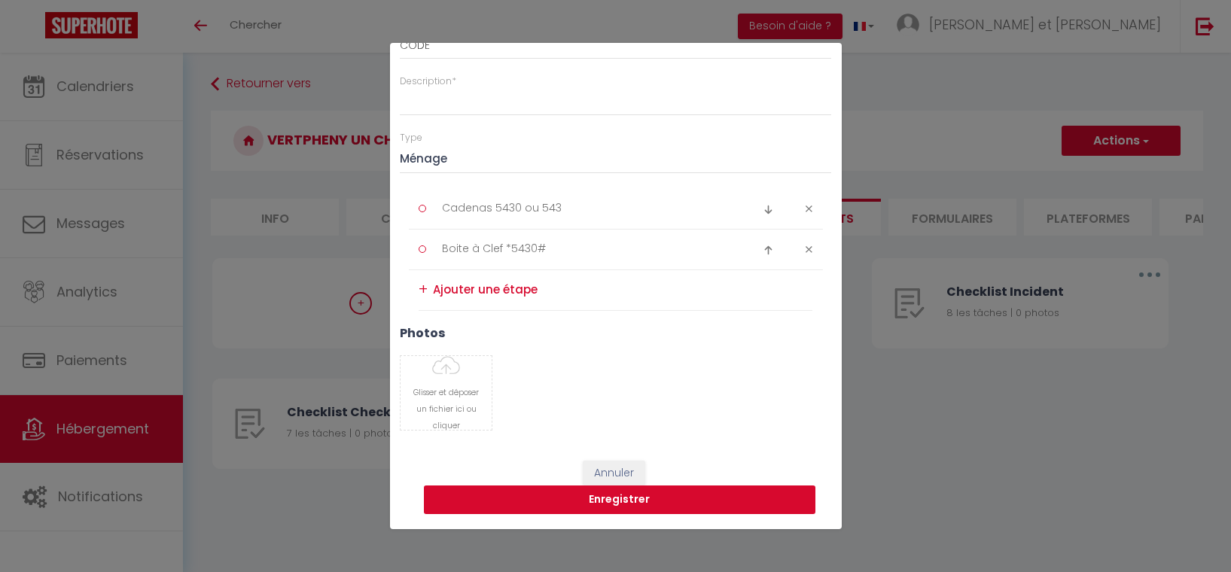
click at [647, 497] on button "Enregistrer" at bounding box center [619, 499] width 391 height 29
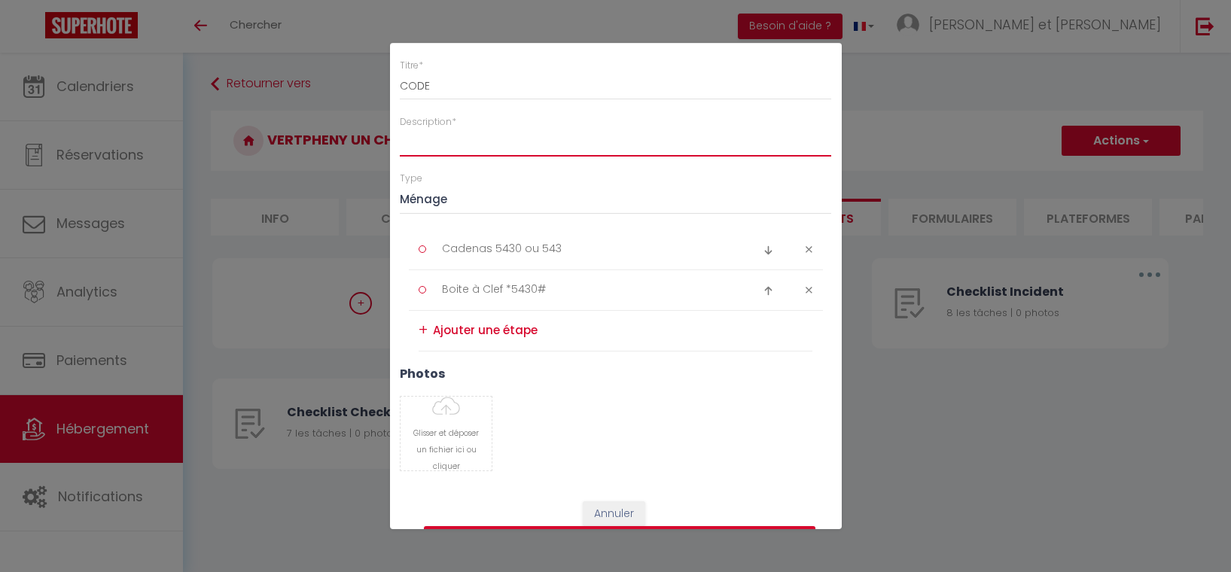
scroll to position [0, 0]
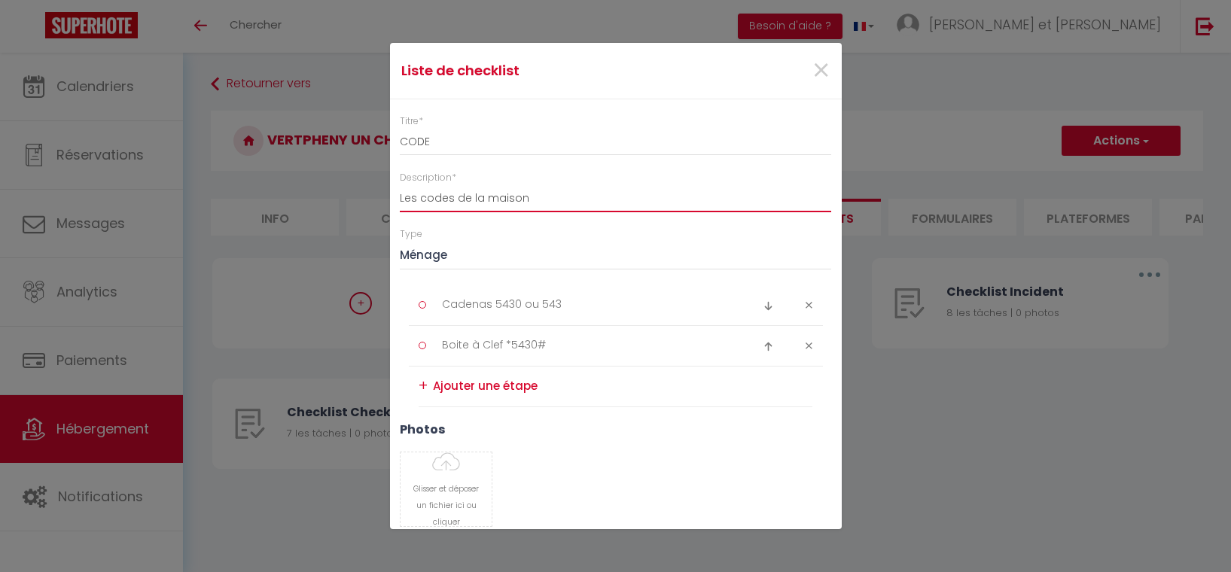
type input "Les codes de la maison"
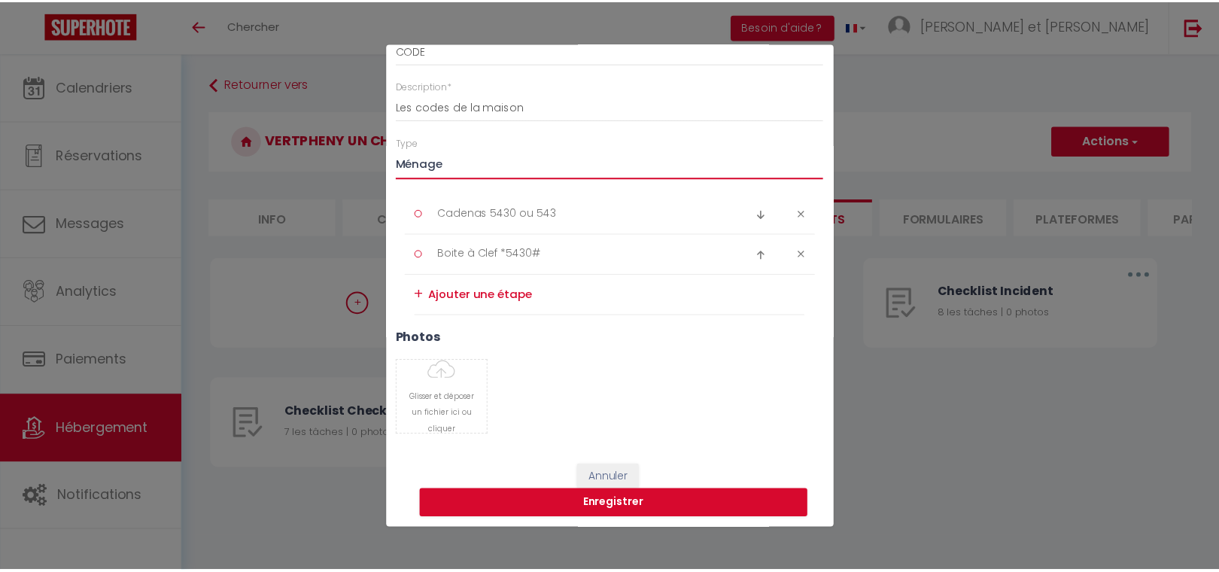
scroll to position [96, 0]
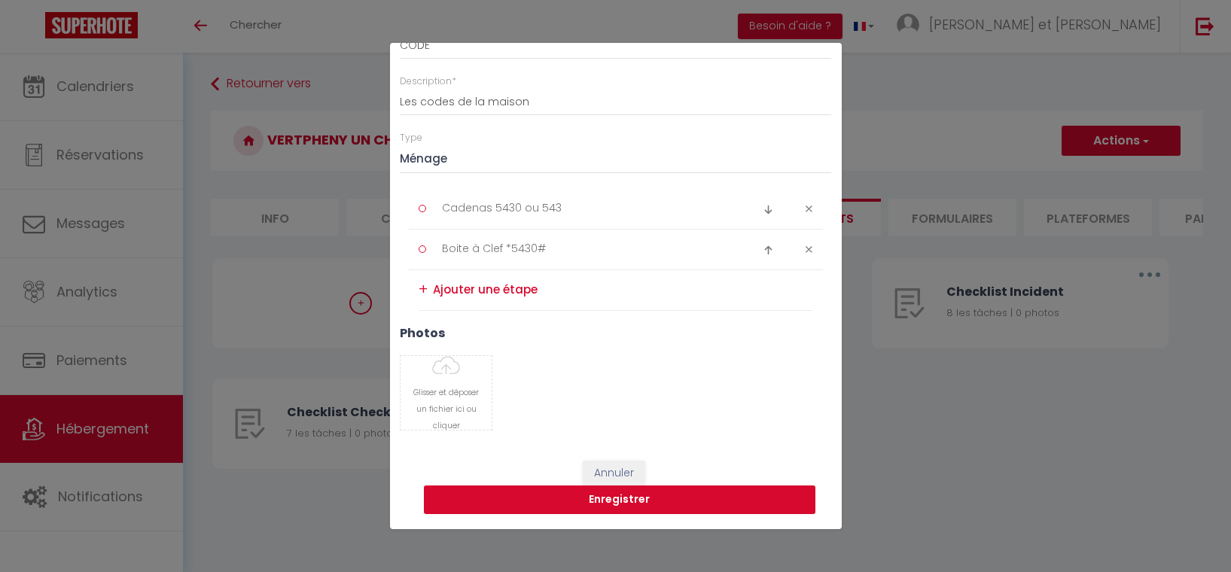
click at [628, 499] on button "Enregistrer" at bounding box center [619, 499] width 391 height 29
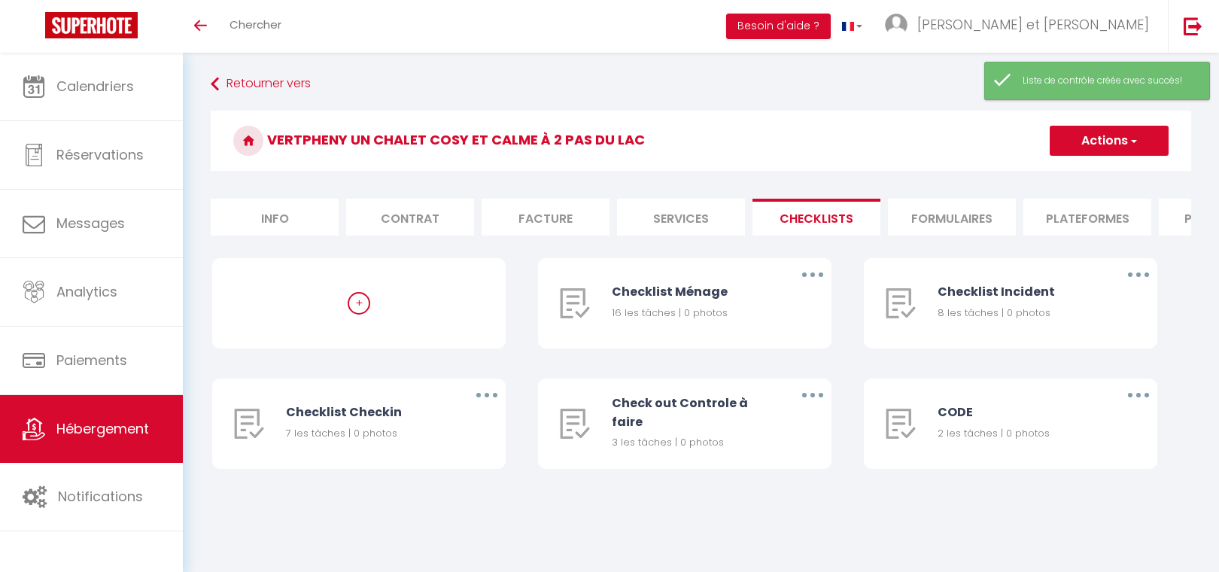
click at [1100, 154] on button "Actions" at bounding box center [1109, 141] width 119 height 30
click at [1110, 145] on button "Actions" at bounding box center [1109, 141] width 119 height 30
click at [1109, 143] on button "Actions" at bounding box center [1109, 141] width 119 height 30
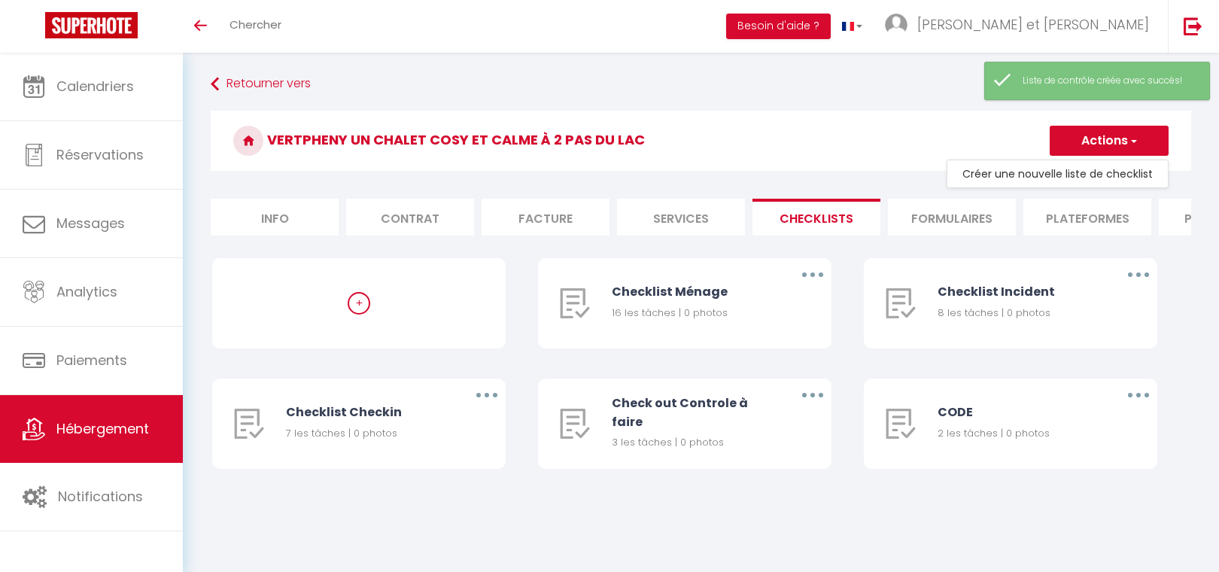
click at [958, 143] on h3 "Vertpheny un chalet cosy et calme à 2 pas du lac" at bounding box center [701, 141] width 981 height 60
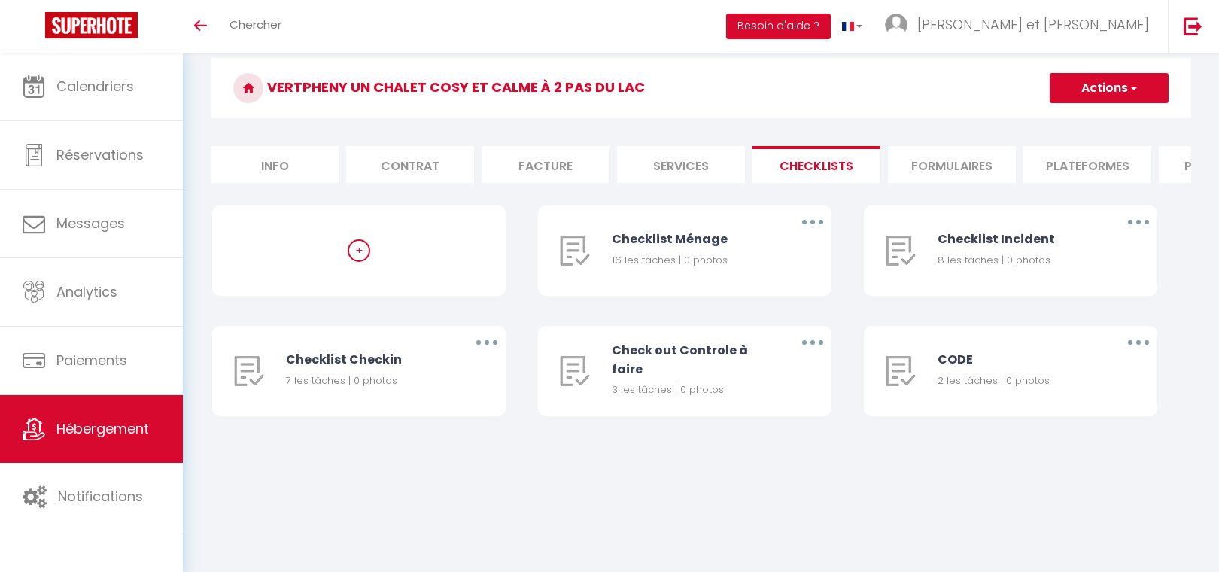
scroll to position [0, 0]
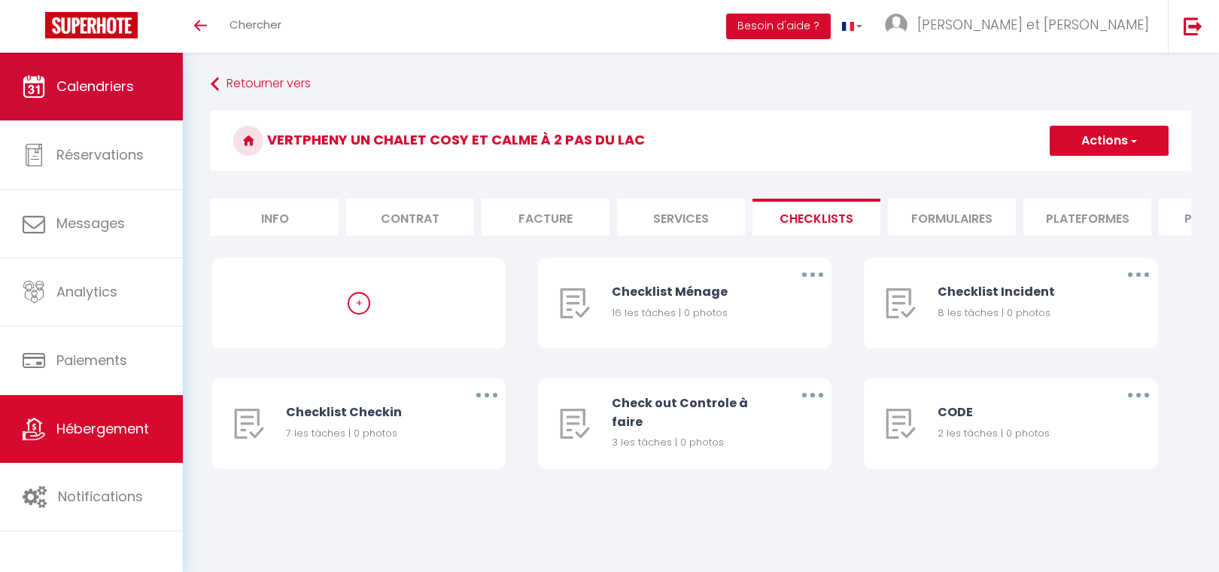
click at [123, 82] on span "Calendriers" at bounding box center [95, 86] width 78 height 19
